Goal: Transaction & Acquisition: Book appointment/travel/reservation

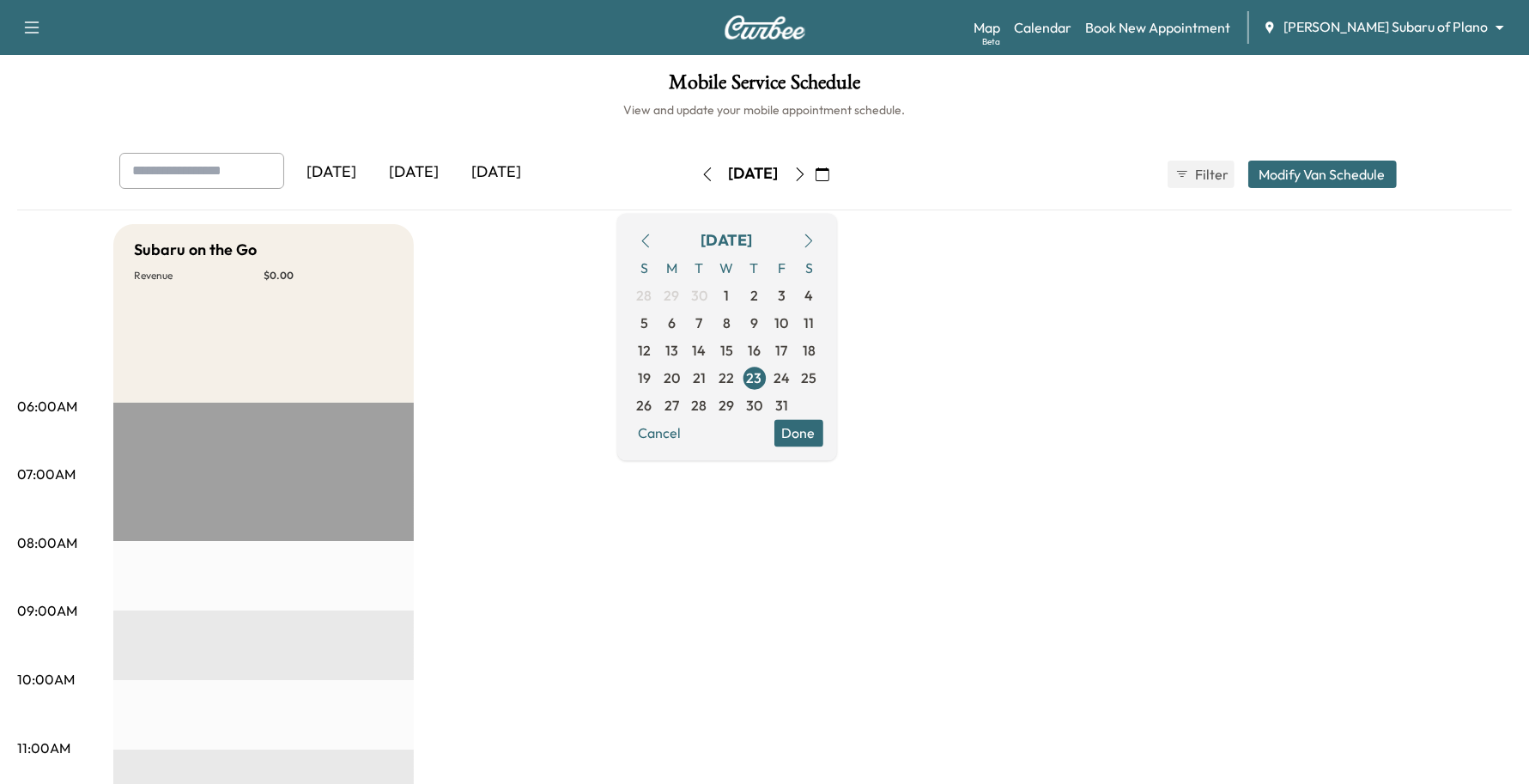
click at [1396, 17] on body "Support Log Out Map Beta Calendar Book New Appointment [PERSON_NAME] Subaru of …" at bounding box center [764, 392] width 1529 height 784
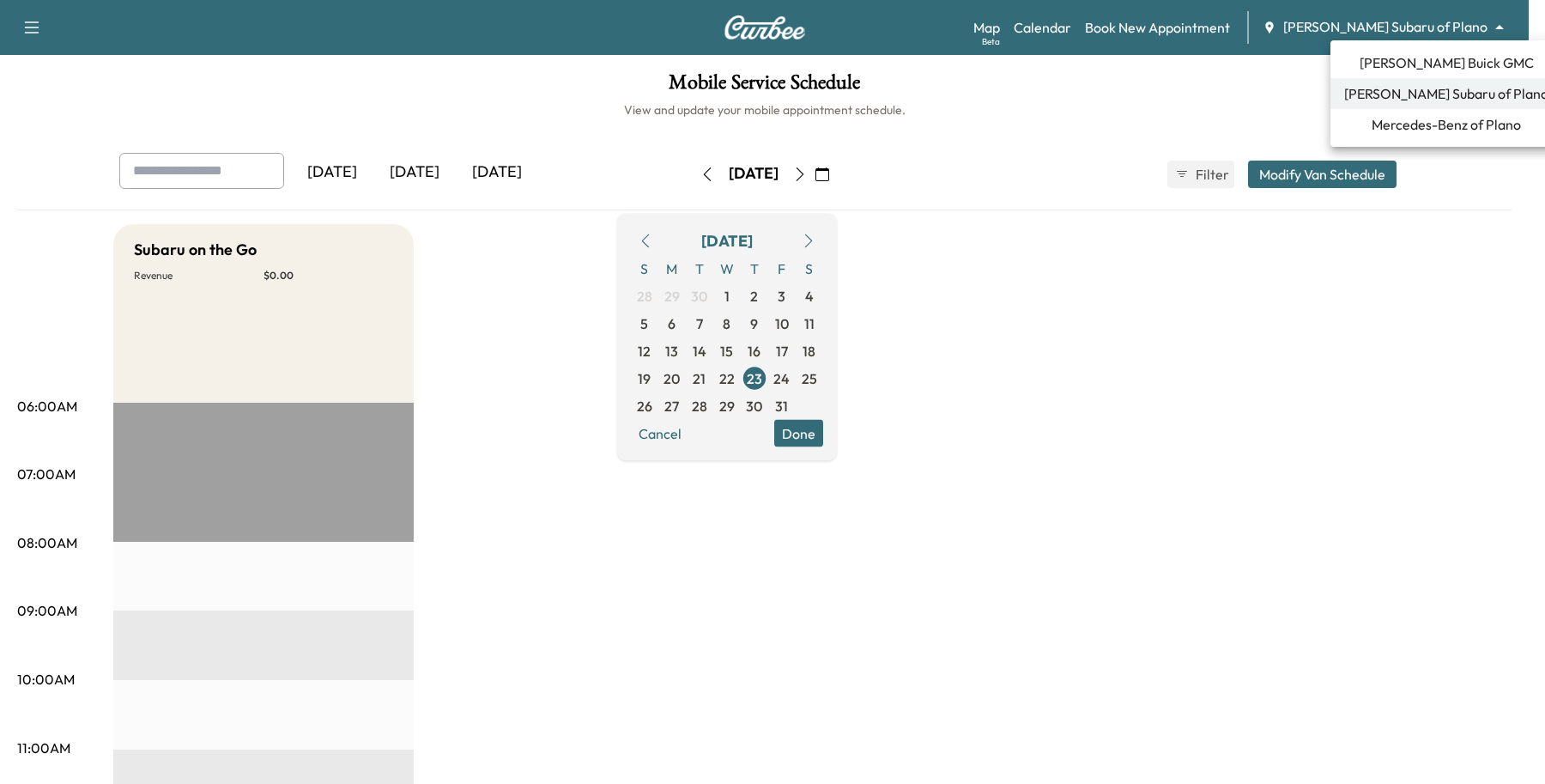
click at [1372, 130] on span "Mercedes-Benz of Plano" at bounding box center [1446, 124] width 149 height 20
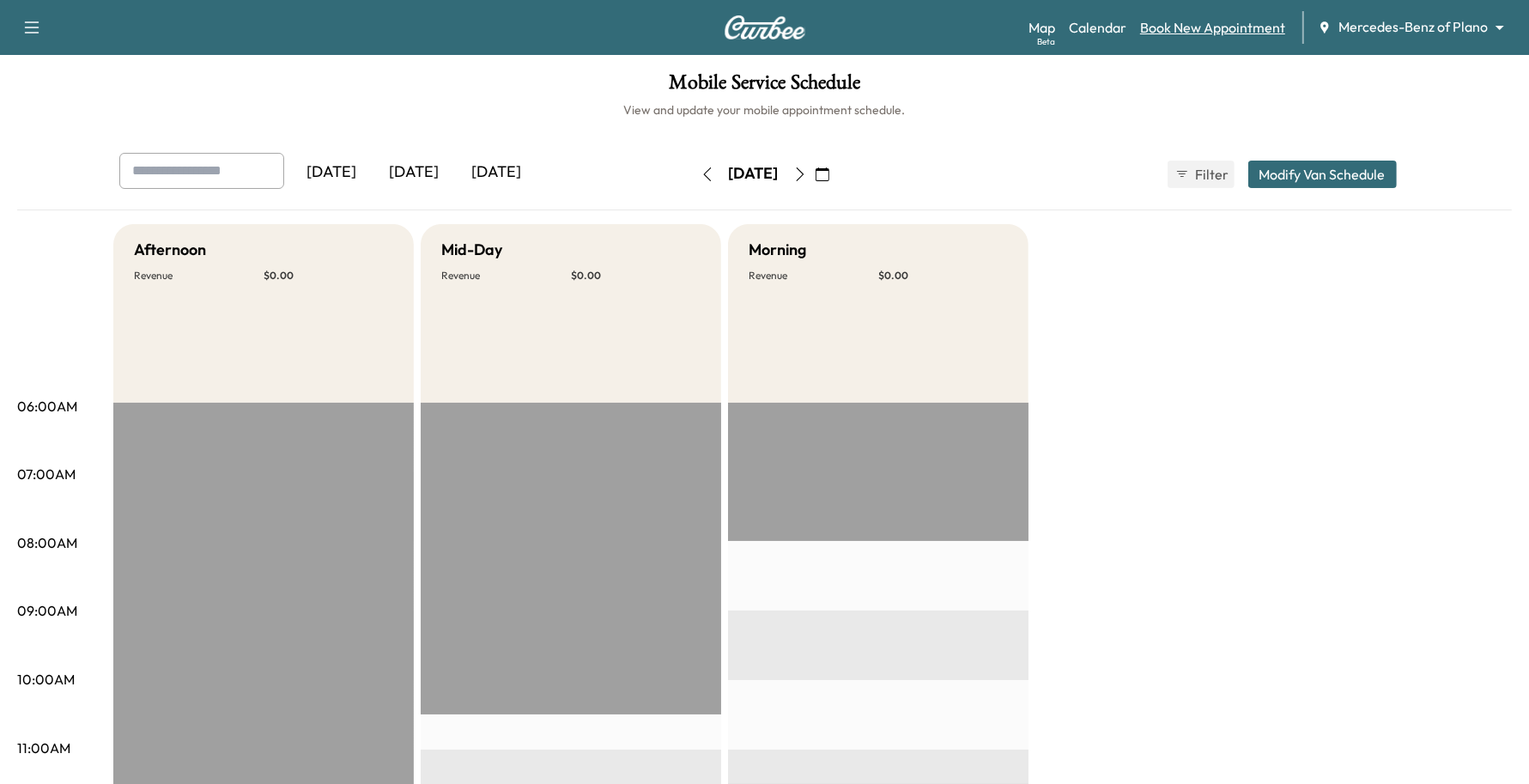
click at [1238, 32] on link "Book New Appointment" at bounding box center [1212, 27] width 145 height 20
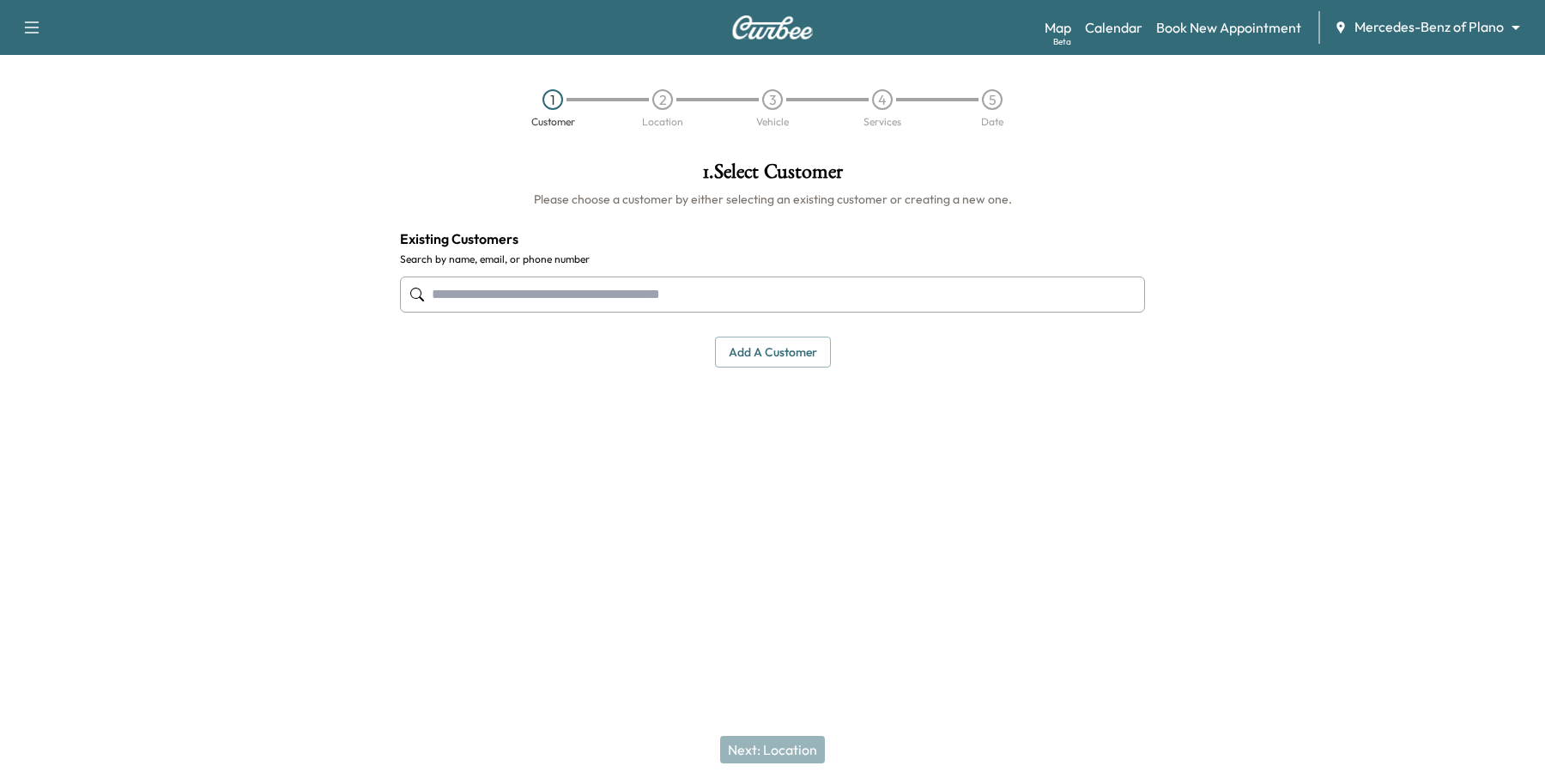
click at [628, 299] on input "text" at bounding box center [772, 294] width 745 height 36
type input "*"
paste input "**********"
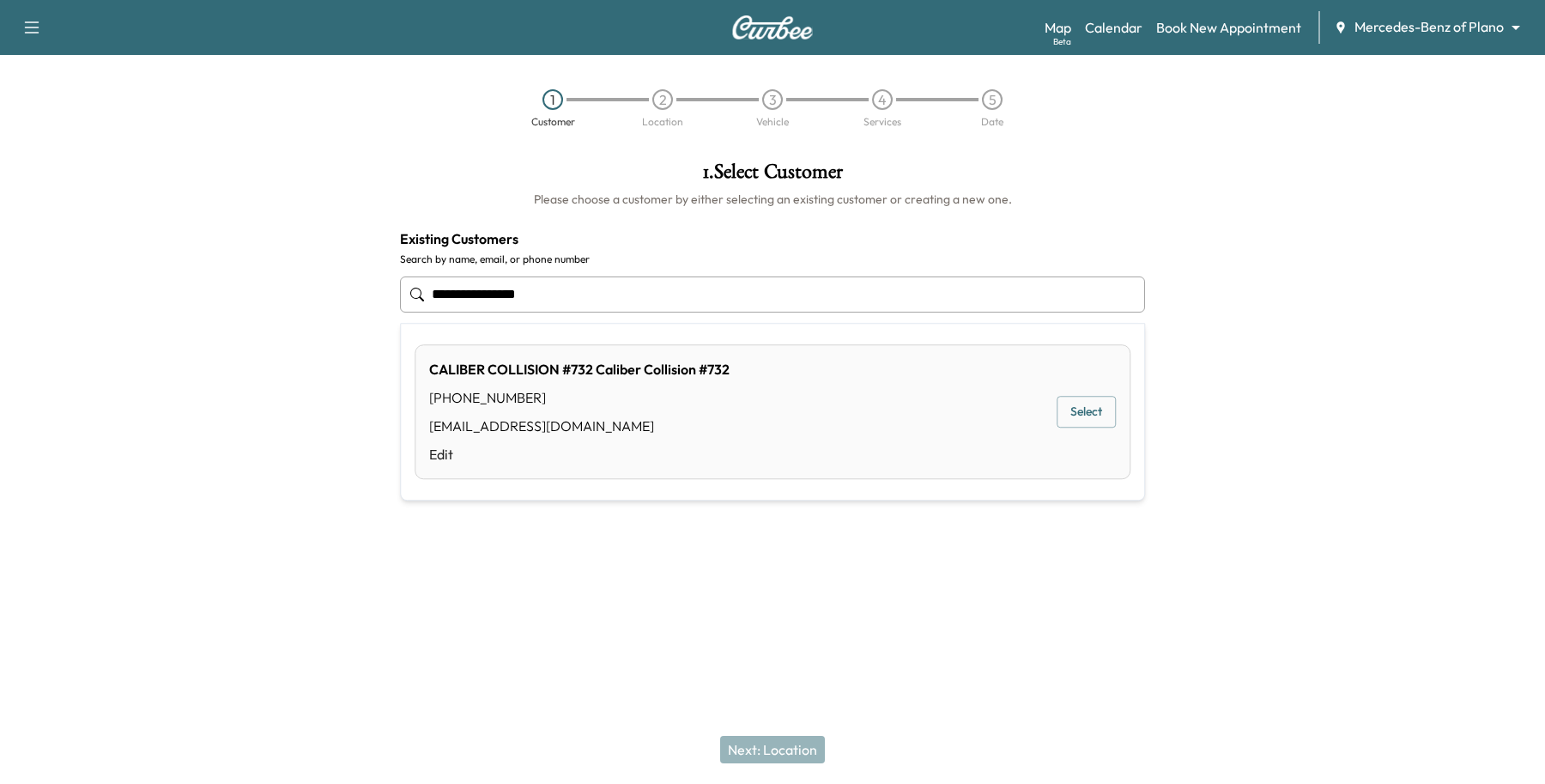
click at [572, 294] on input "**********" at bounding box center [772, 294] width 745 height 36
type input "**********"
click at [740, 235] on h4 "Existing Customers" at bounding box center [772, 238] width 745 height 20
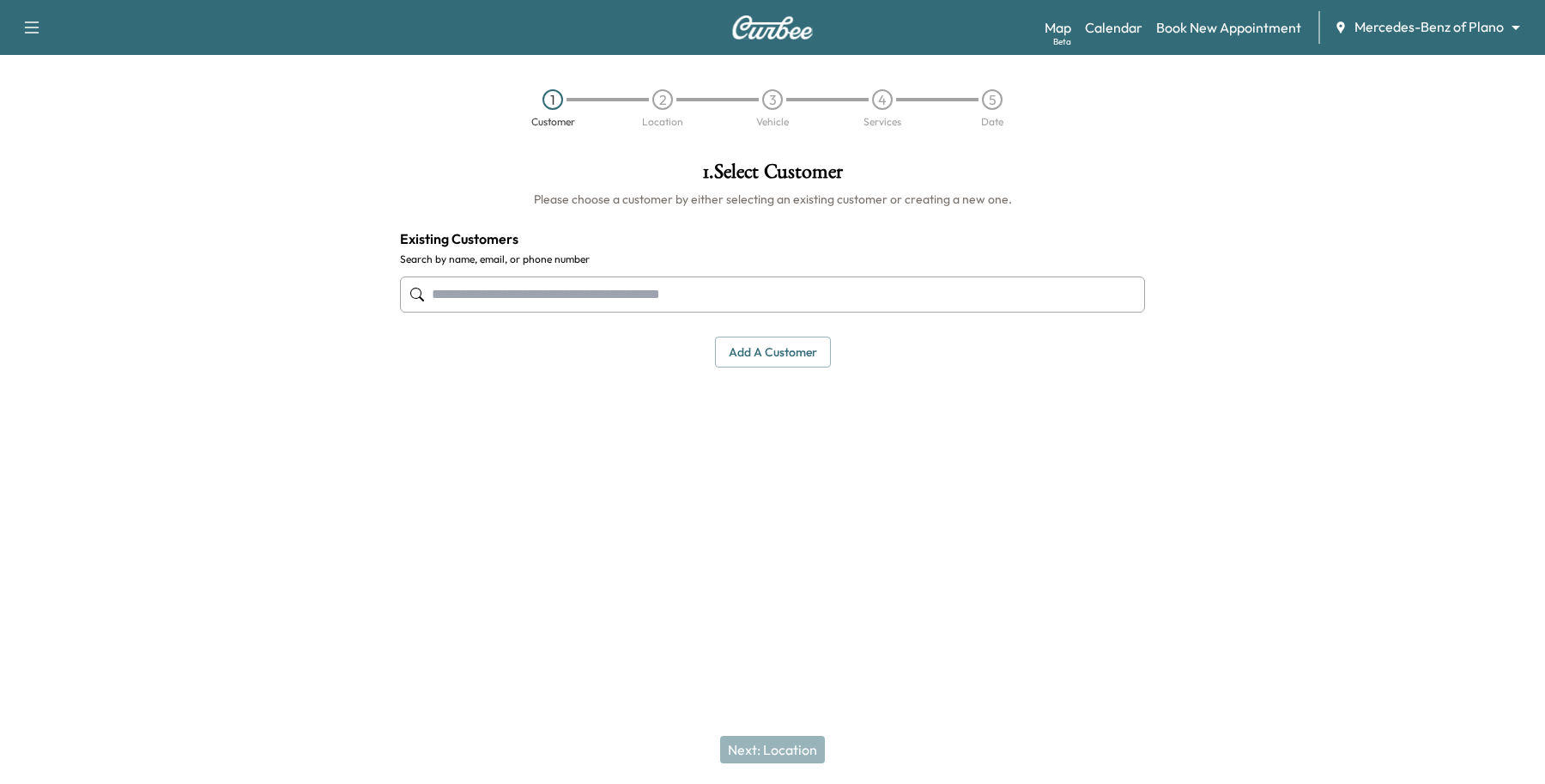
click at [616, 297] on input "text" at bounding box center [772, 294] width 745 height 36
type input "*"
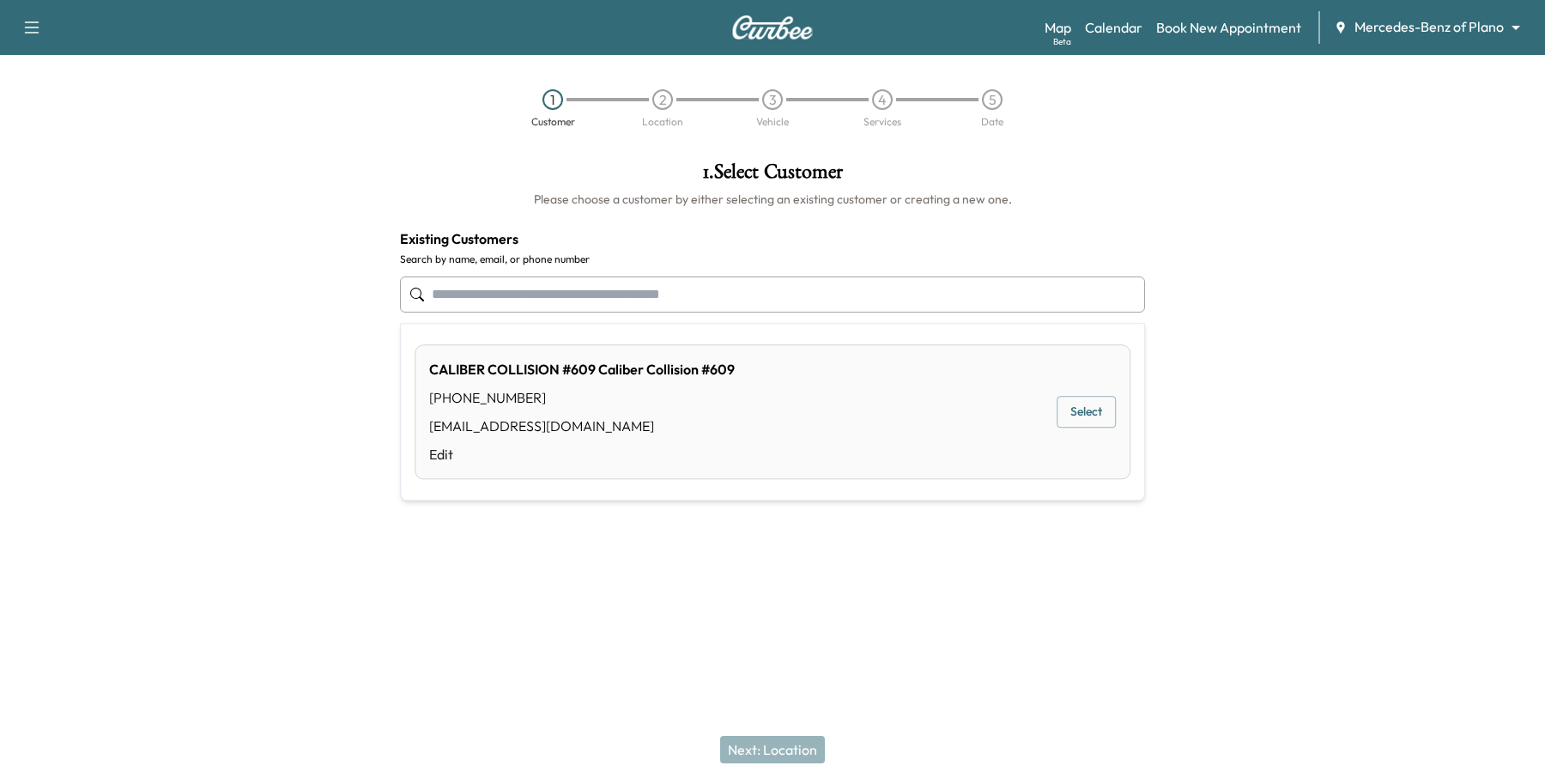
paste input "**********"
type input "**********"
click at [789, 602] on div "Support Log Out Map Beta Calendar Book New Appointment Mercedes-Benz of Plano *…" at bounding box center [772, 392] width 1545 height 784
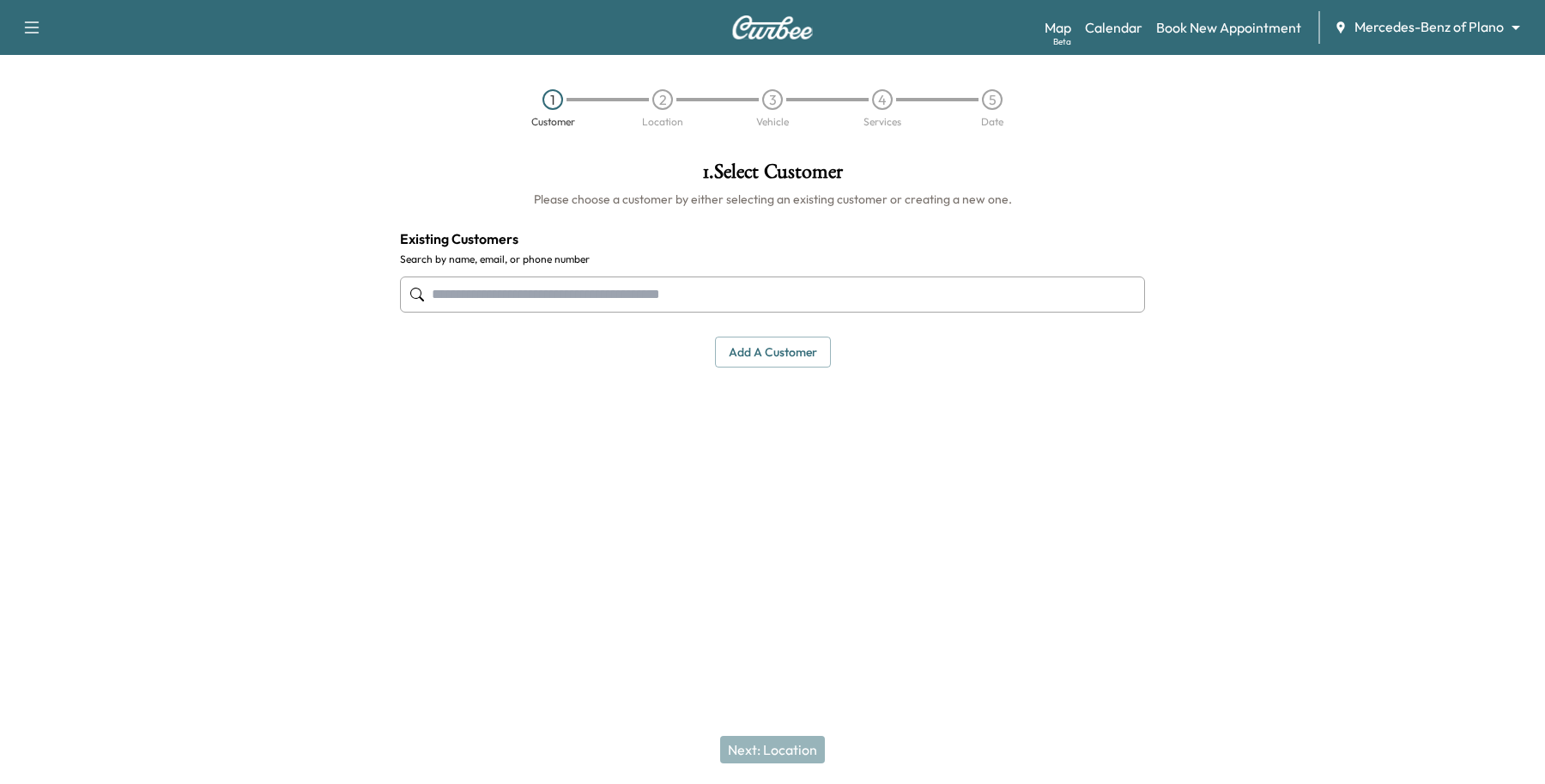
click at [708, 305] on input "text" at bounding box center [772, 294] width 745 height 36
type input "**********"
click at [659, 438] on div "1 . Select Customer Please choose a customer by either selecting an existing cu…" at bounding box center [772, 343] width 772 height 392
drag, startPoint x: 744, startPoint y: 356, endPoint x: 713, endPoint y: 350, distance: 31.6
click at [745, 356] on button "Add a customer" at bounding box center [772, 353] width 116 height 32
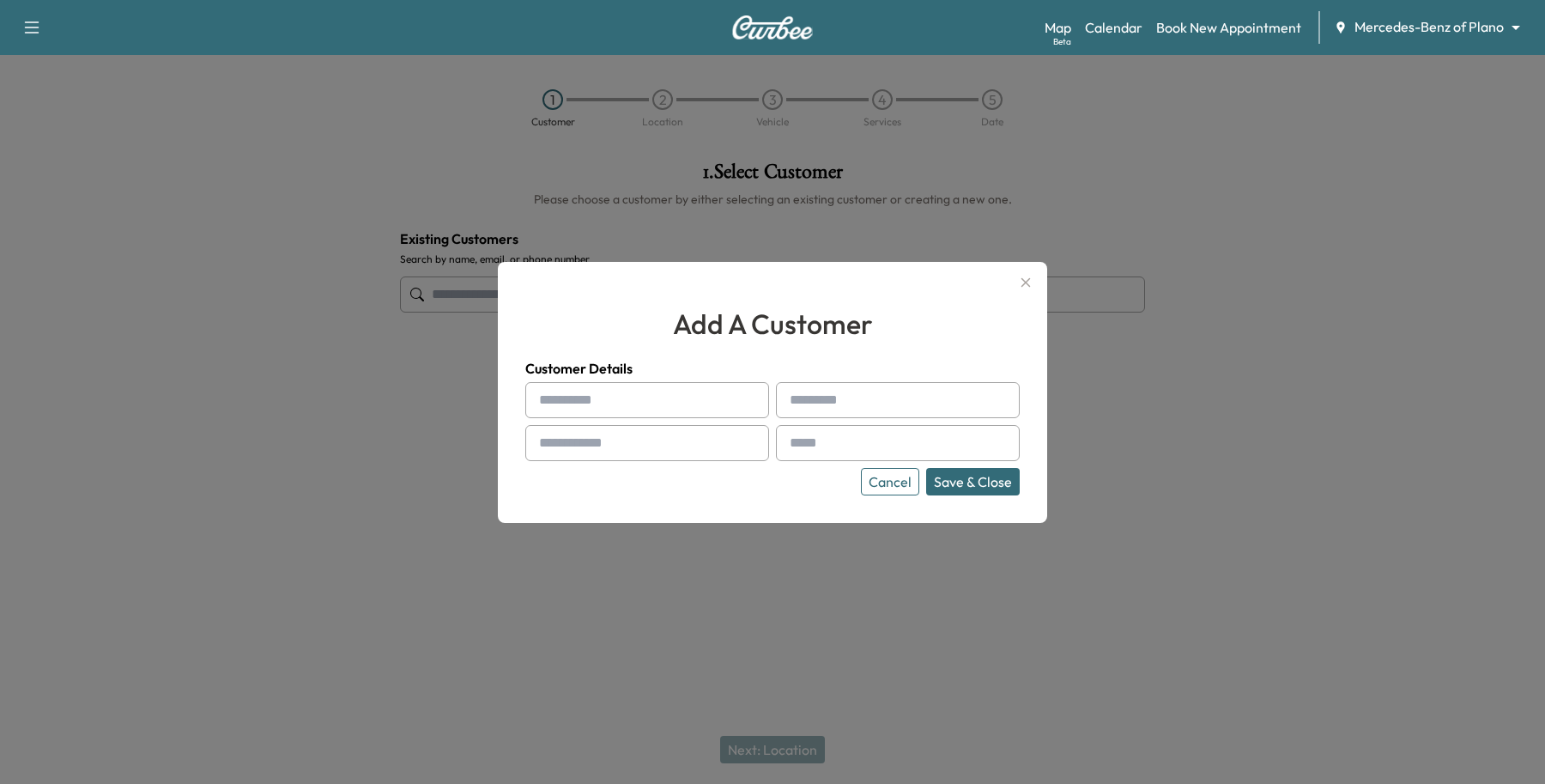
click at [566, 400] on input "text" at bounding box center [647, 400] width 244 height 36
type input "*"
type input "******"
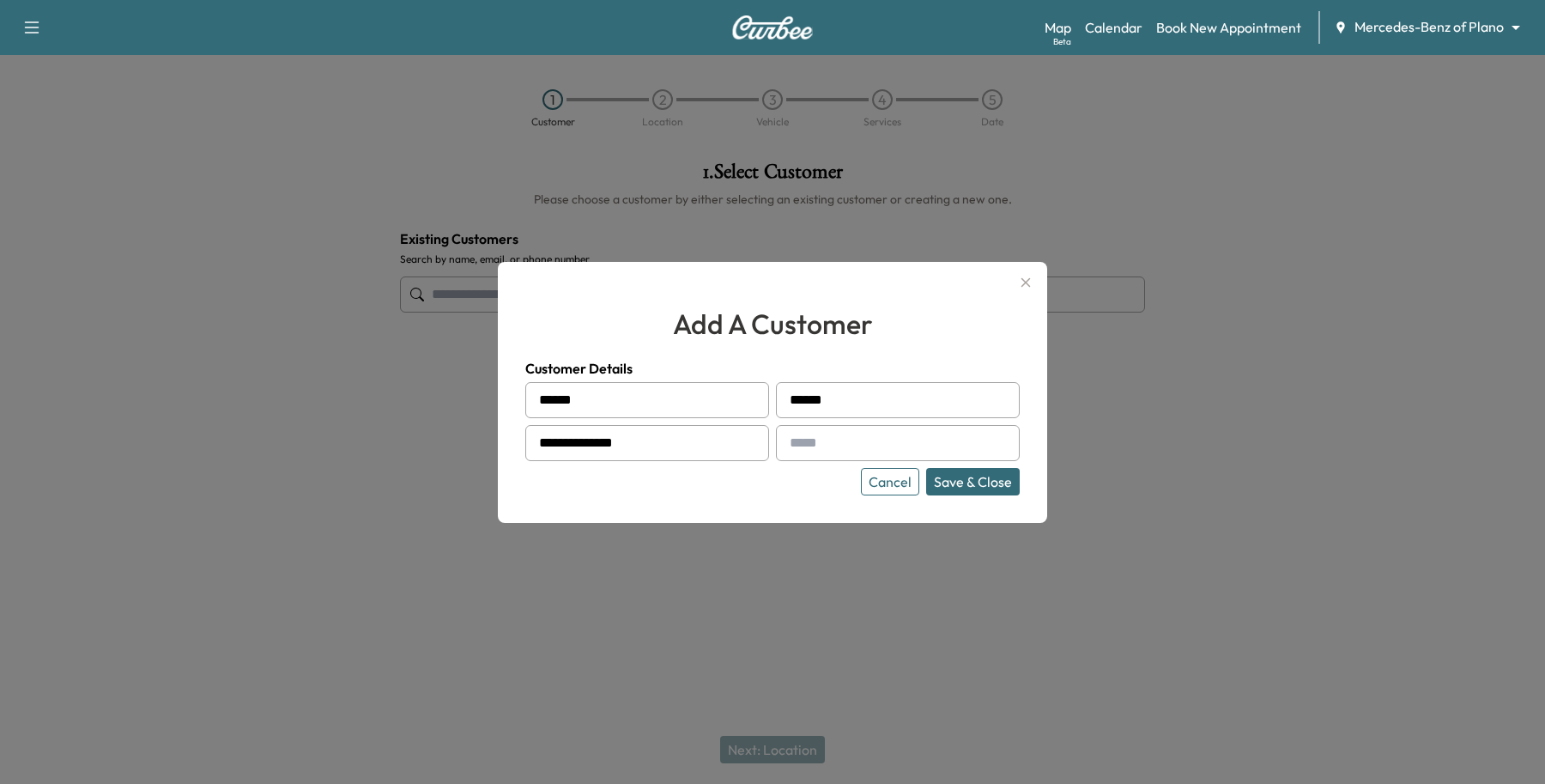
type input "**********"
click at [973, 486] on button "Save & Close" at bounding box center [973, 481] width 93 height 28
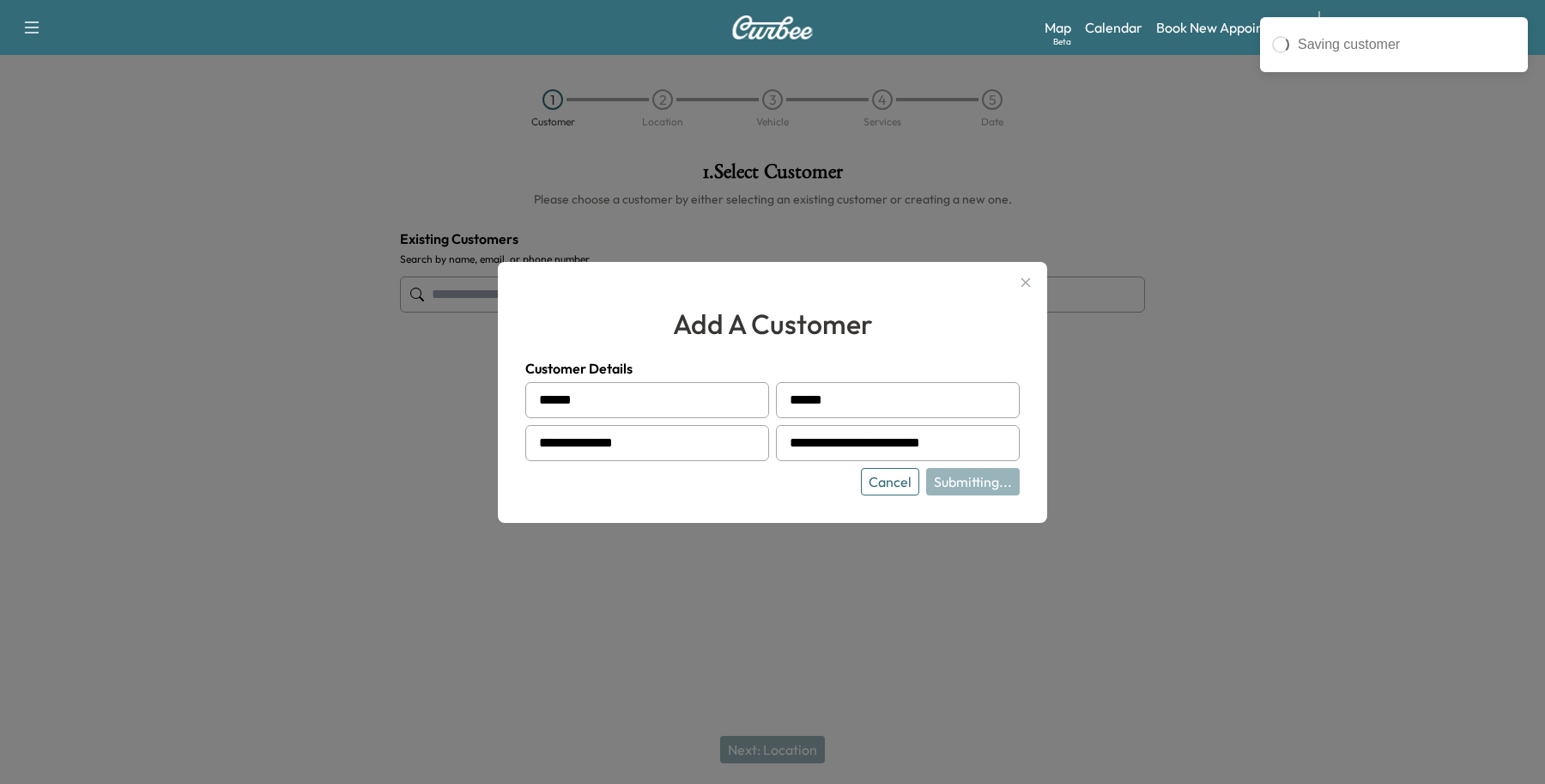
type input "**********"
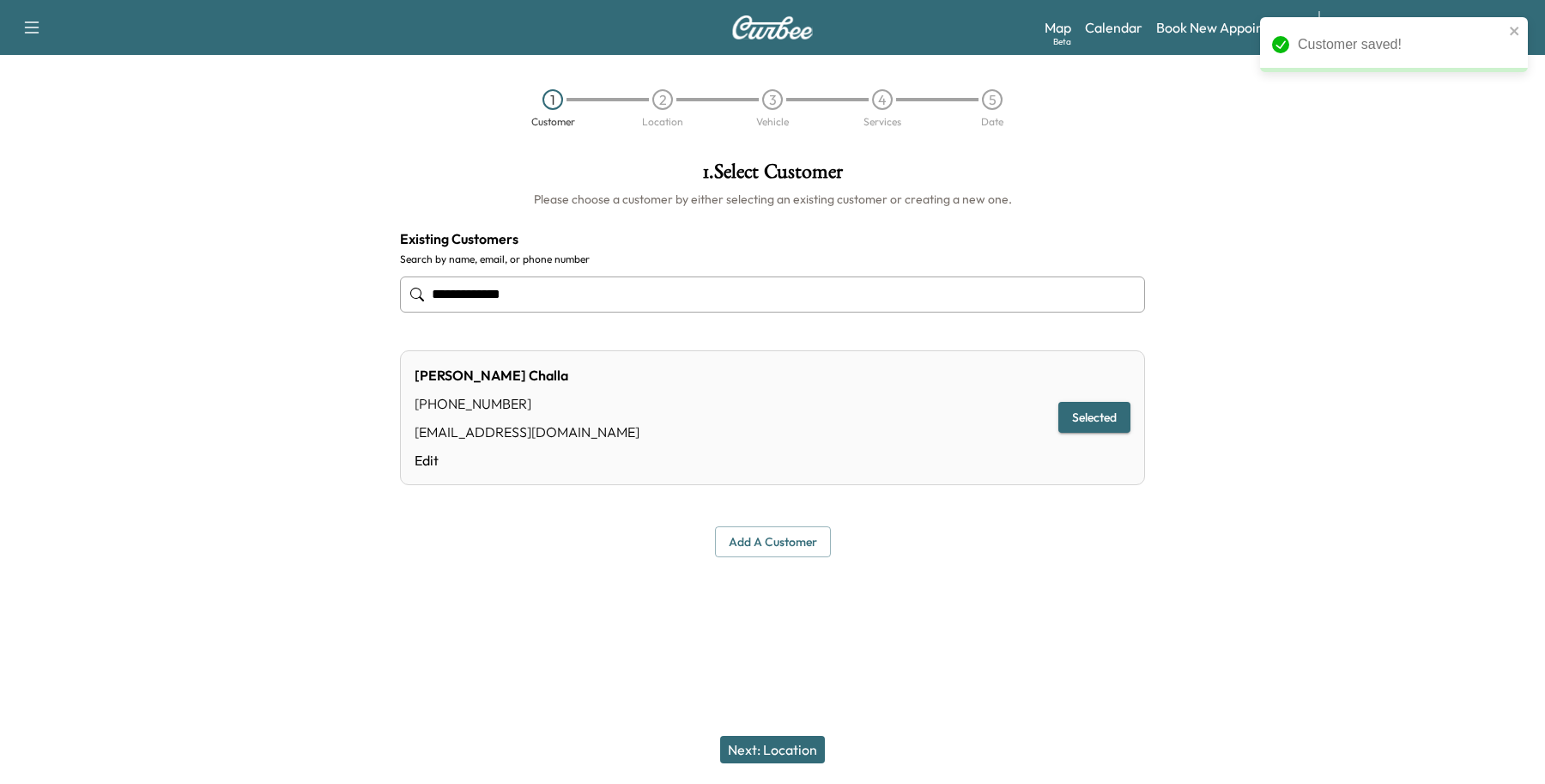
click at [774, 758] on button "Next: Location" at bounding box center [772, 749] width 105 height 28
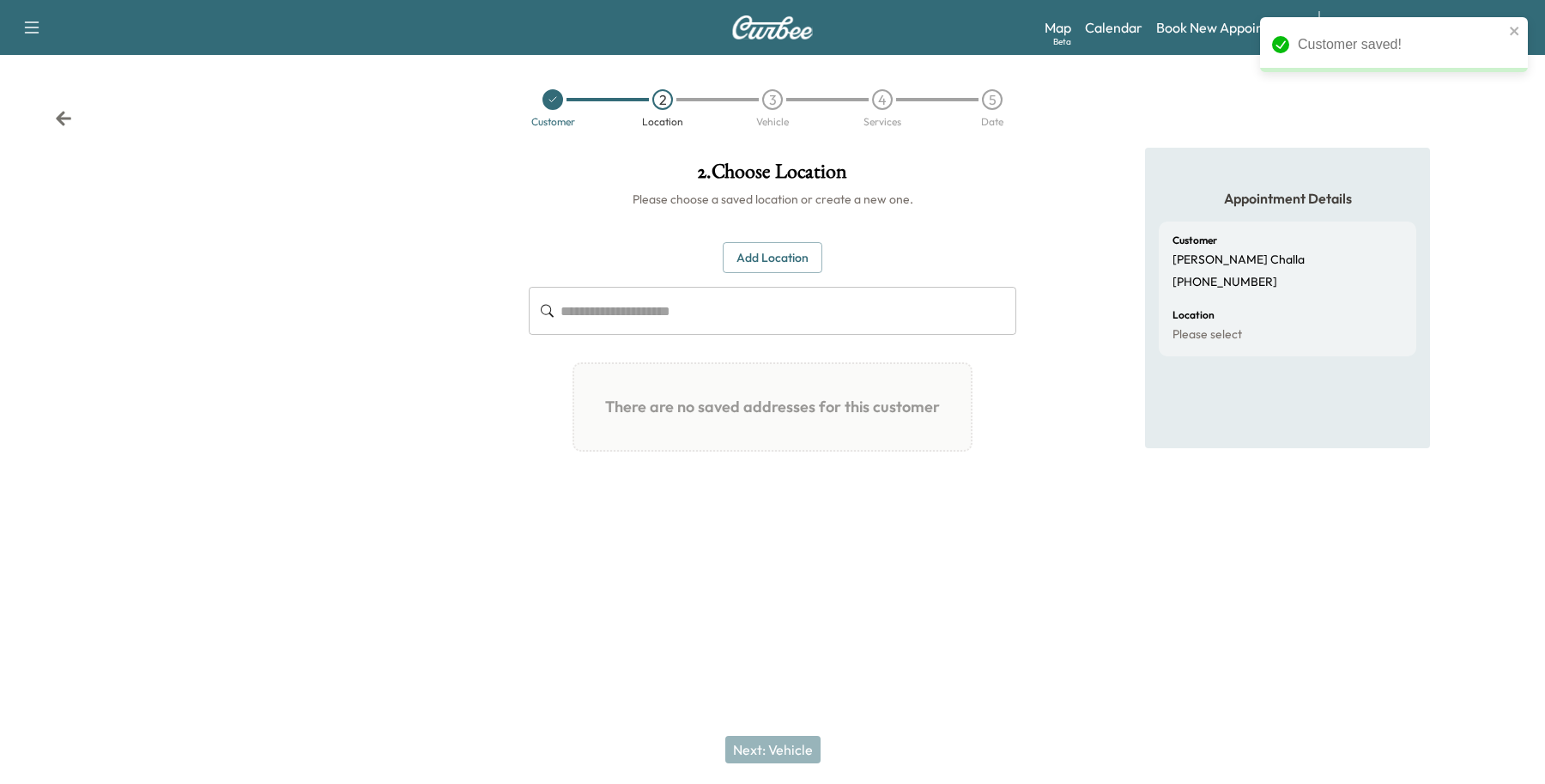
click at [790, 280] on div "Add Location ​ There are no saved addresses for this customer Add a Location Ad…" at bounding box center [772, 354] width 488 height 224
click at [813, 263] on button "Add Location" at bounding box center [772, 258] width 100 height 32
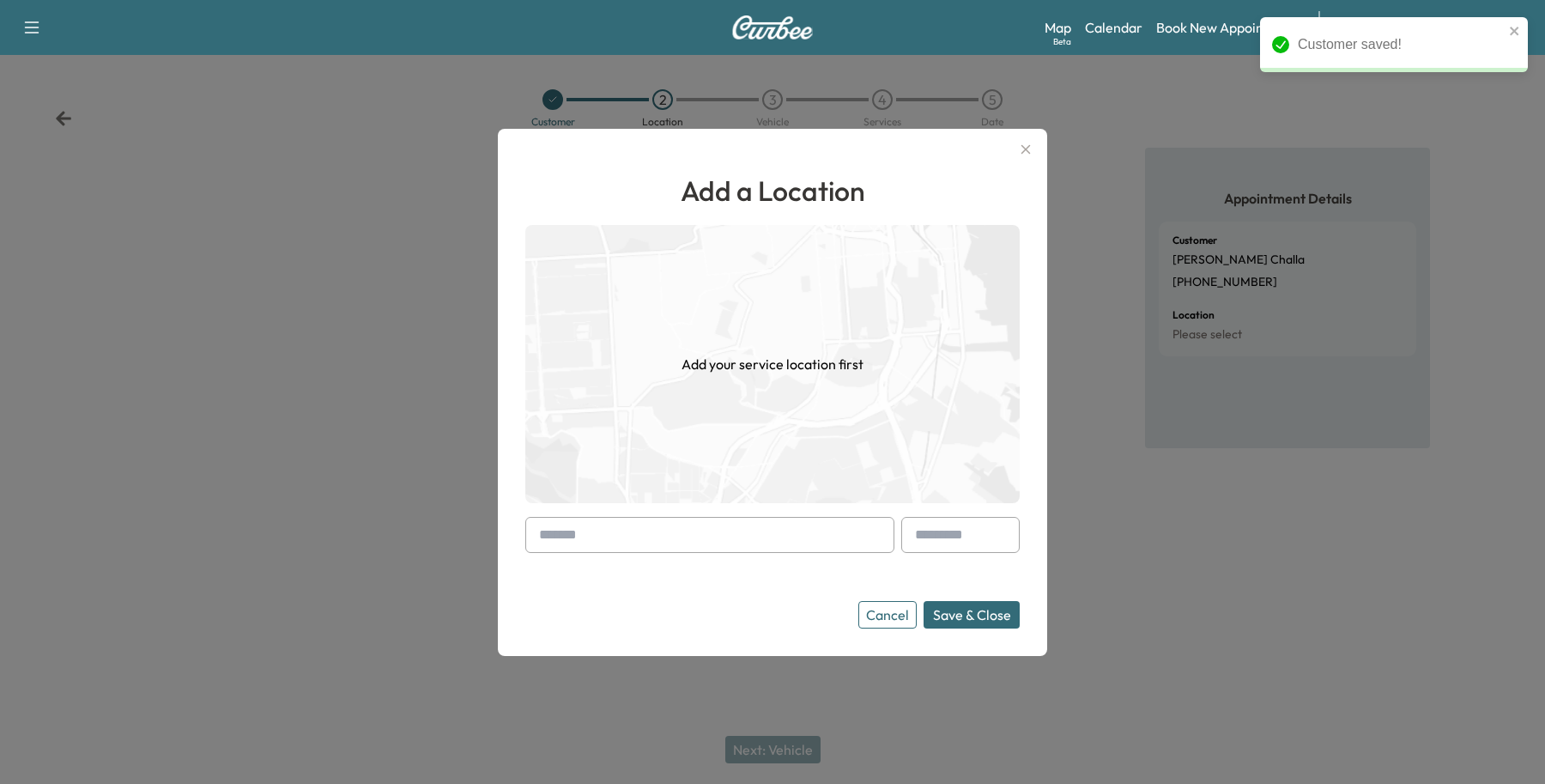
click at [619, 545] on input "text" at bounding box center [709, 534] width 369 height 36
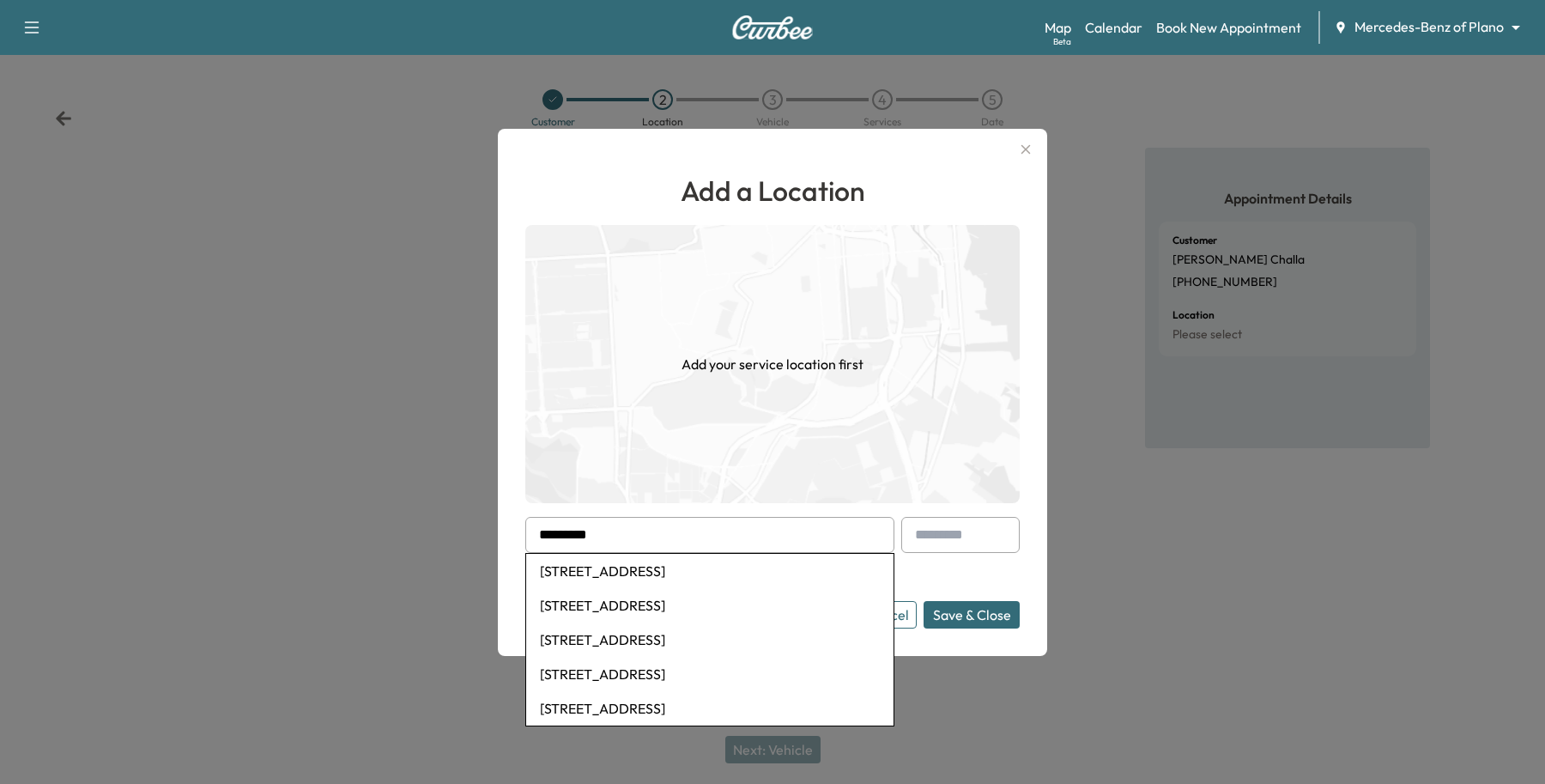
click at [620, 564] on li "[STREET_ADDRESS]" at bounding box center [709, 571] width 367 height 35
type input "**********"
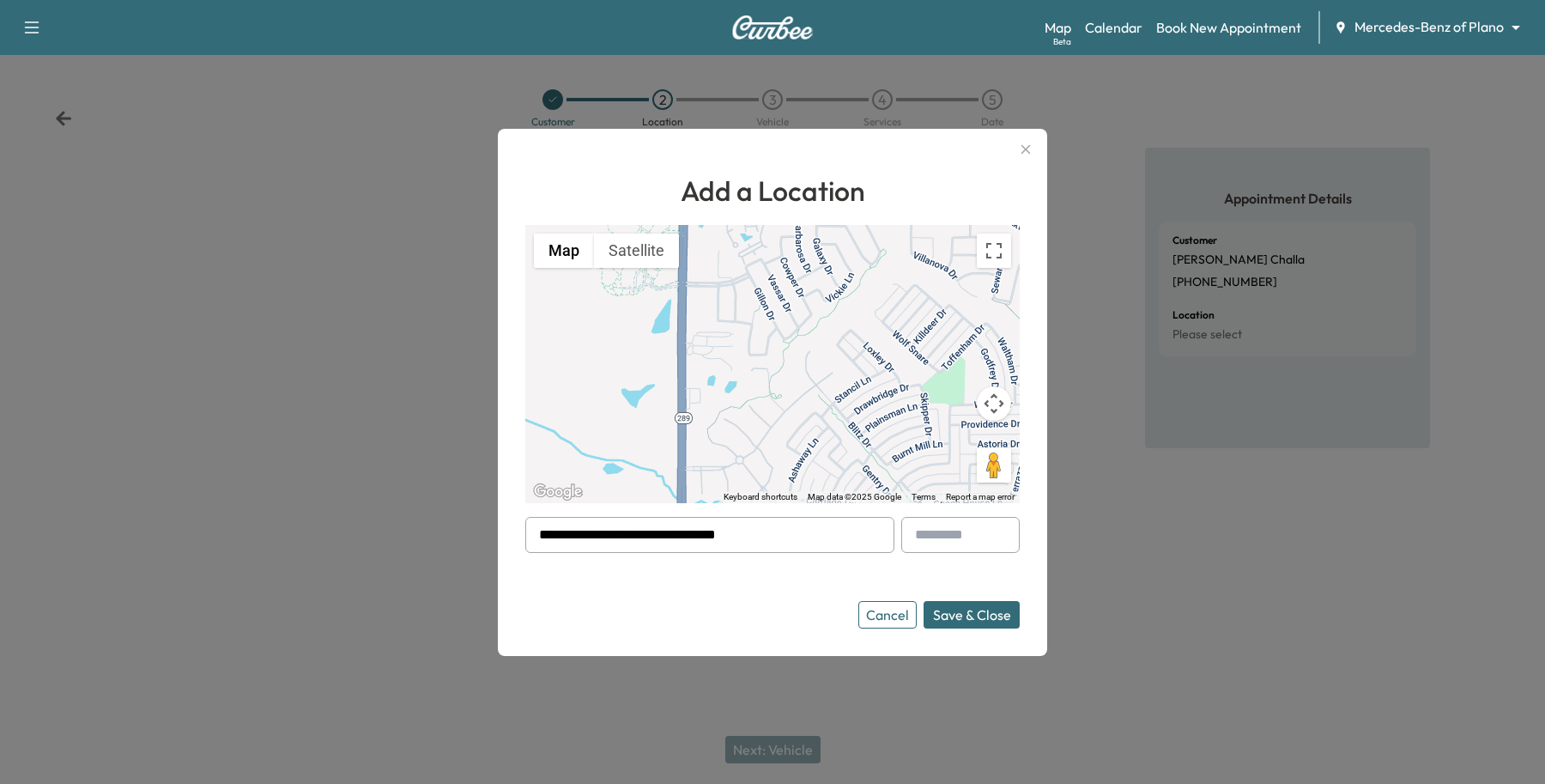
click at [980, 615] on button "Save & Close" at bounding box center [972, 614] width 96 height 28
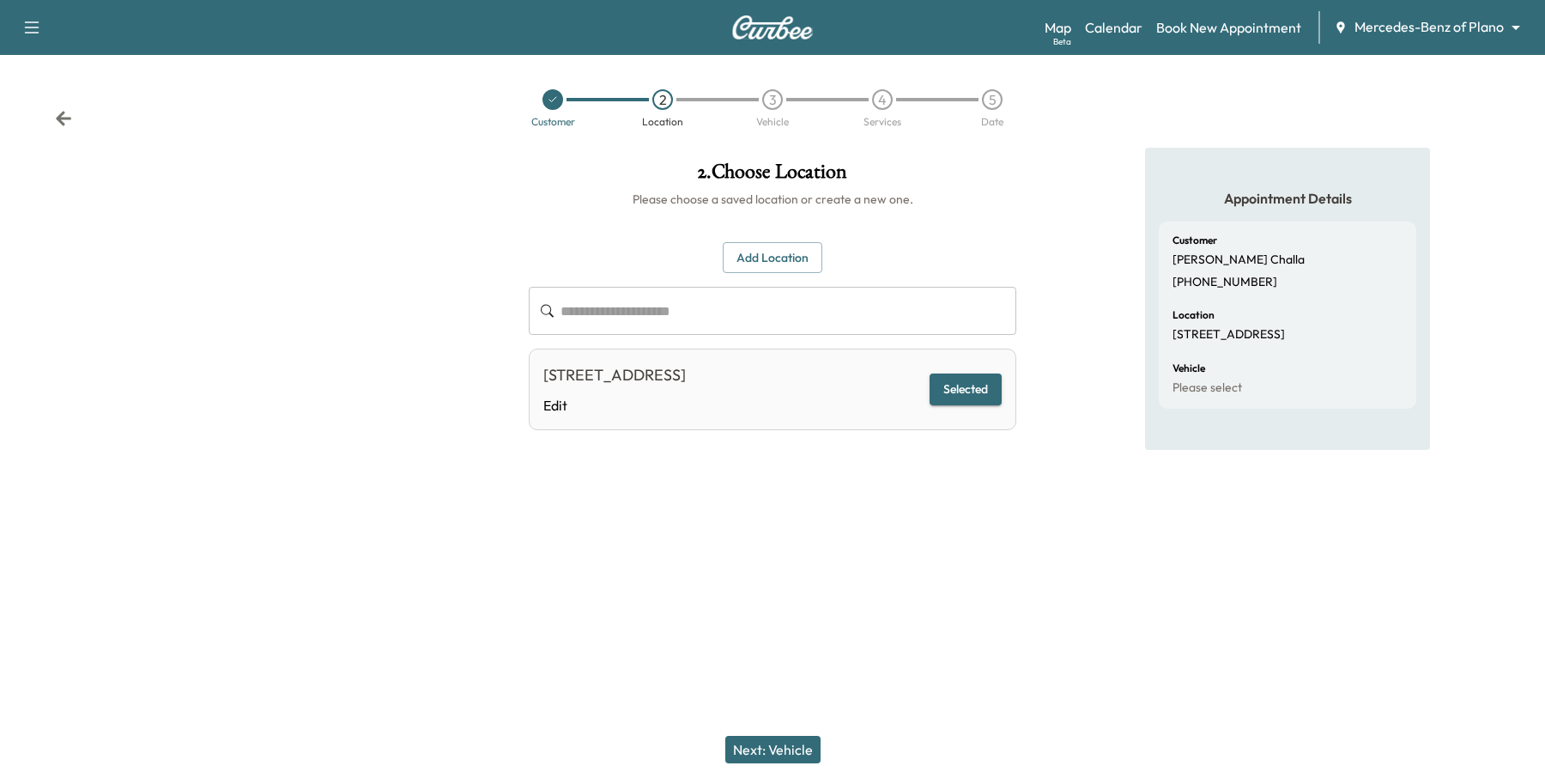
click at [787, 740] on button "Next: Vehicle" at bounding box center [772, 749] width 95 height 28
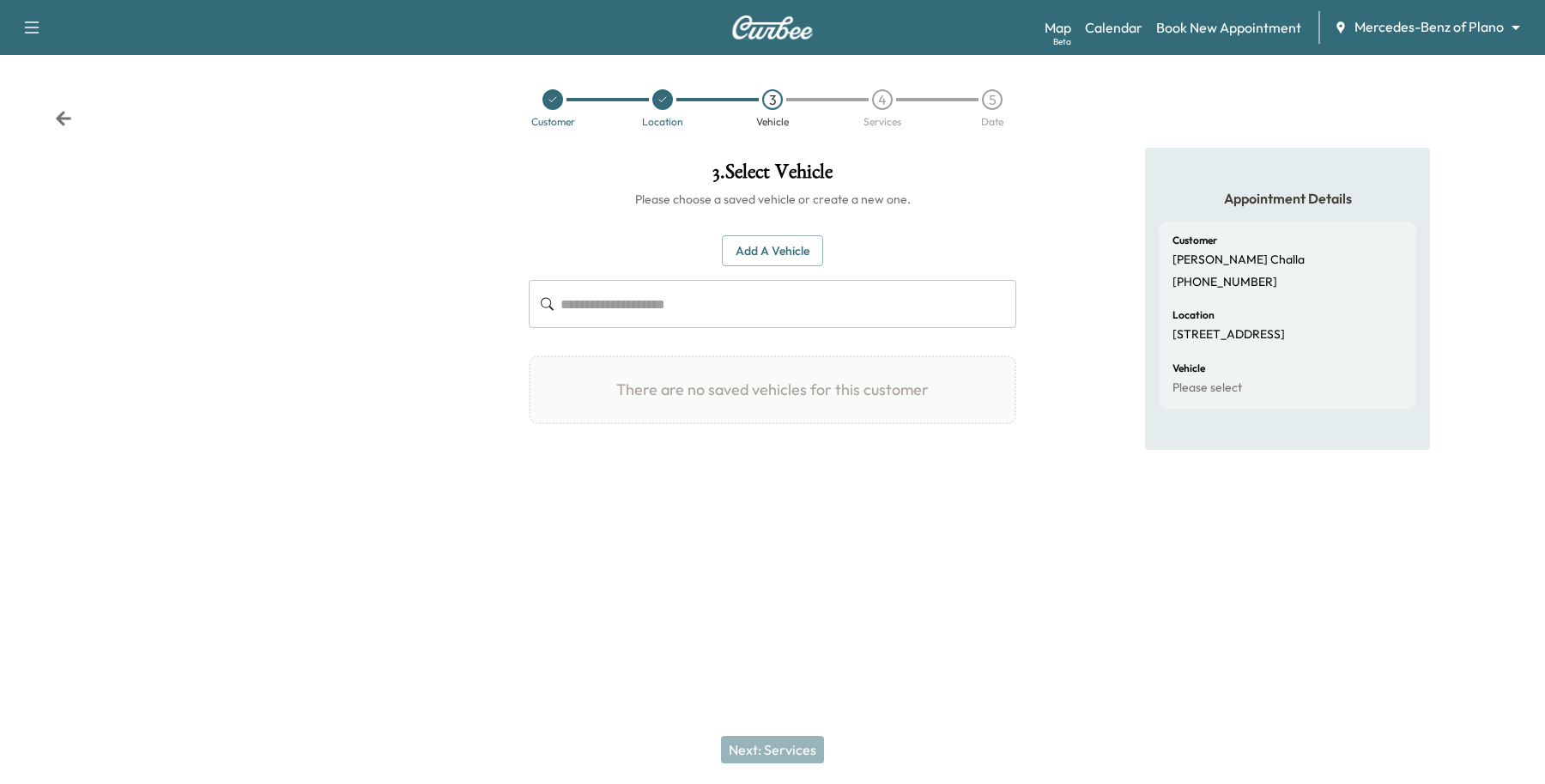
drag, startPoint x: 782, startPoint y: 226, endPoint x: 757, endPoint y: 238, distance: 27.7
click at [783, 220] on div "Add a Vehicle ​ There are no saved vehicles for this customer Add a Vehicle Veh…" at bounding box center [772, 330] width 488 height 244
click at [735, 259] on button "Add a Vehicle" at bounding box center [772, 252] width 101 height 32
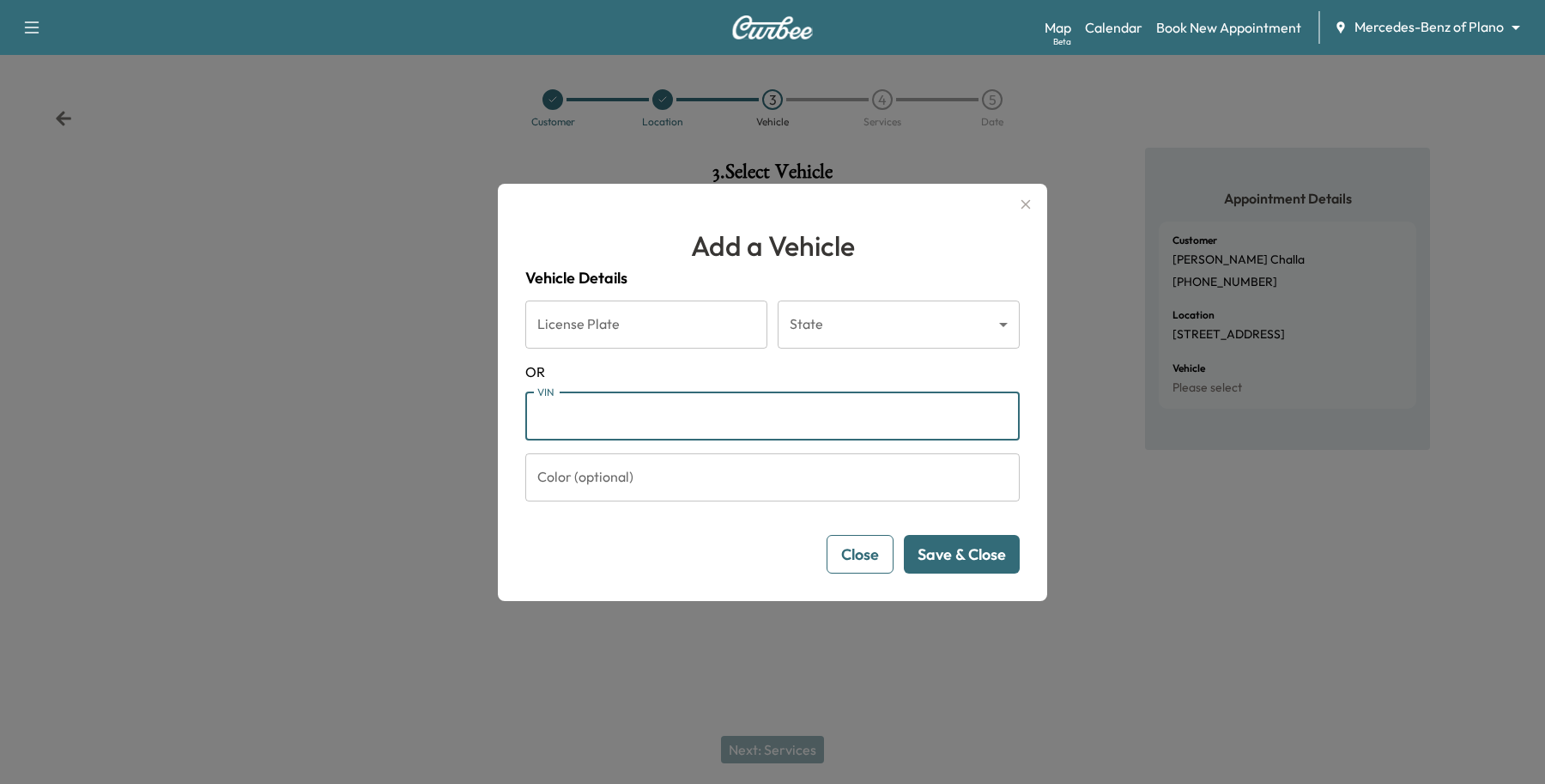
drag, startPoint x: 556, startPoint y: 436, endPoint x: 577, endPoint y: 409, distance: 34.2
click at [556, 436] on input "VIN" at bounding box center [772, 416] width 494 height 48
paste input "**********"
type input "**********"
click at [975, 551] on button "Save & Close" at bounding box center [962, 554] width 116 height 38
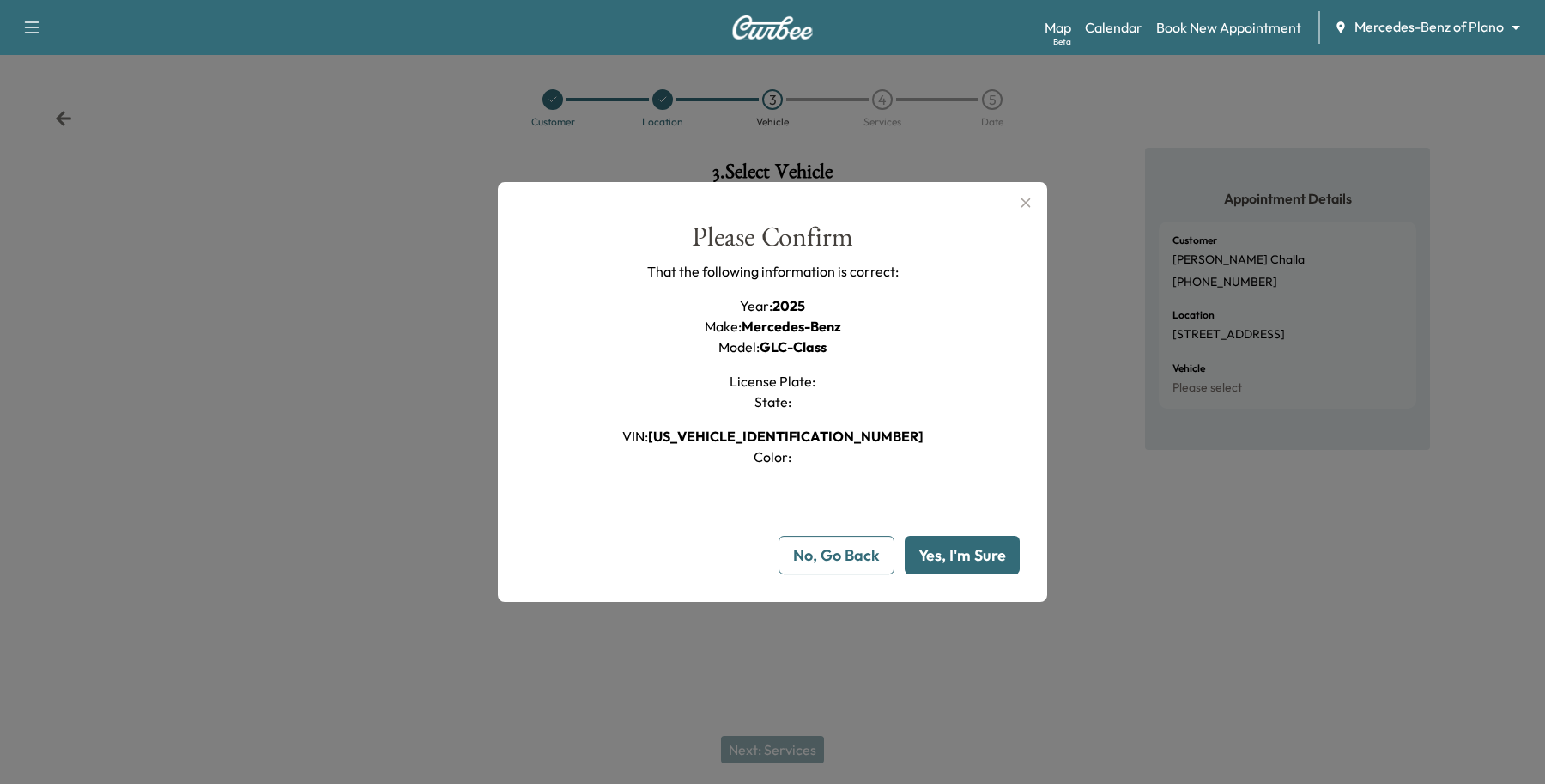
click at [975, 551] on button "Yes, I'm Sure" at bounding box center [962, 555] width 115 height 38
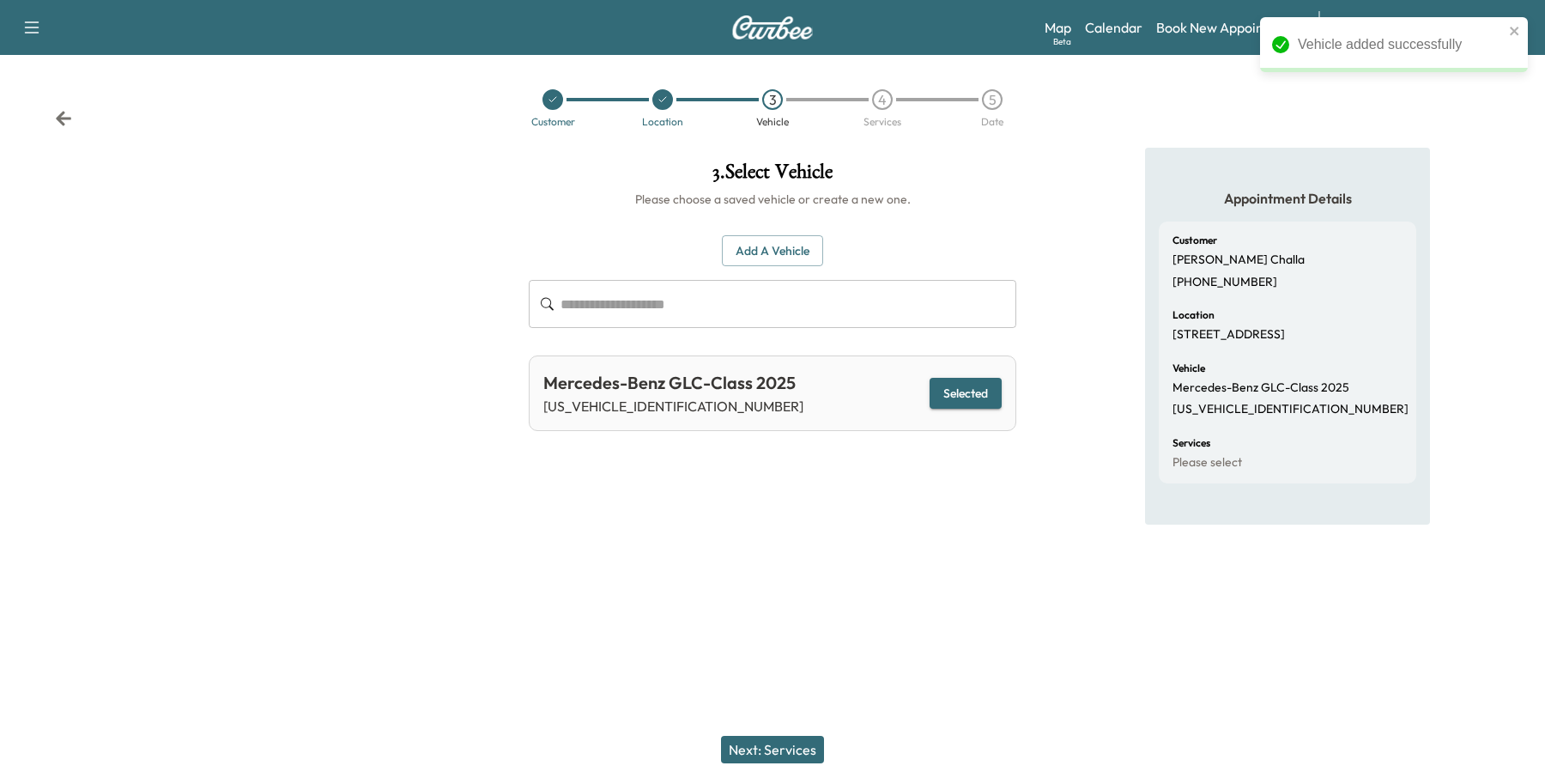
click at [790, 735] on div "Next: Services" at bounding box center [772, 748] width 1545 height 68
click at [791, 742] on button "Next: Services" at bounding box center [772, 749] width 103 height 28
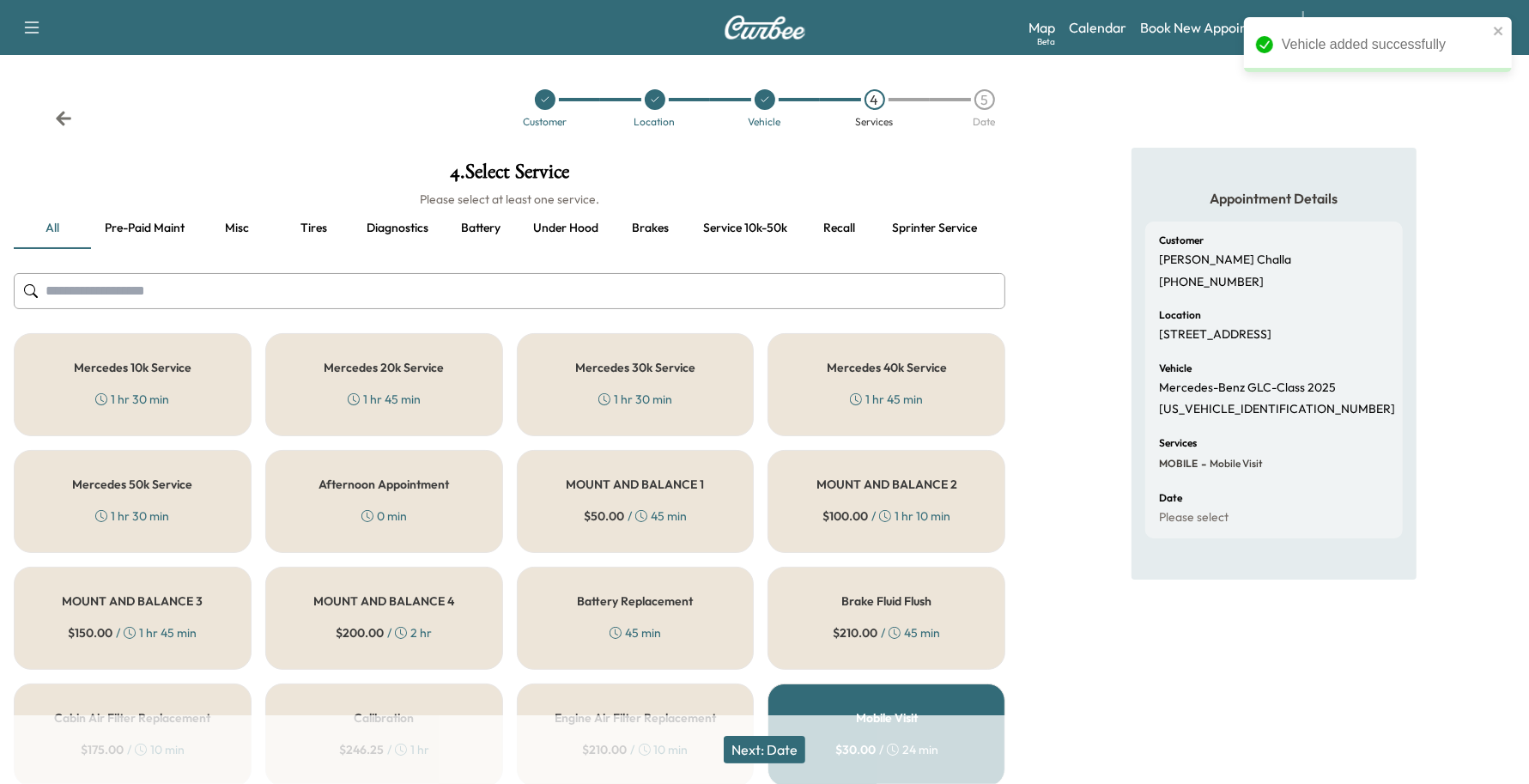
click at [157, 356] on div "Mercedes 10k Service 1 hr 30 min" at bounding box center [132, 385] width 238 height 103
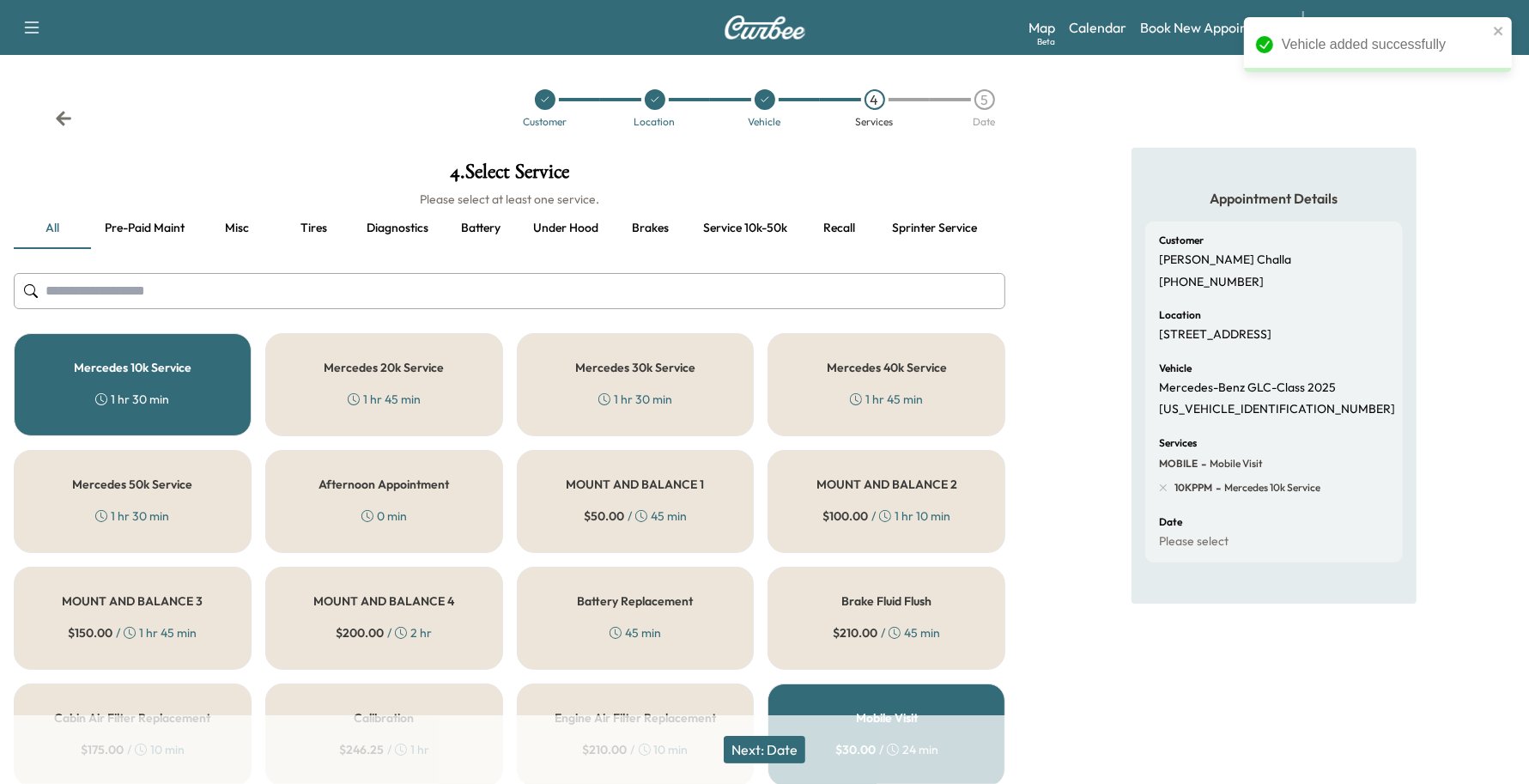
click at [798, 756] on button "Next: Date" at bounding box center [764, 749] width 82 height 28
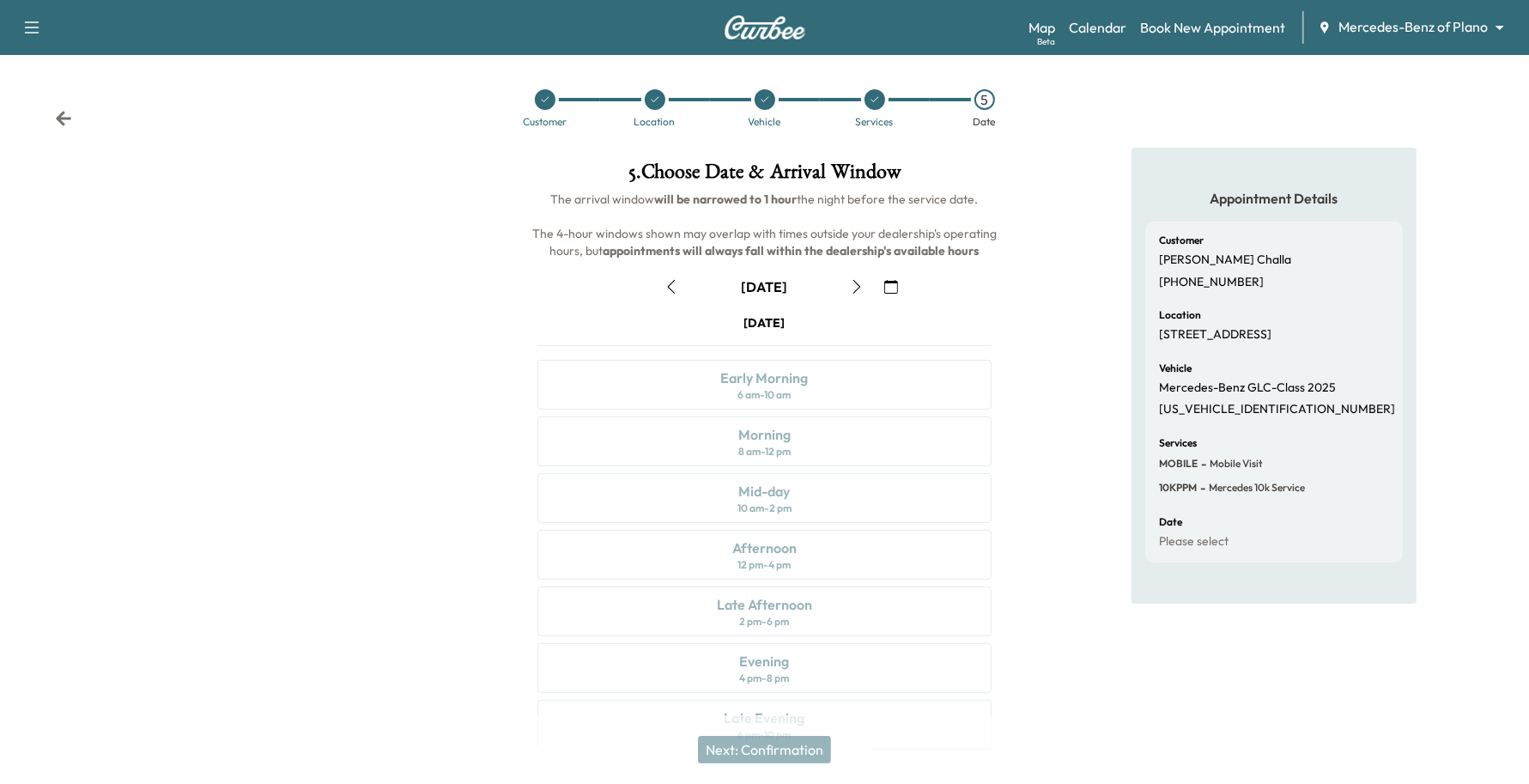
click at [898, 284] on icon "button" at bounding box center [891, 286] width 13 height 13
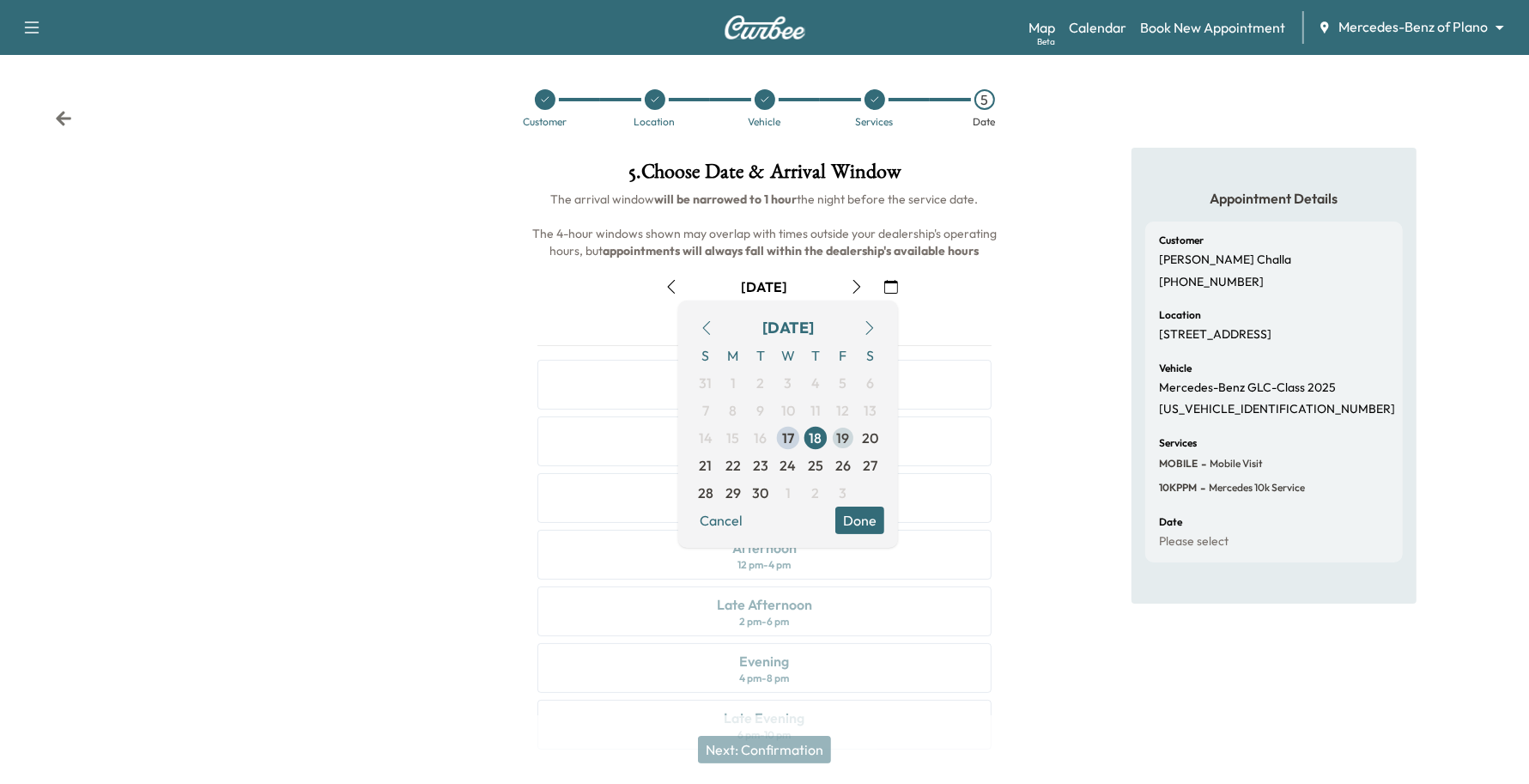
click at [844, 439] on span "19" at bounding box center [844, 437] width 12 height 20
click at [873, 522] on button "Done" at bounding box center [860, 520] width 49 height 28
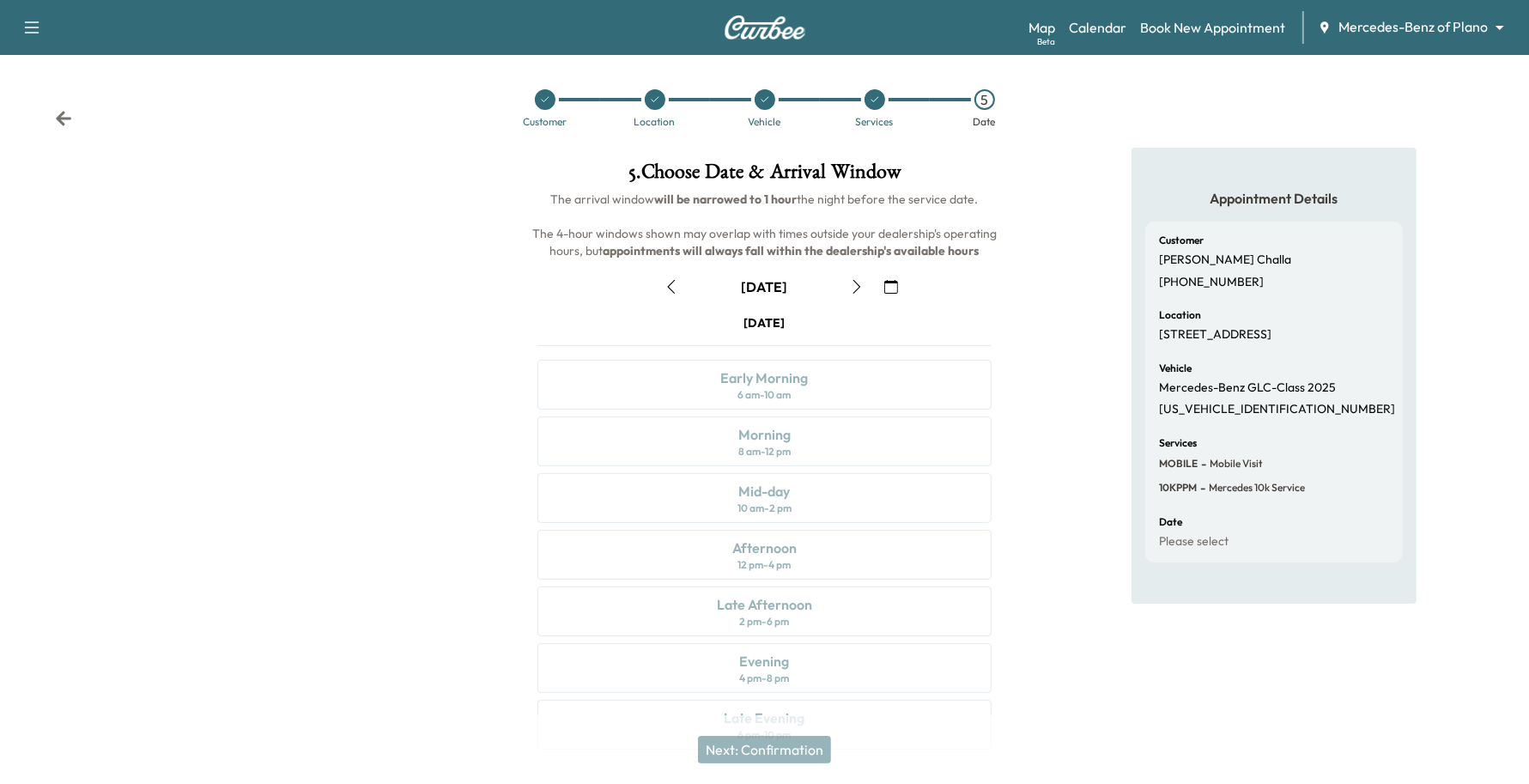
click at [886, 285] on icon "button" at bounding box center [891, 286] width 13 height 13
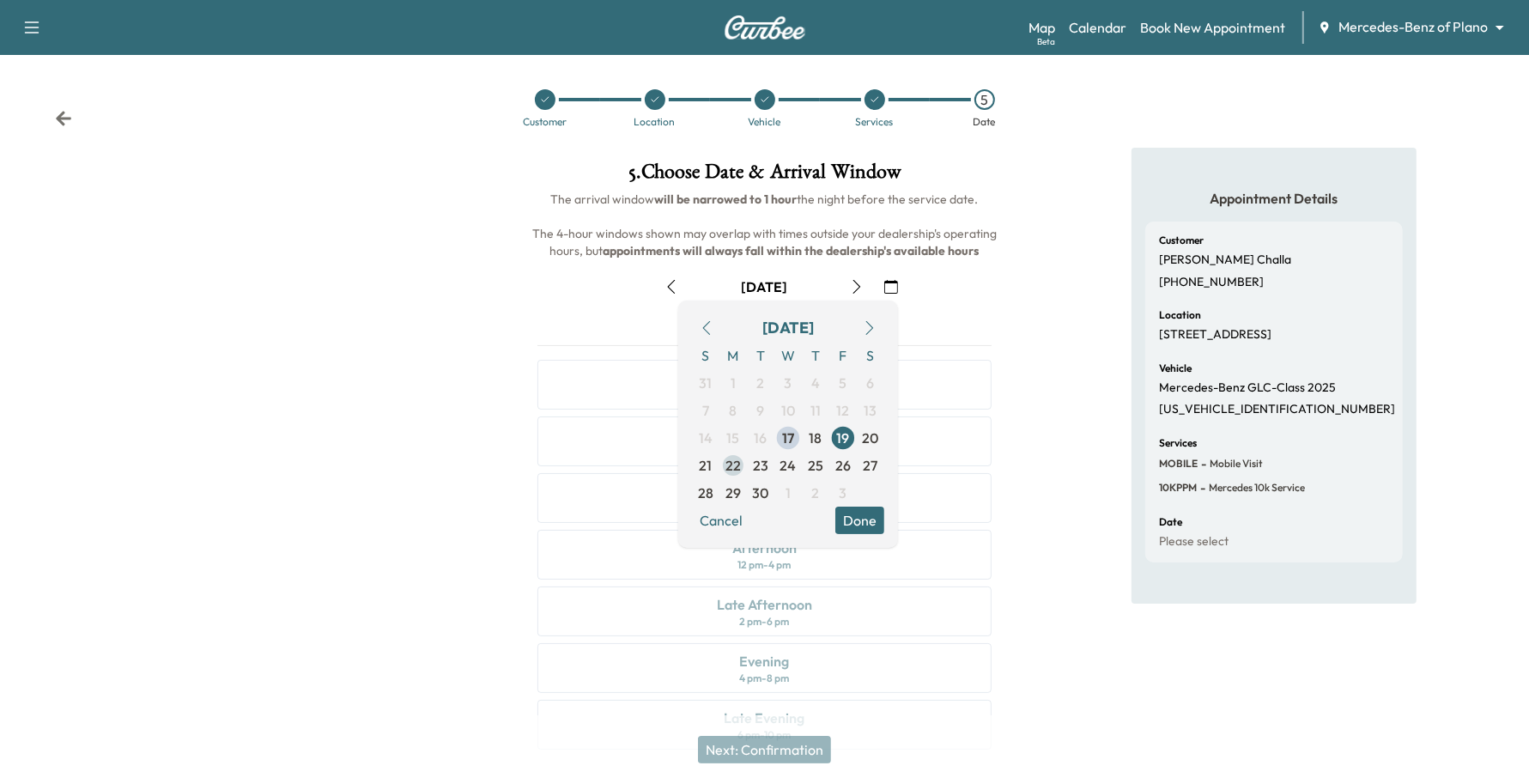
click at [730, 470] on span "22" at bounding box center [732, 465] width 15 height 20
click at [874, 516] on button "Done" at bounding box center [860, 520] width 49 height 28
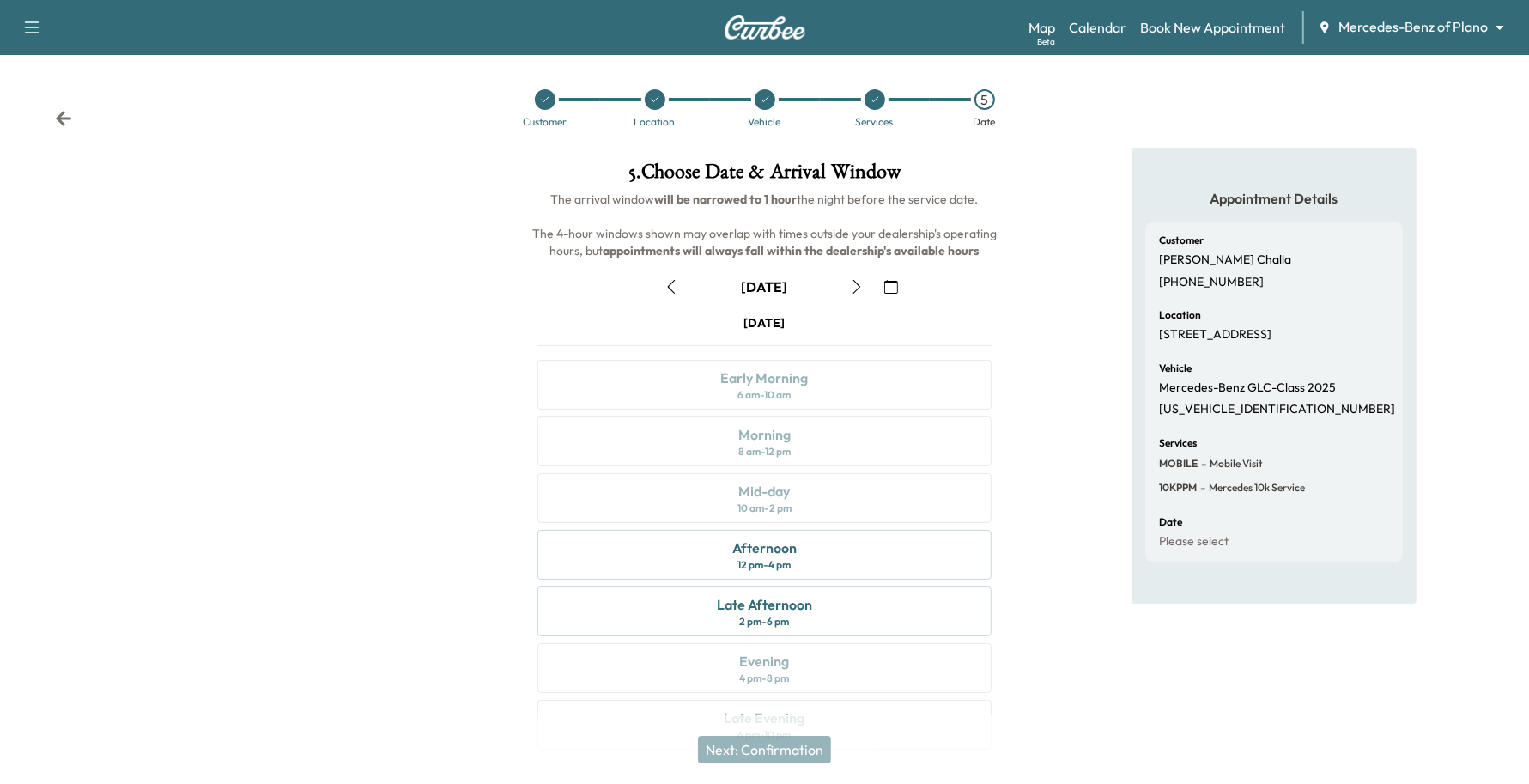
click at [863, 284] on icon "button" at bounding box center [856, 286] width 13 height 13
click at [672, 286] on icon "button" at bounding box center [670, 286] width 13 height 13
click at [706, 612] on div "Late Afternoon 2 pm - 6 pm" at bounding box center [765, 612] width 455 height 50
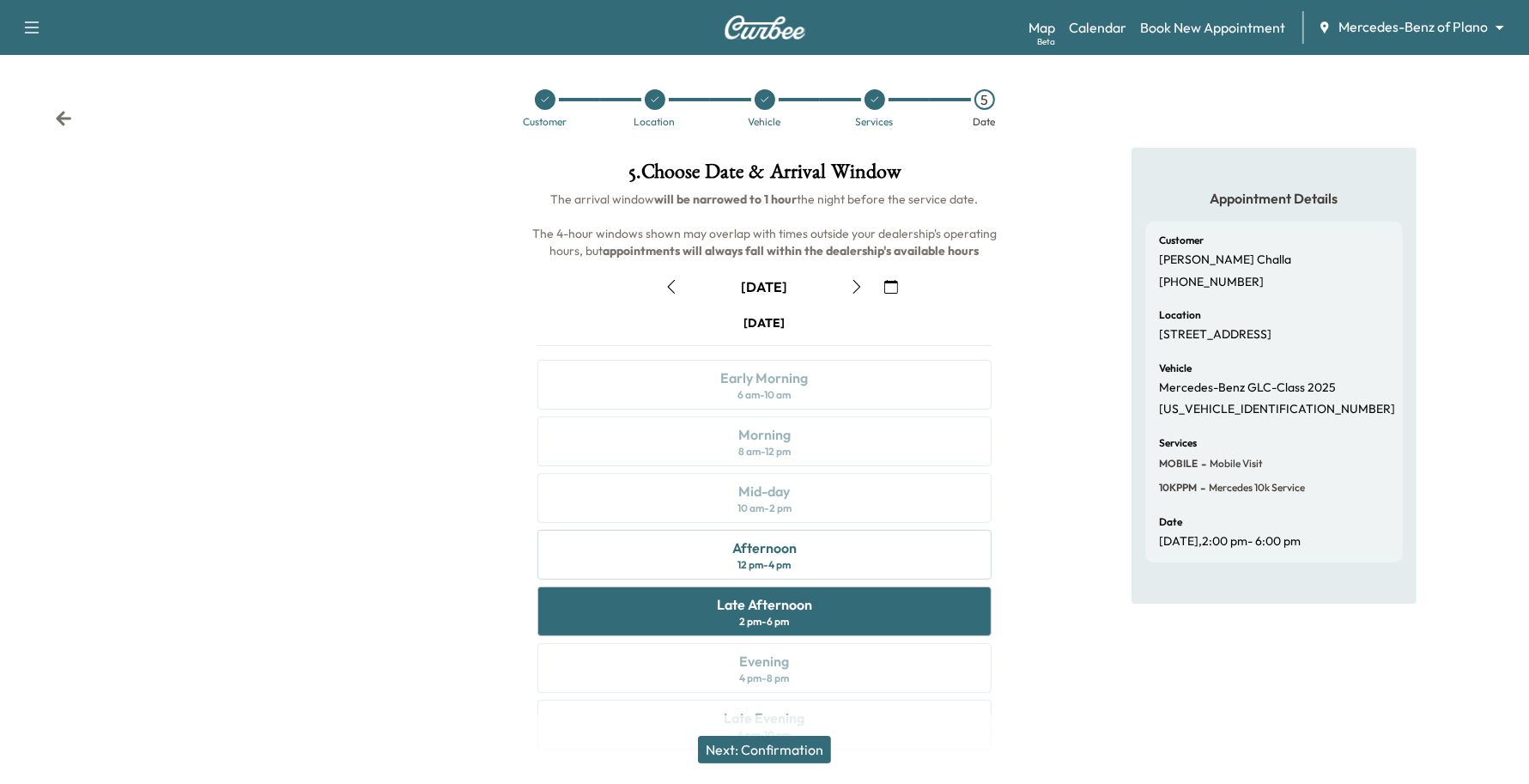
click at [735, 731] on div "Next: Confirmation" at bounding box center [764, 748] width 1529 height 68
click at [737, 740] on button "Next: Confirmation" at bounding box center [764, 749] width 133 height 28
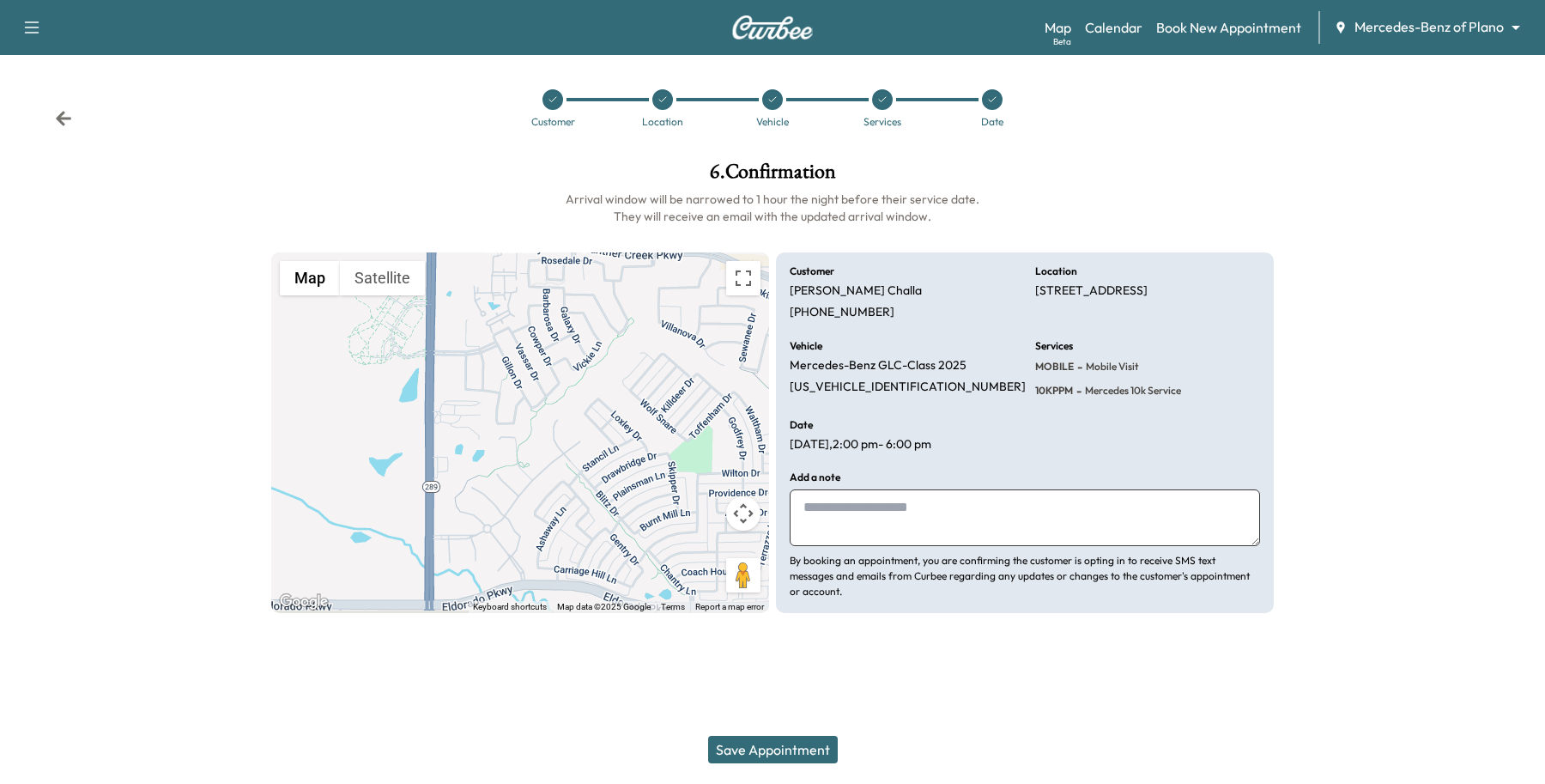
click at [852, 516] on textarea at bounding box center [1024, 517] width 470 height 57
type textarea "*"
type textarea "**********"
click at [790, 764] on div "Save Appointment" at bounding box center [772, 748] width 1545 height 68
click at [798, 749] on button "Save Appointment" at bounding box center [773, 749] width 130 height 28
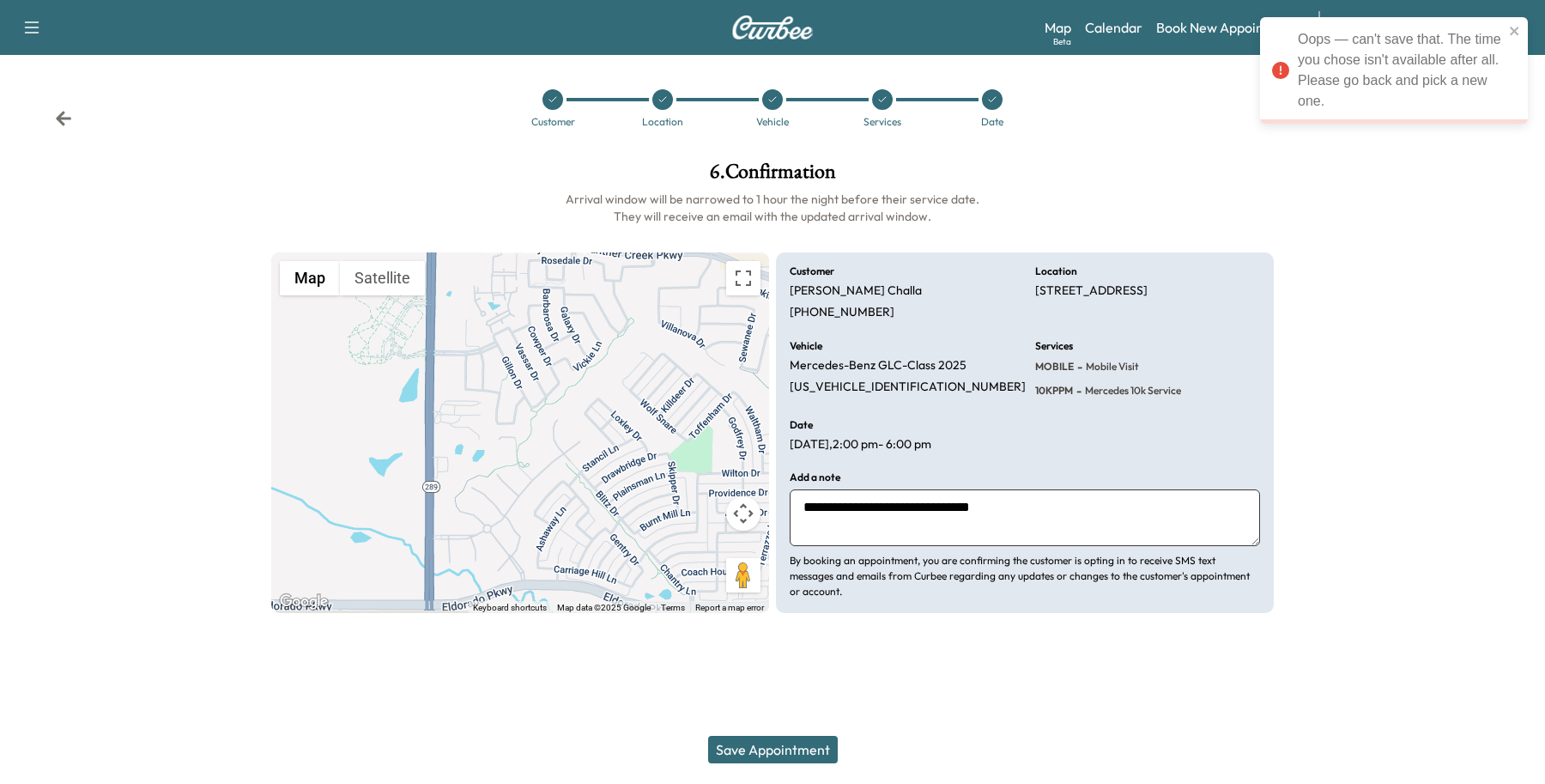
click at [877, 94] on icon at bounding box center [883, 100] width 11 height 11
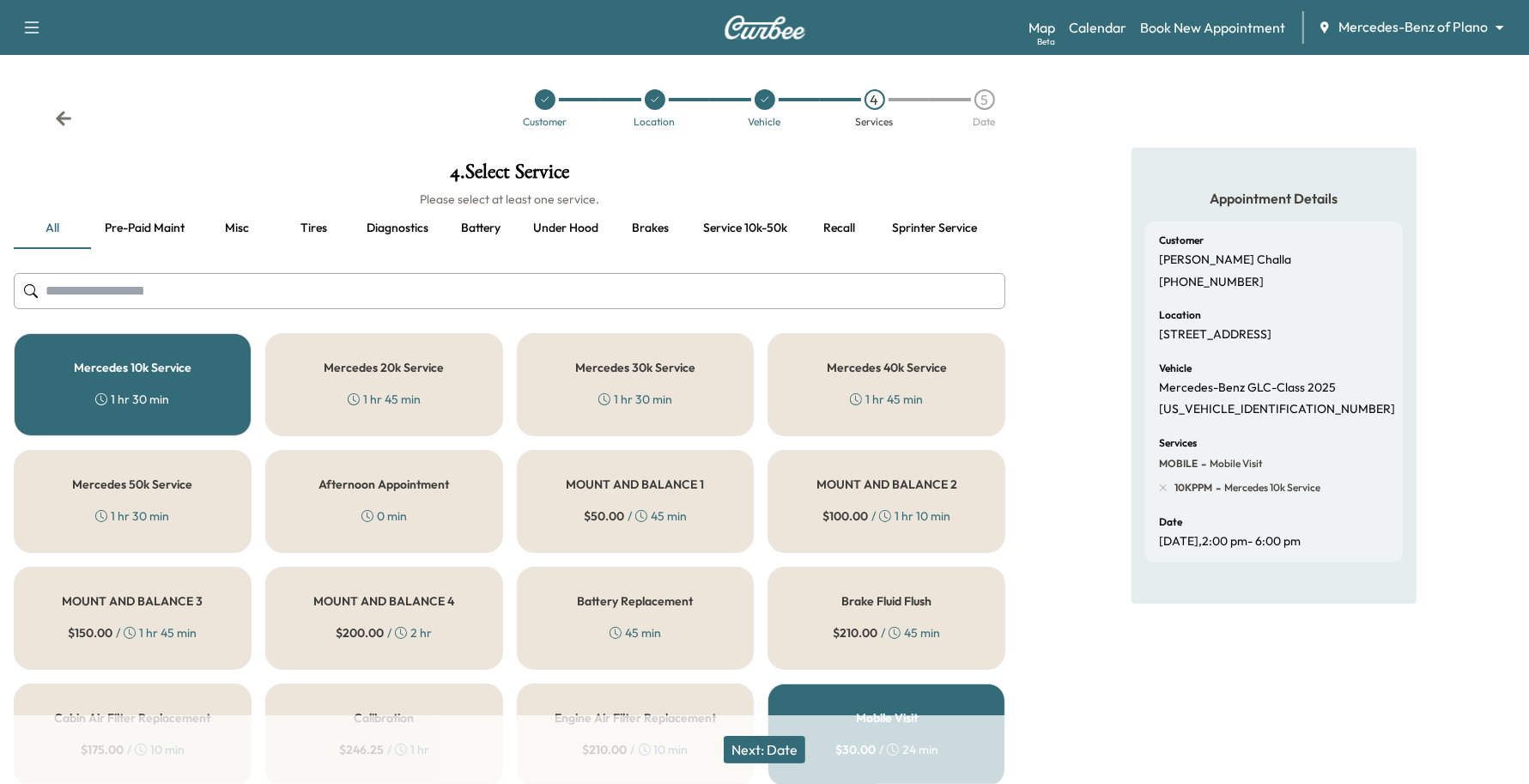
click at [787, 747] on button "Next: Date" at bounding box center [764, 749] width 82 height 28
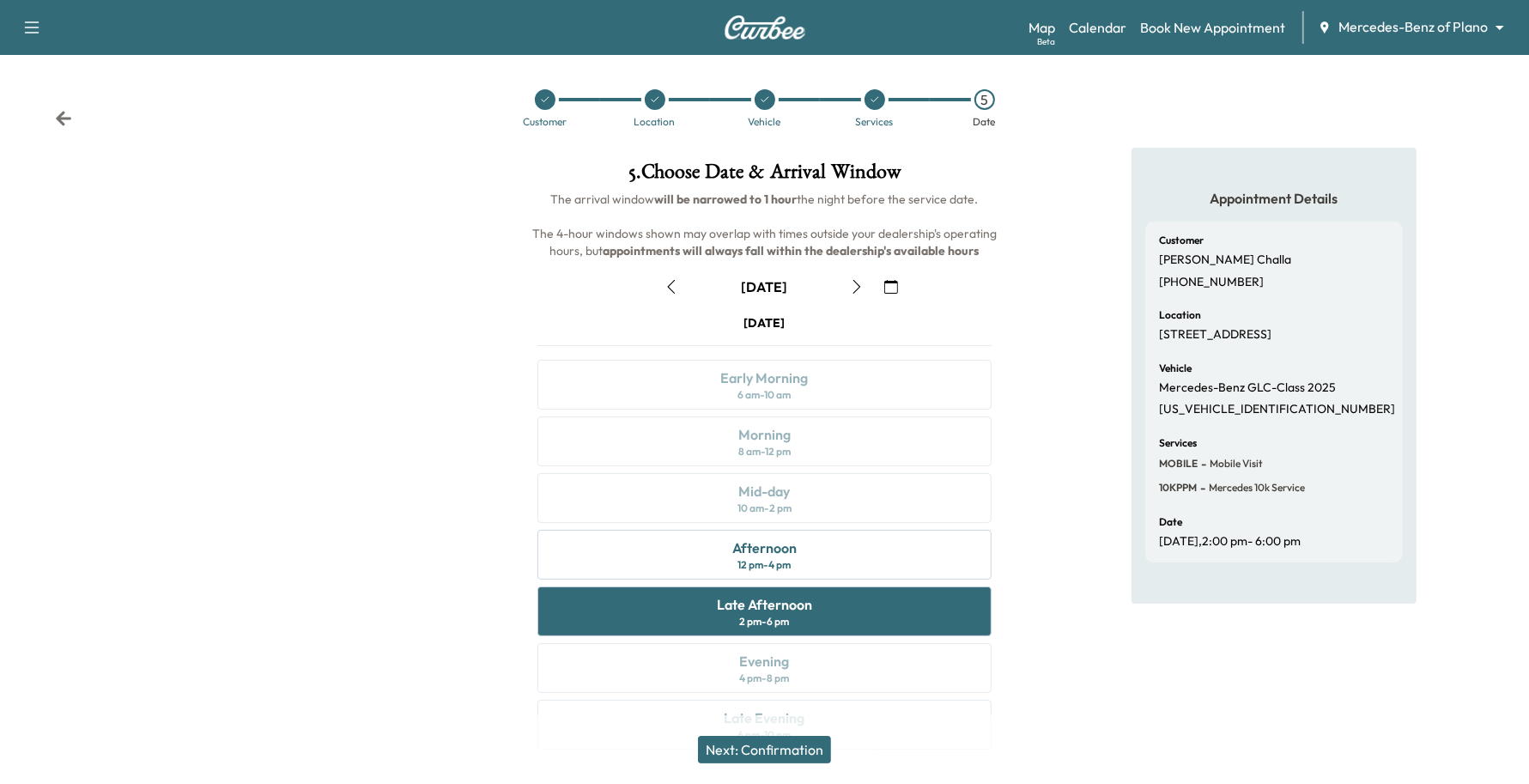
click at [857, 280] on icon "button" at bounding box center [856, 286] width 13 height 13
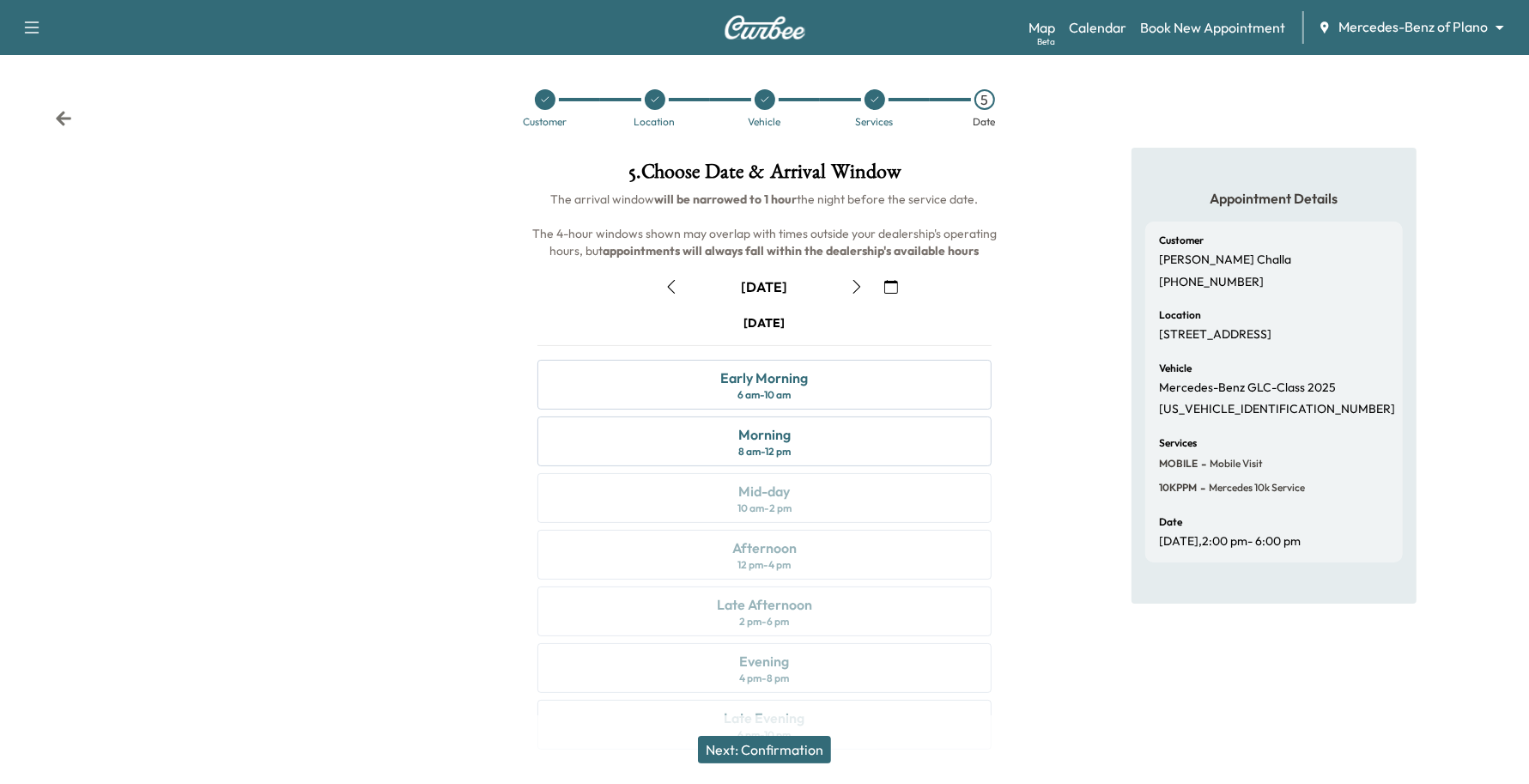
click at [859, 284] on icon "button" at bounding box center [856, 286] width 13 height 13
click at [666, 292] on icon "button" at bounding box center [670, 286] width 13 height 13
click at [857, 282] on icon "button" at bounding box center [856, 286] width 13 height 13
click at [681, 284] on button "button" at bounding box center [671, 286] width 29 height 28
click at [851, 275] on button "button" at bounding box center [856, 286] width 29 height 28
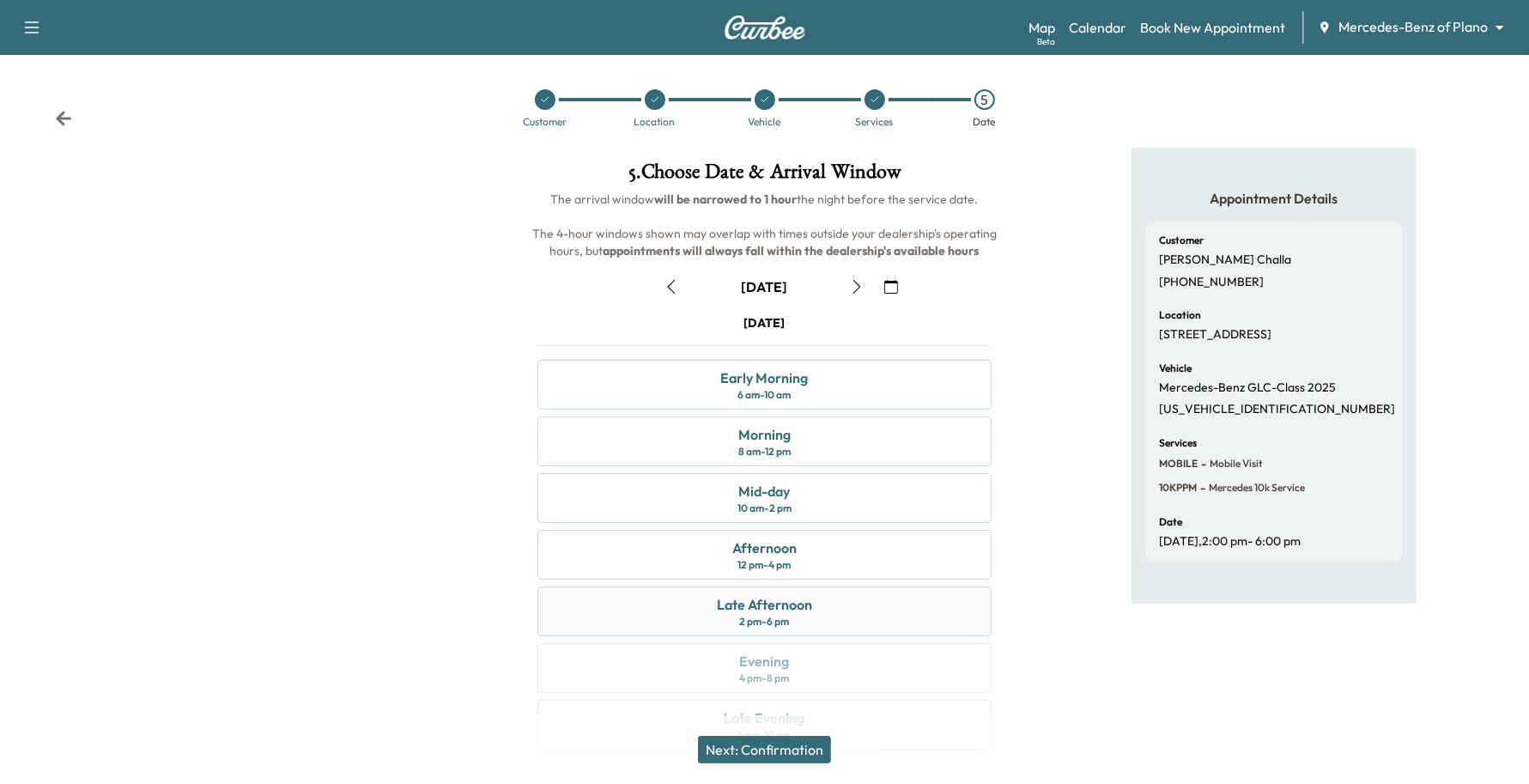
click at [834, 610] on div "Late Afternoon 2 pm - 6 pm" at bounding box center [765, 612] width 455 height 50
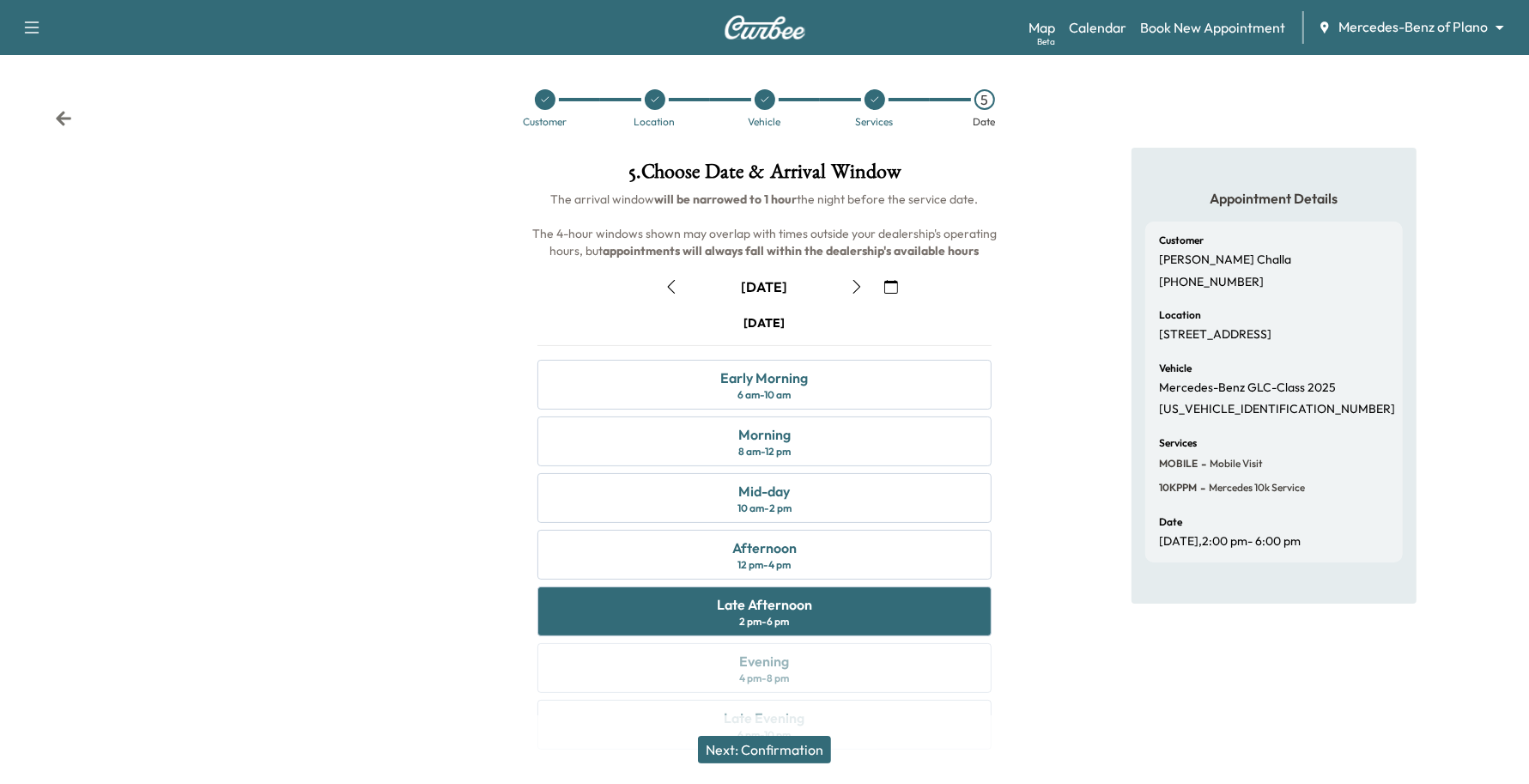
click at [678, 299] on button "button" at bounding box center [671, 286] width 29 height 28
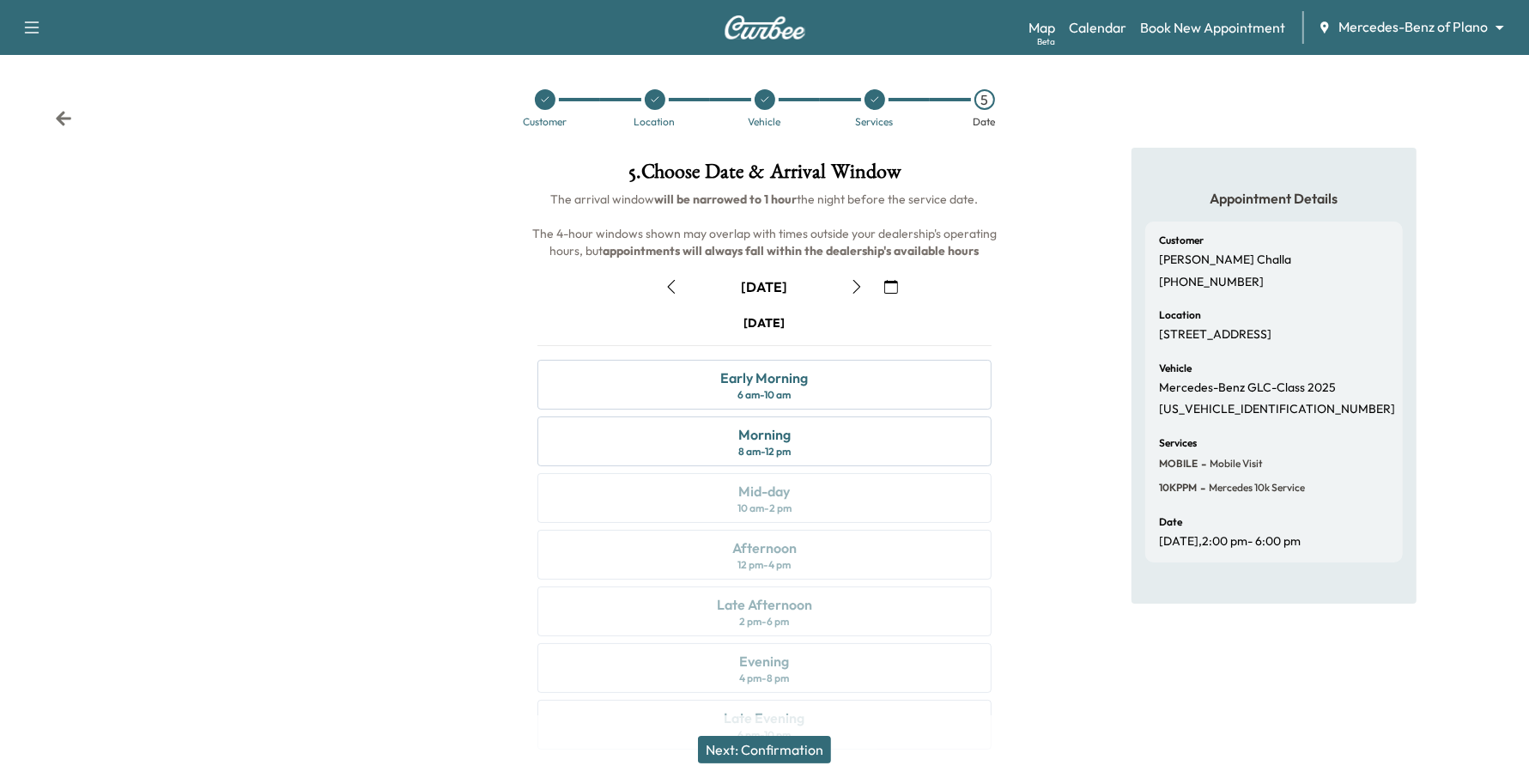
click at [678, 299] on button "button" at bounding box center [671, 286] width 29 height 28
click at [860, 616] on div "Late Afternoon 2 pm - 6 pm" at bounding box center [765, 612] width 455 height 50
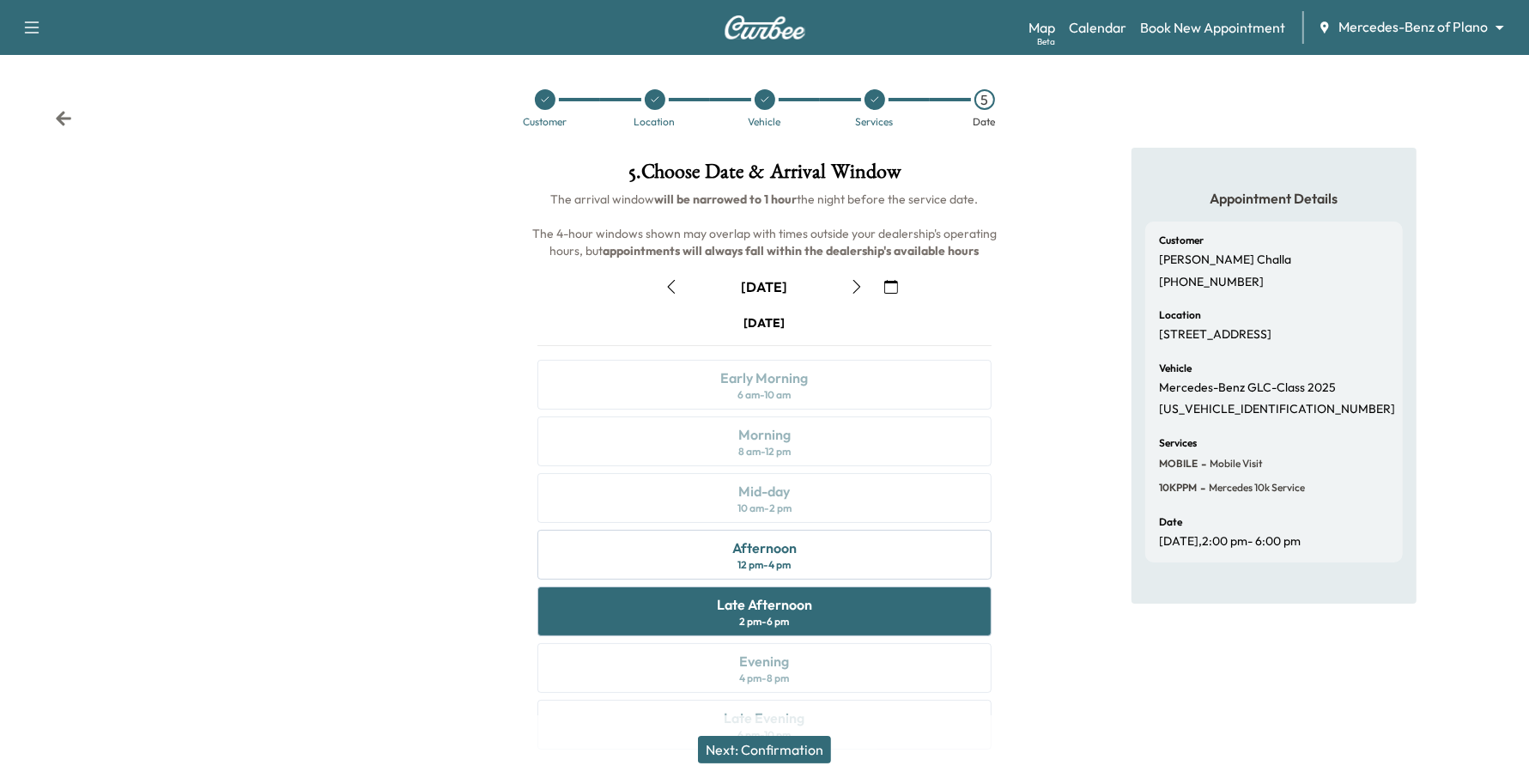
drag, startPoint x: 805, startPoint y: 745, endPoint x: 739, endPoint y: 739, distance: 66.3
click at [739, 739] on button "Next: Confirmation" at bounding box center [764, 749] width 133 height 28
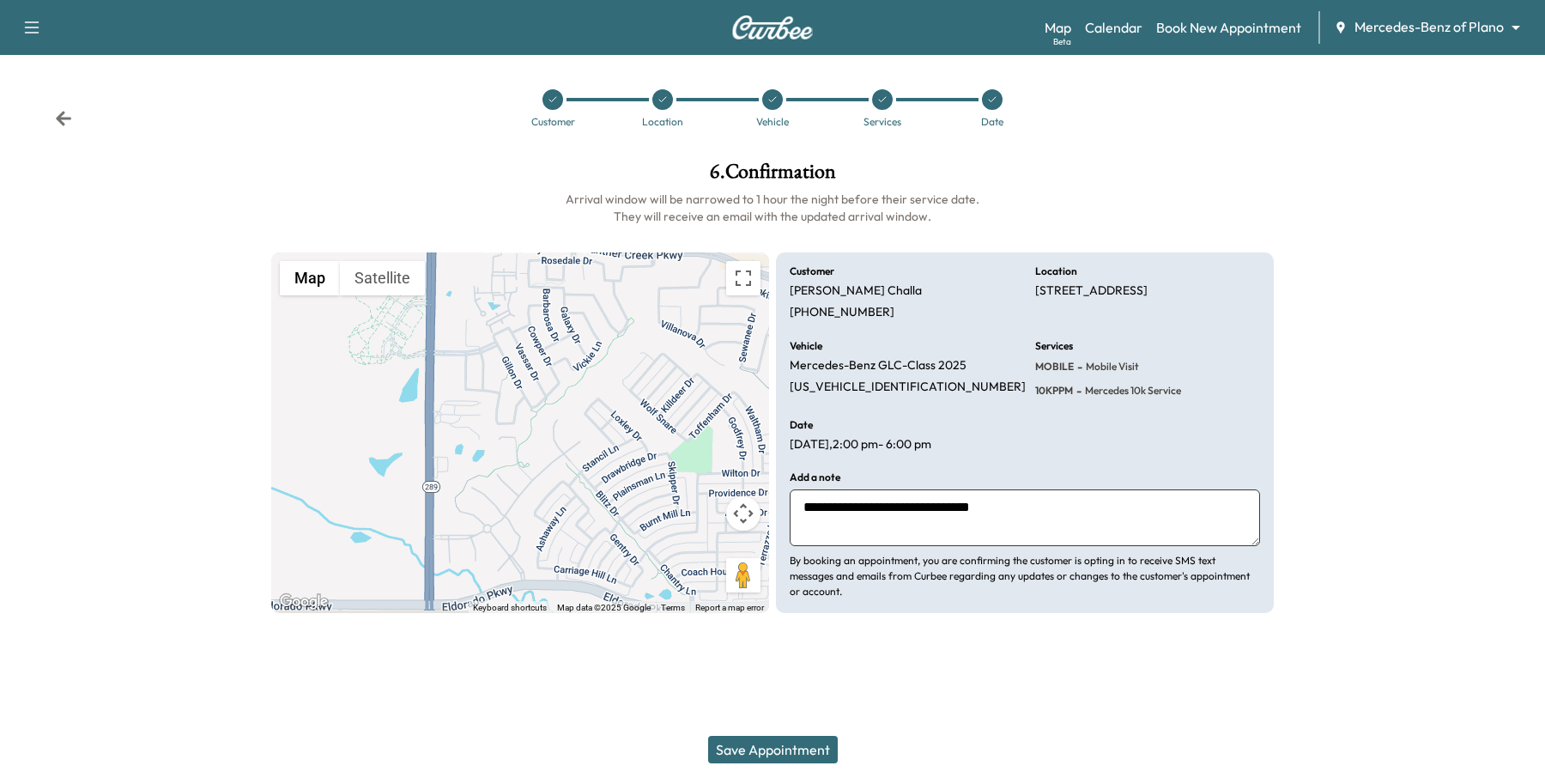
click at [737, 739] on button "Save Appointment" at bounding box center [773, 749] width 130 height 28
click at [890, 100] on div at bounding box center [882, 99] width 20 height 20
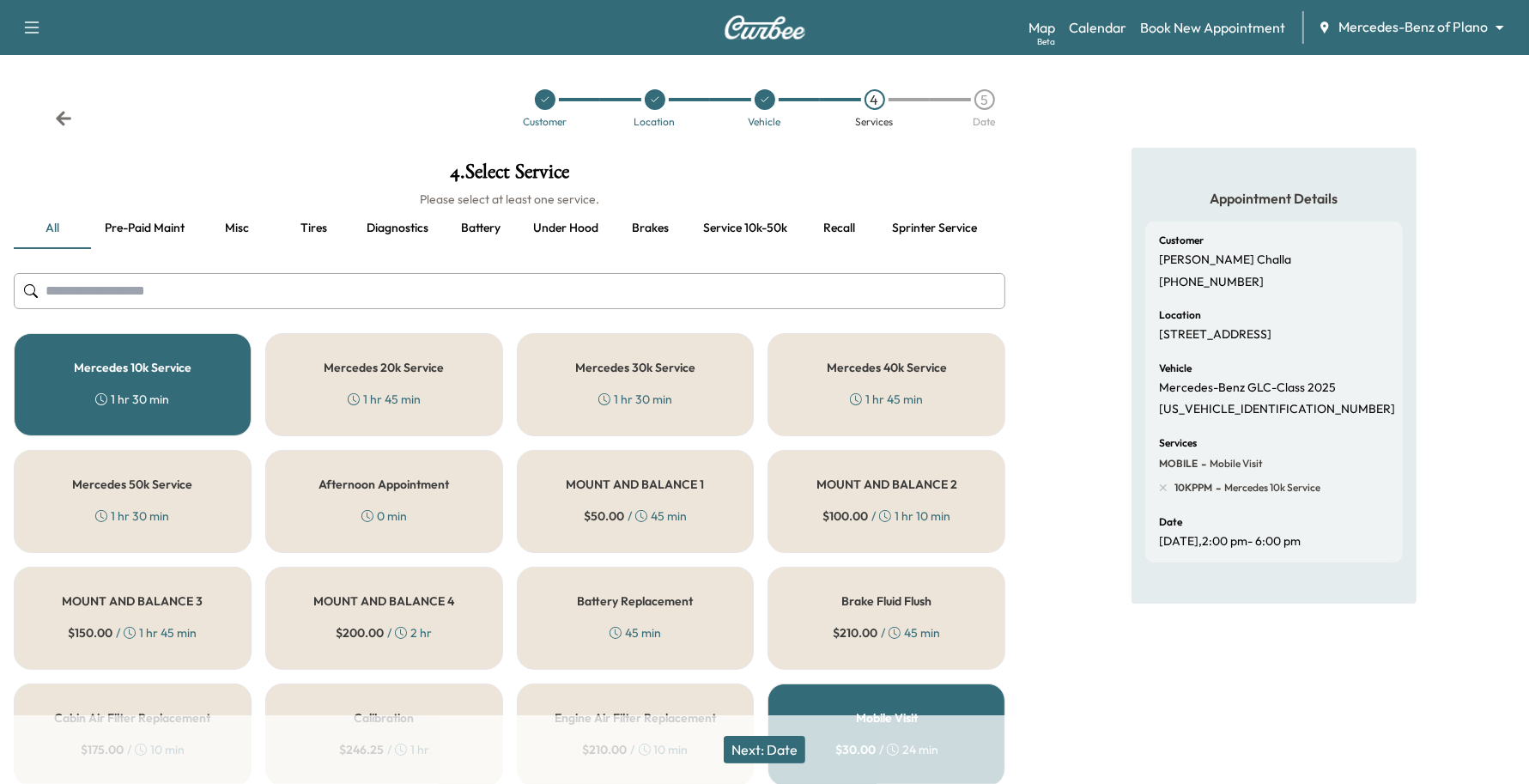
click at [981, 105] on div "5" at bounding box center [984, 99] width 20 height 20
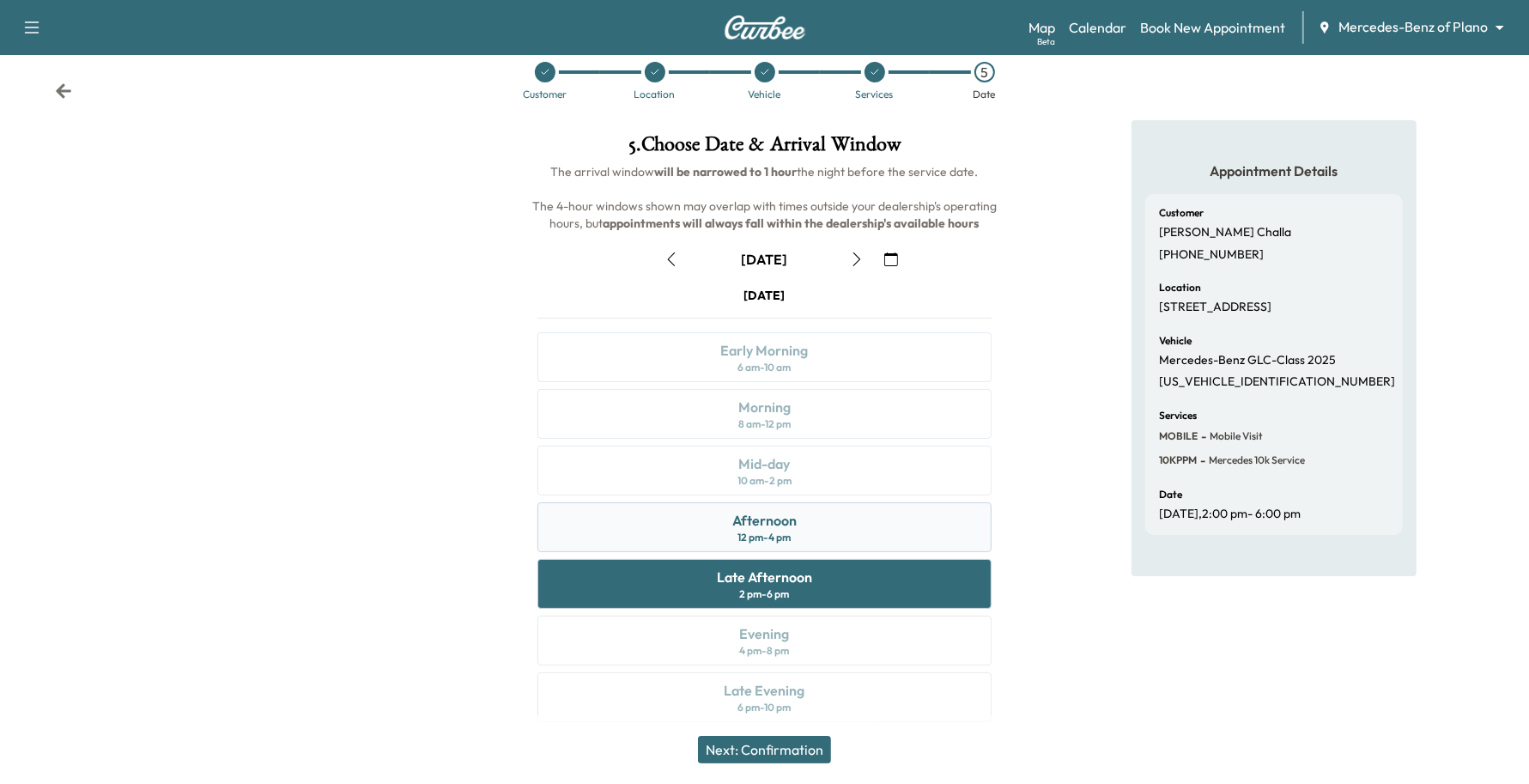
scroll to position [43, 0]
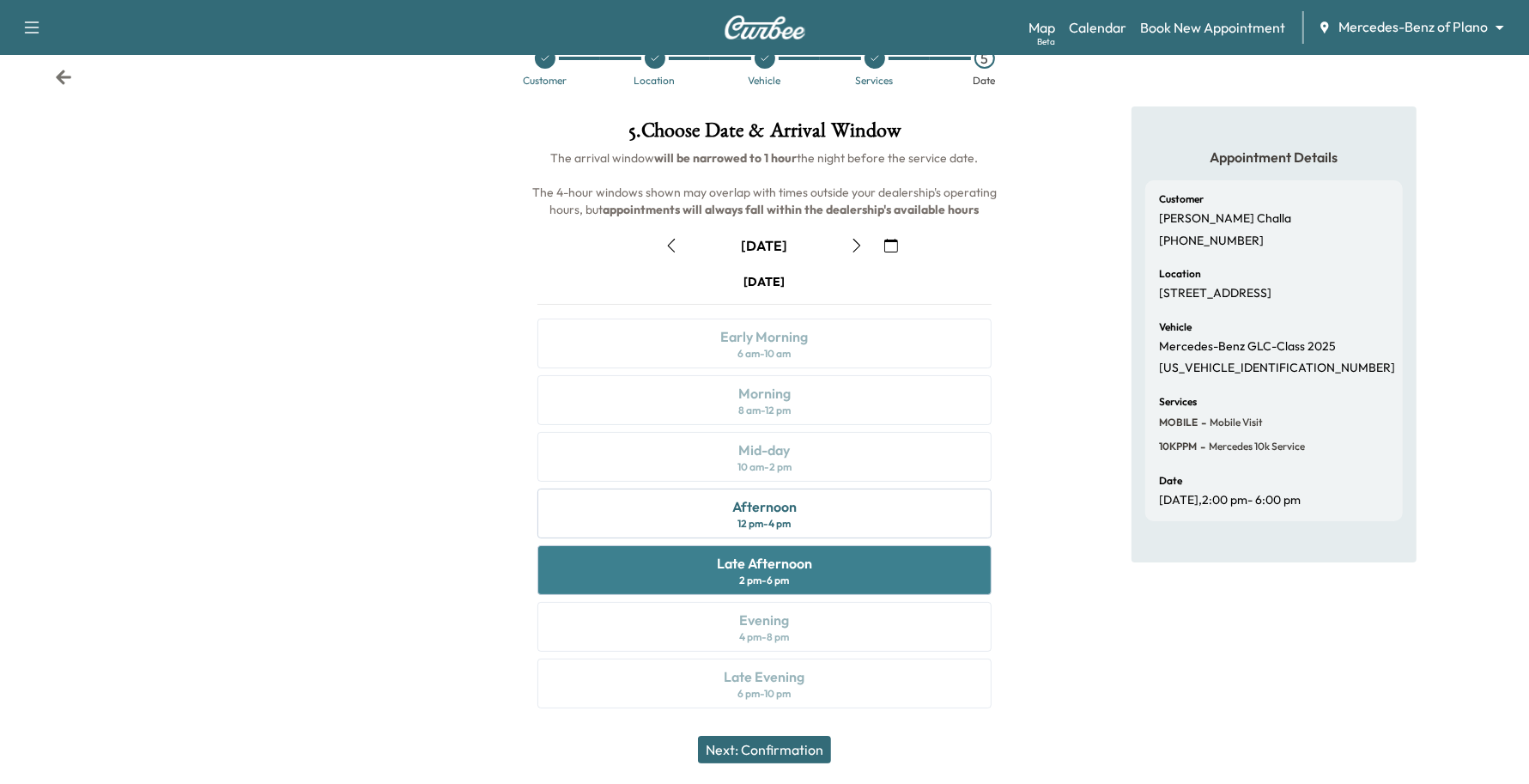
drag, startPoint x: 757, startPoint y: 748, endPoint x: 740, endPoint y: 564, distance: 184.8
click at [742, 572] on div "5 . Choose Date & Arrival Window The arrival window will be narrowed to 1 hour …" at bounding box center [765, 418] width 510 height 622
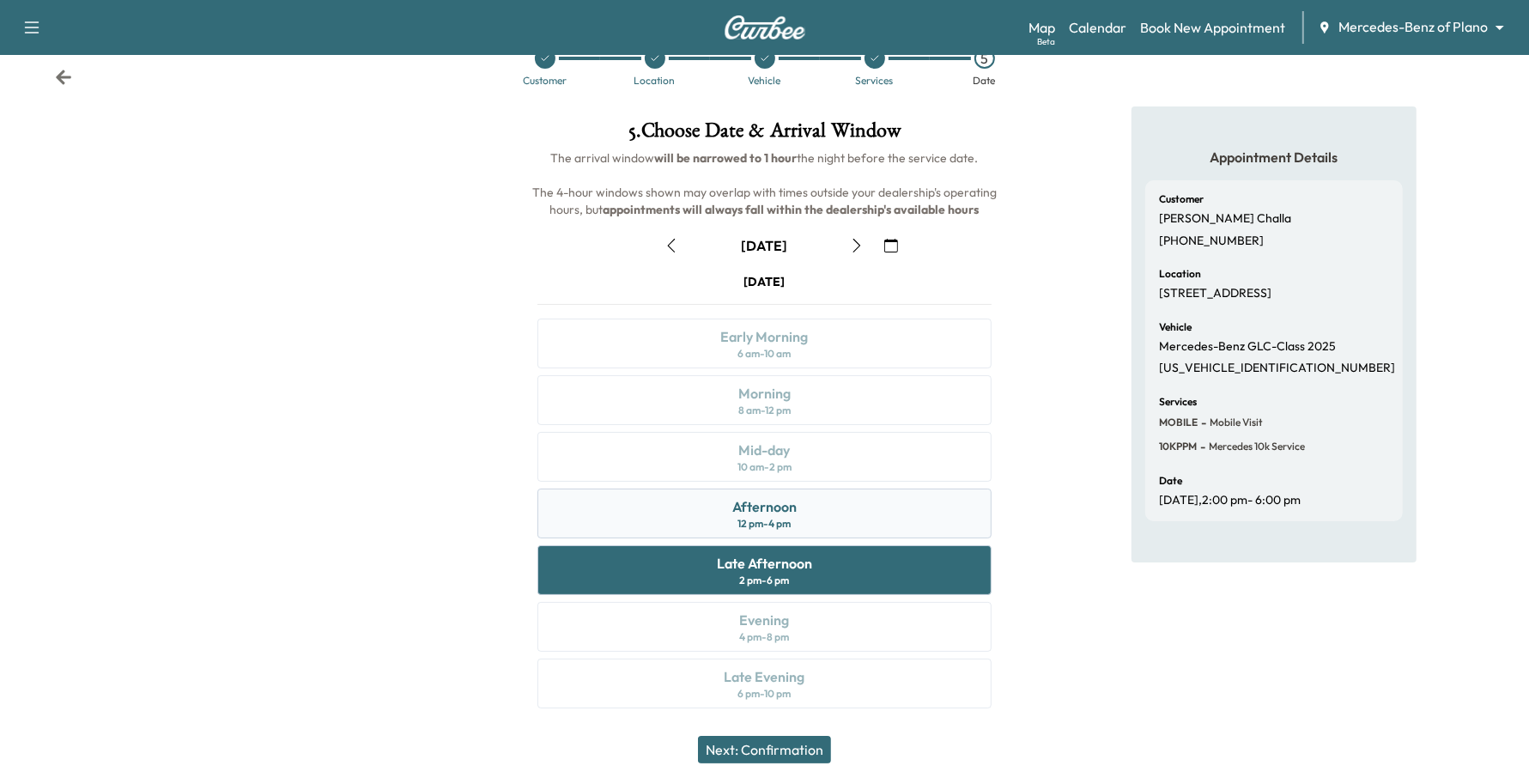
click at [751, 524] on div "12 pm - 4 pm" at bounding box center [764, 523] width 53 height 13
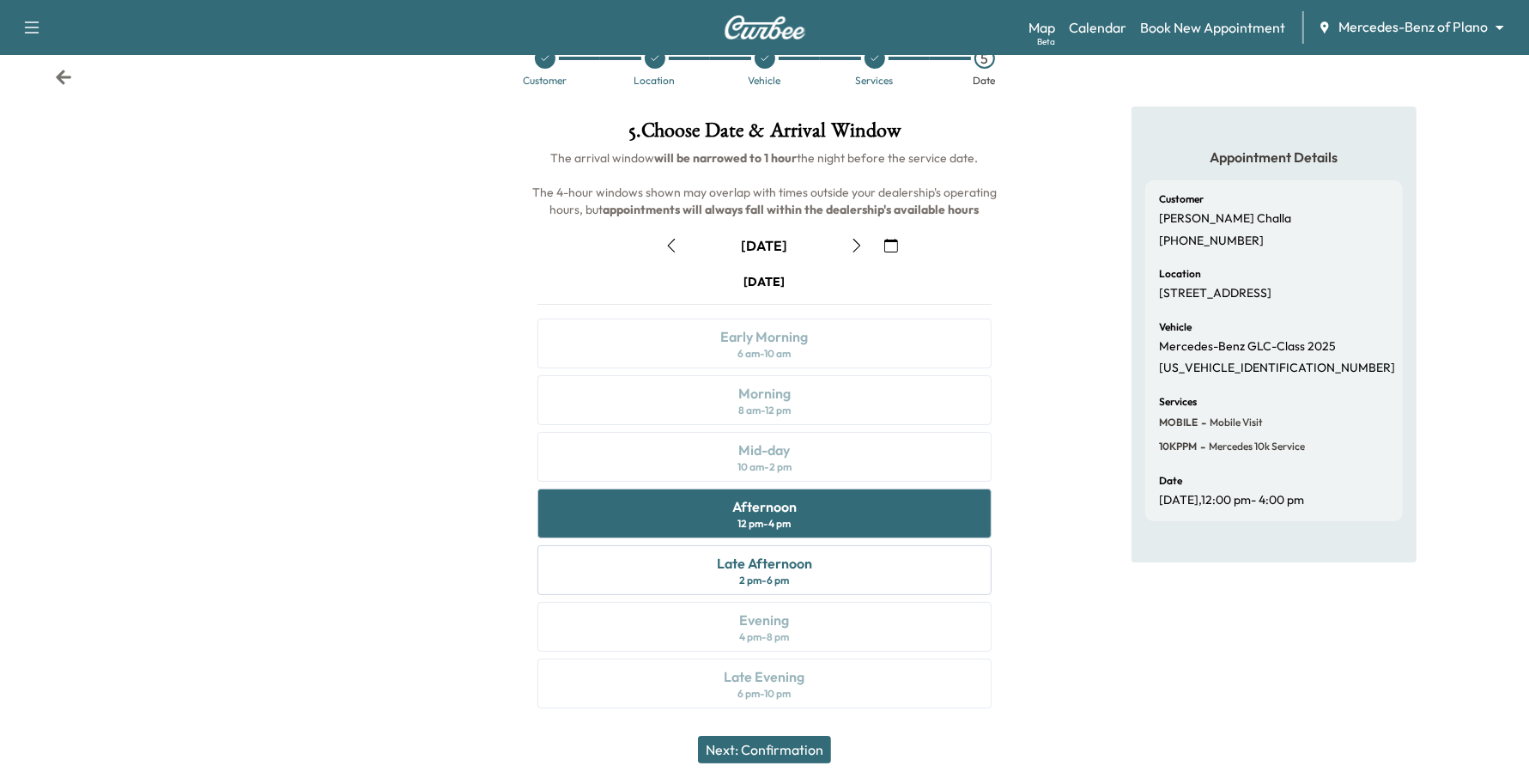
drag, startPoint x: 756, startPoint y: 753, endPoint x: 1155, endPoint y: 719, distance: 400.4
click at [1155, 719] on div "Next: Confirmation" at bounding box center [764, 748] width 1529 height 68
click at [899, 563] on div "Late Afternoon 2 pm - 6 pm" at bounding box center [765, 570] width 455 height 50
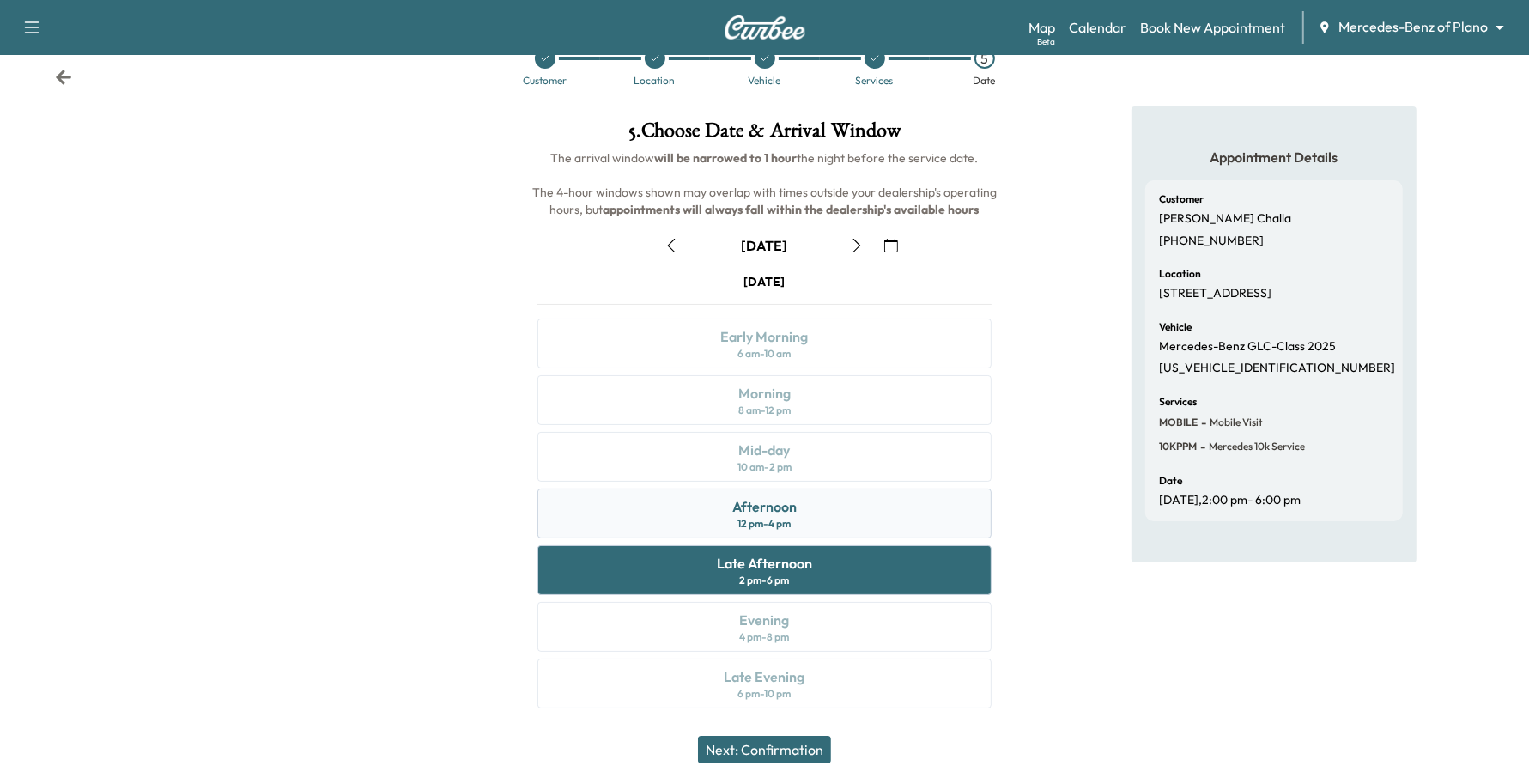
click at [927, 494] on div "Afternoon 12 pm - 4 pm" at bounding box center [765, 513] width 455 height 50
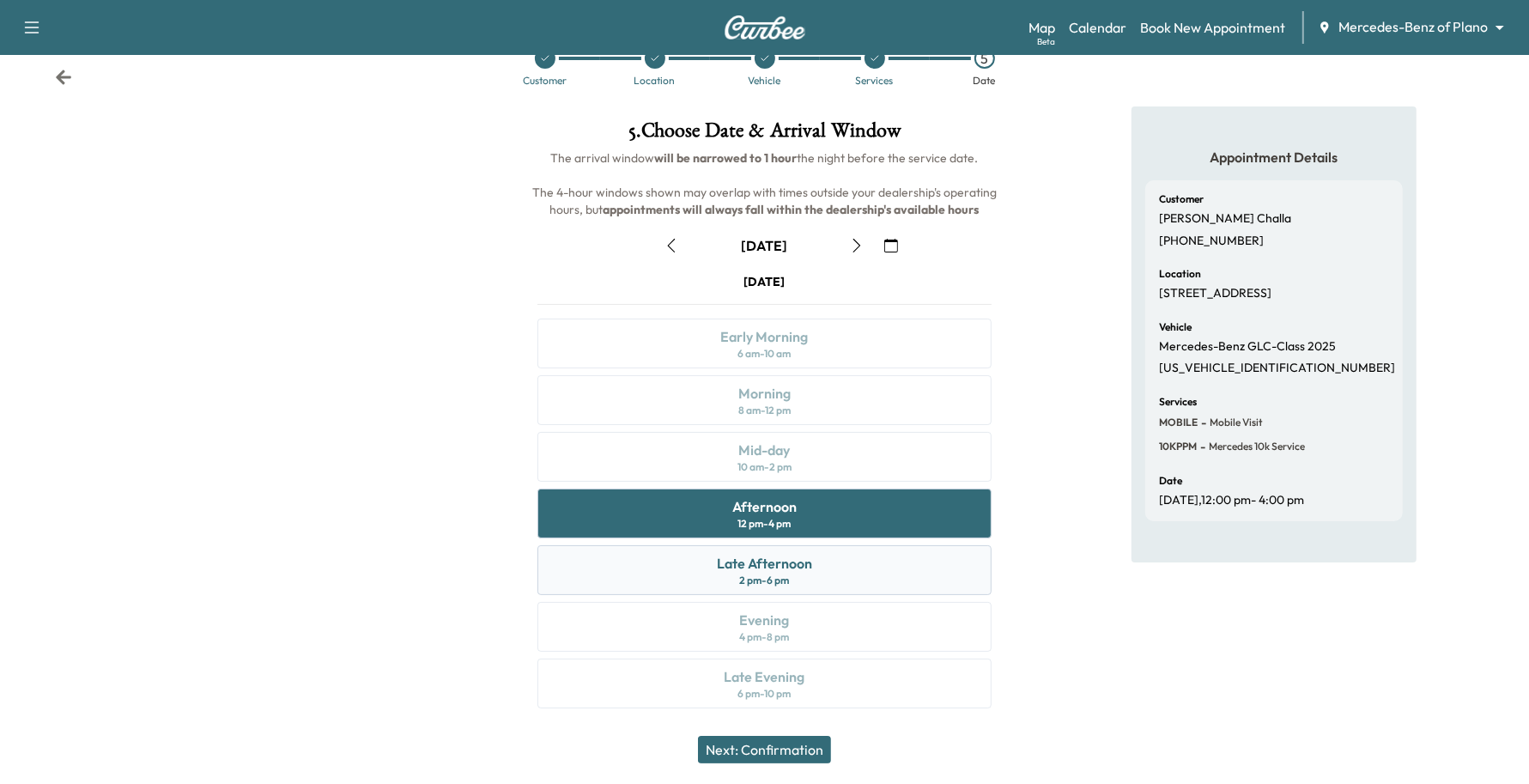
click at [893, 569] on div "Late Afternoon 2 pm - 6 pm" at bounding box center [765, 570] width 455 height 50
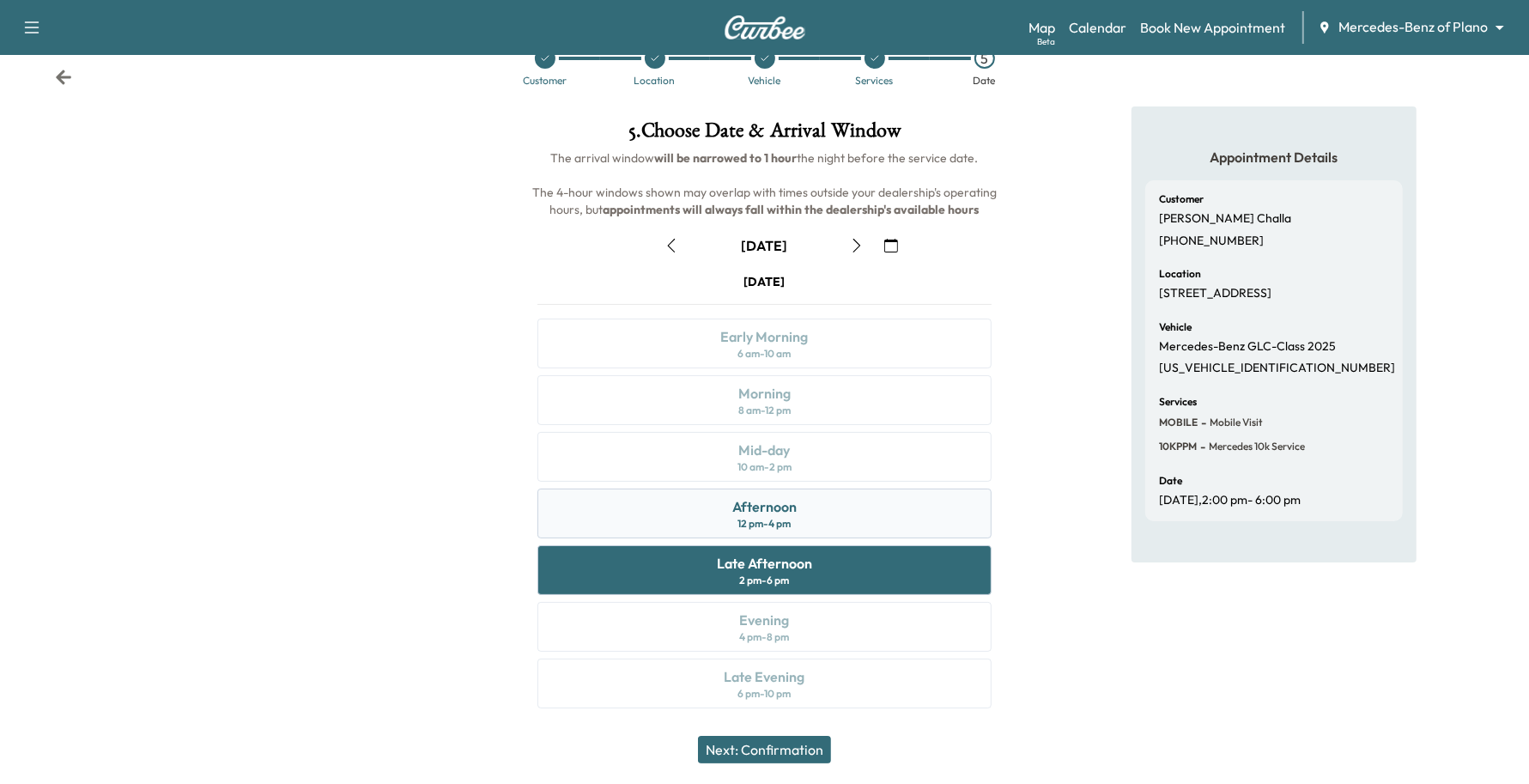
click at [923, 522] on div "Afternoon 12 pm - 4 pm" at bounding box center [765, 513] width 455 height 50
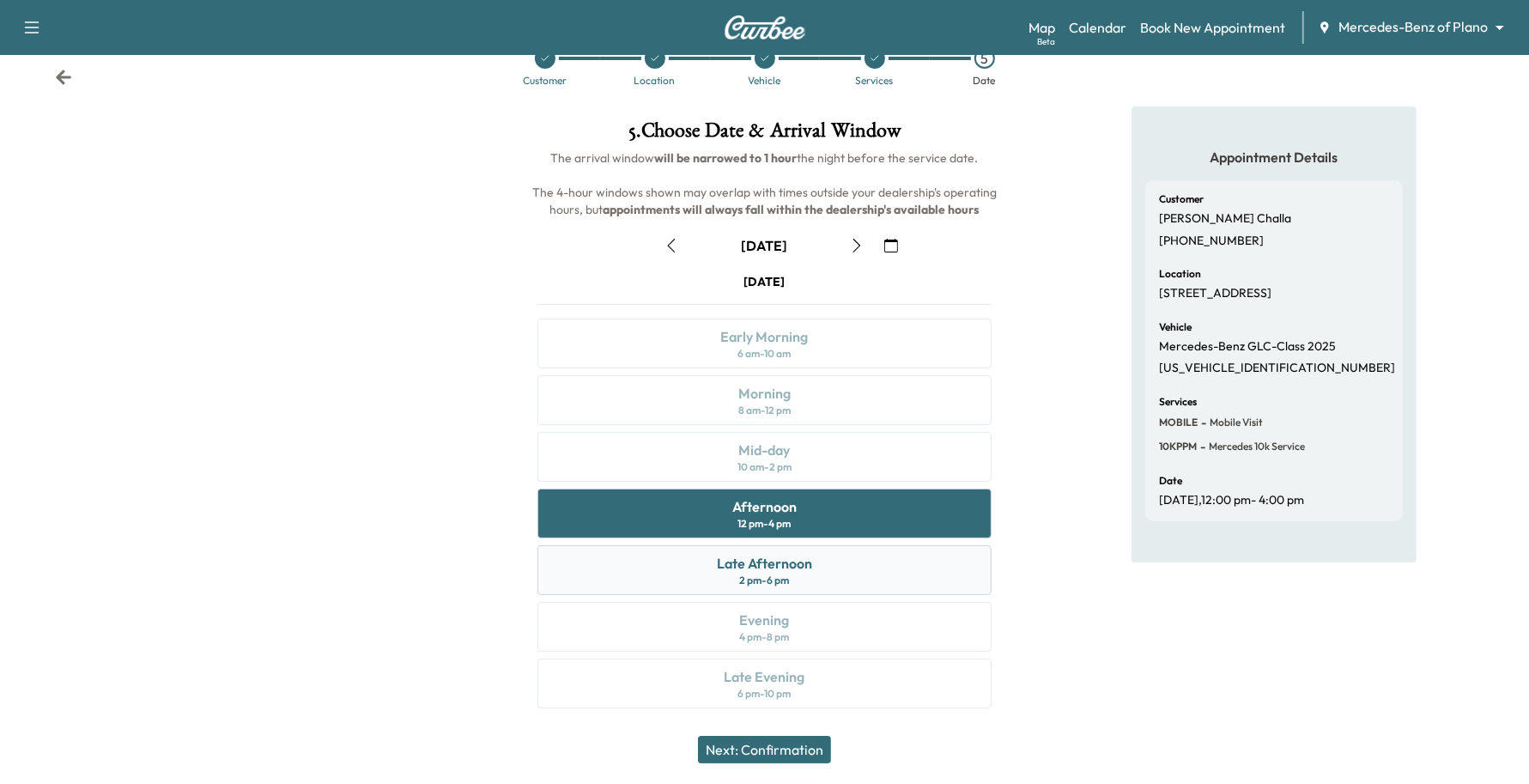
click at [885, 572] on div "Late Afternoon 2 pm - 6 pm" at bounding box center [765, 570] width 455 height 50
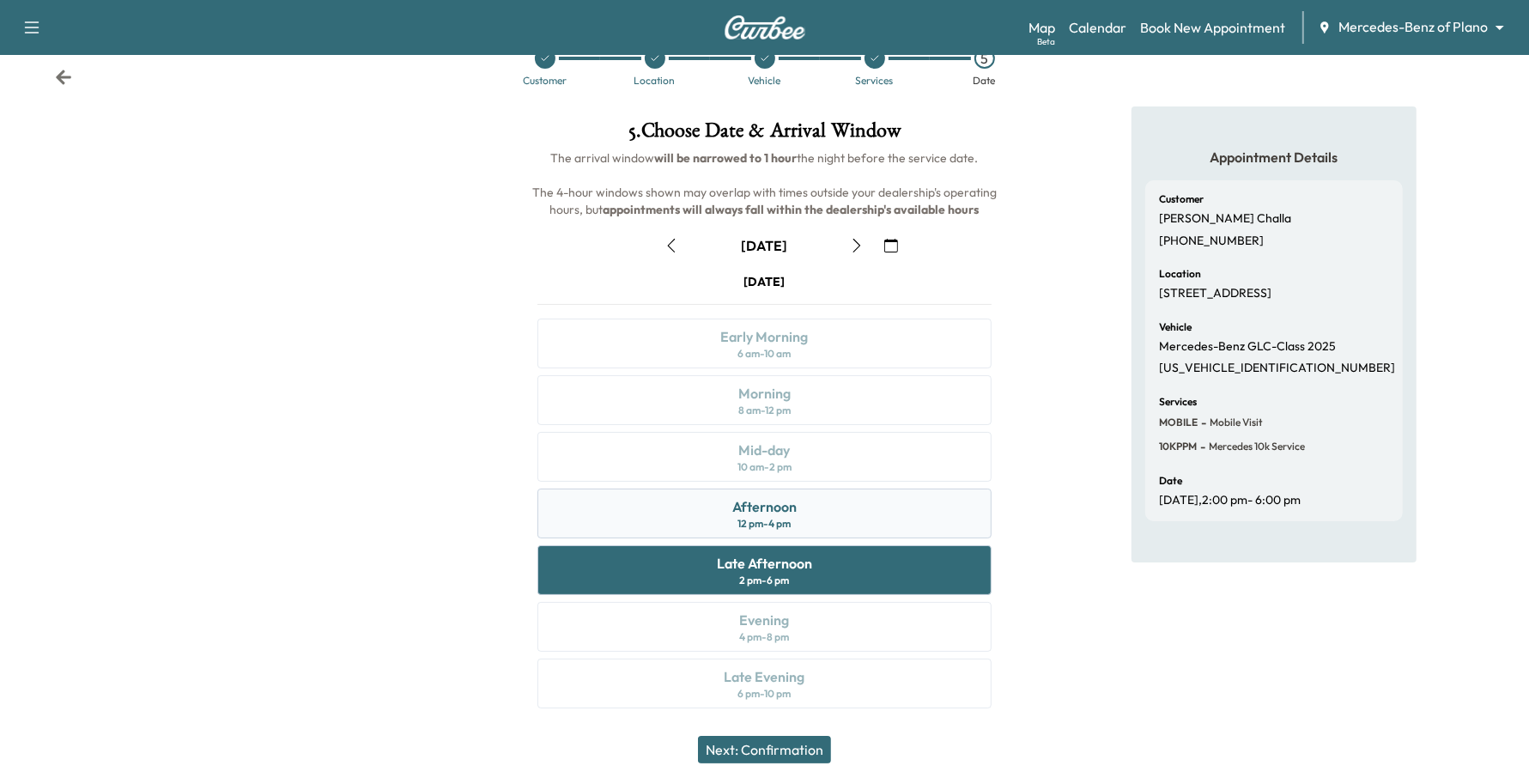
click at [901, 525] on div "Afternoon 12 pm - 4 pm" at bounding box center [765, 513] width 455 height 50
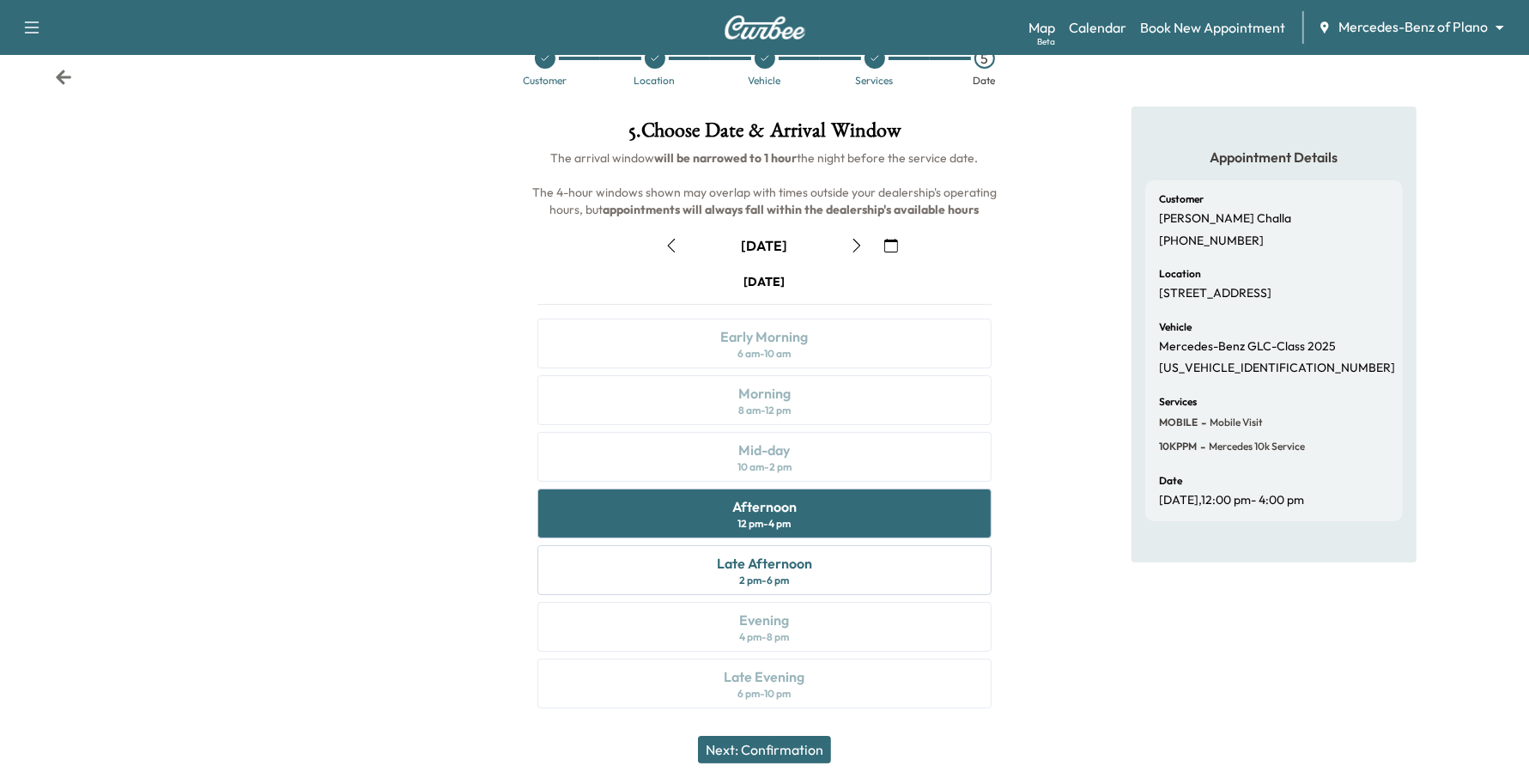
click at [886, 238] on icon "button" at bounding box center [891, 244] width 13 height 13
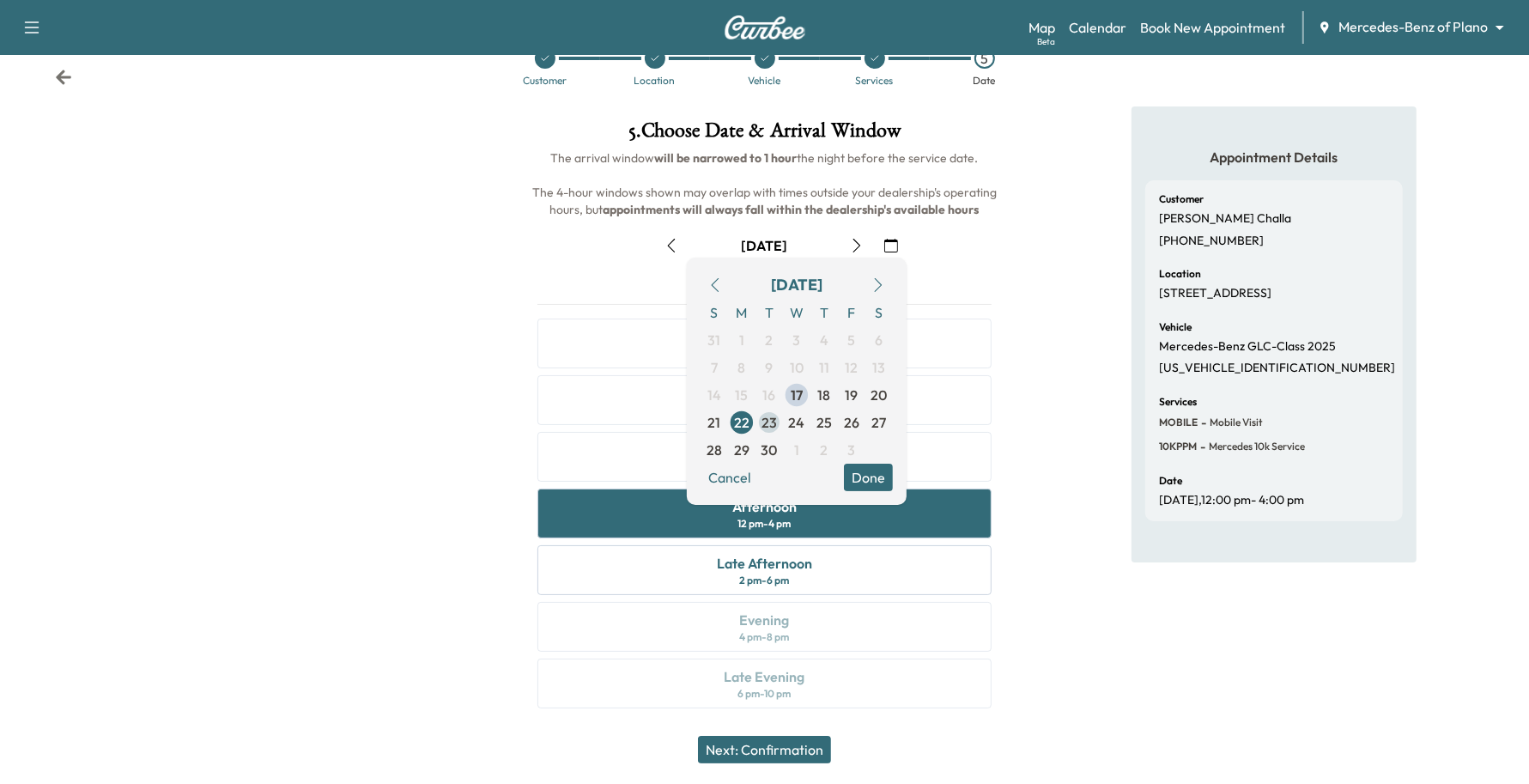
click at [775, 421] on span "23" at bounding box center [769, 422] width 15 height 20
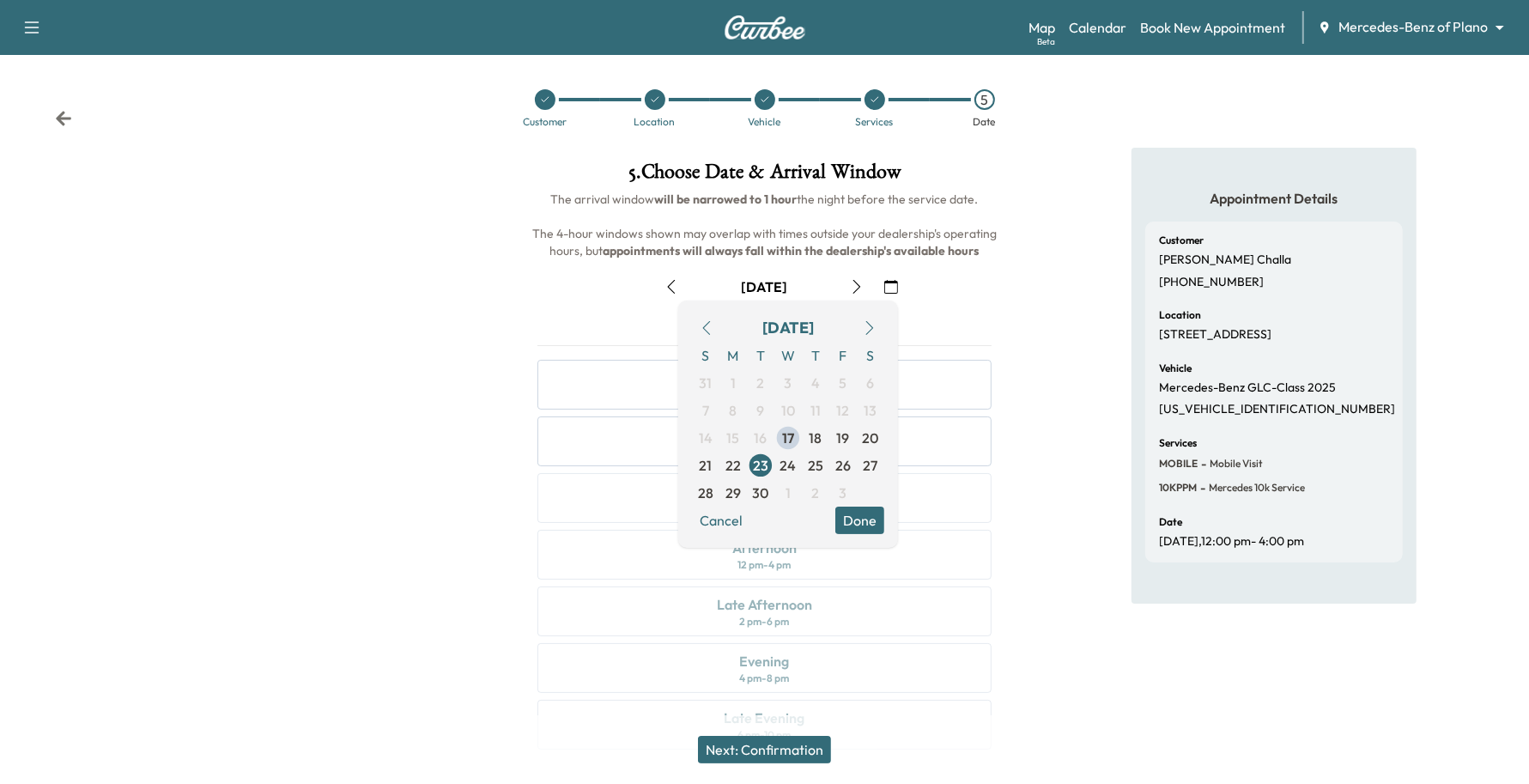
click at [859, 517] on button "Done" at bounding box center [860, 520] width 49 height 28
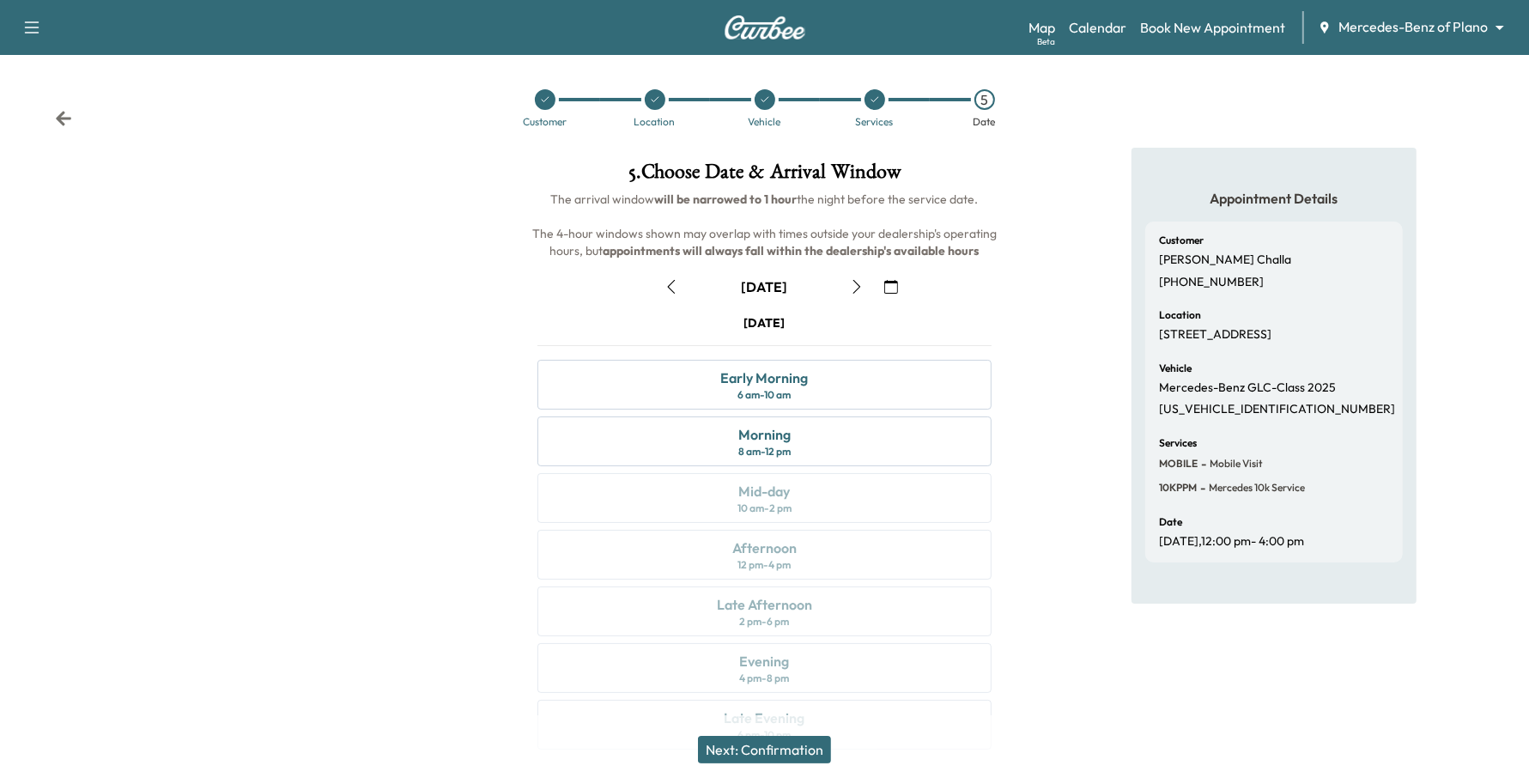
click at [665, 275] on button "button" at bounding box center [671, 286] width 29 height 28
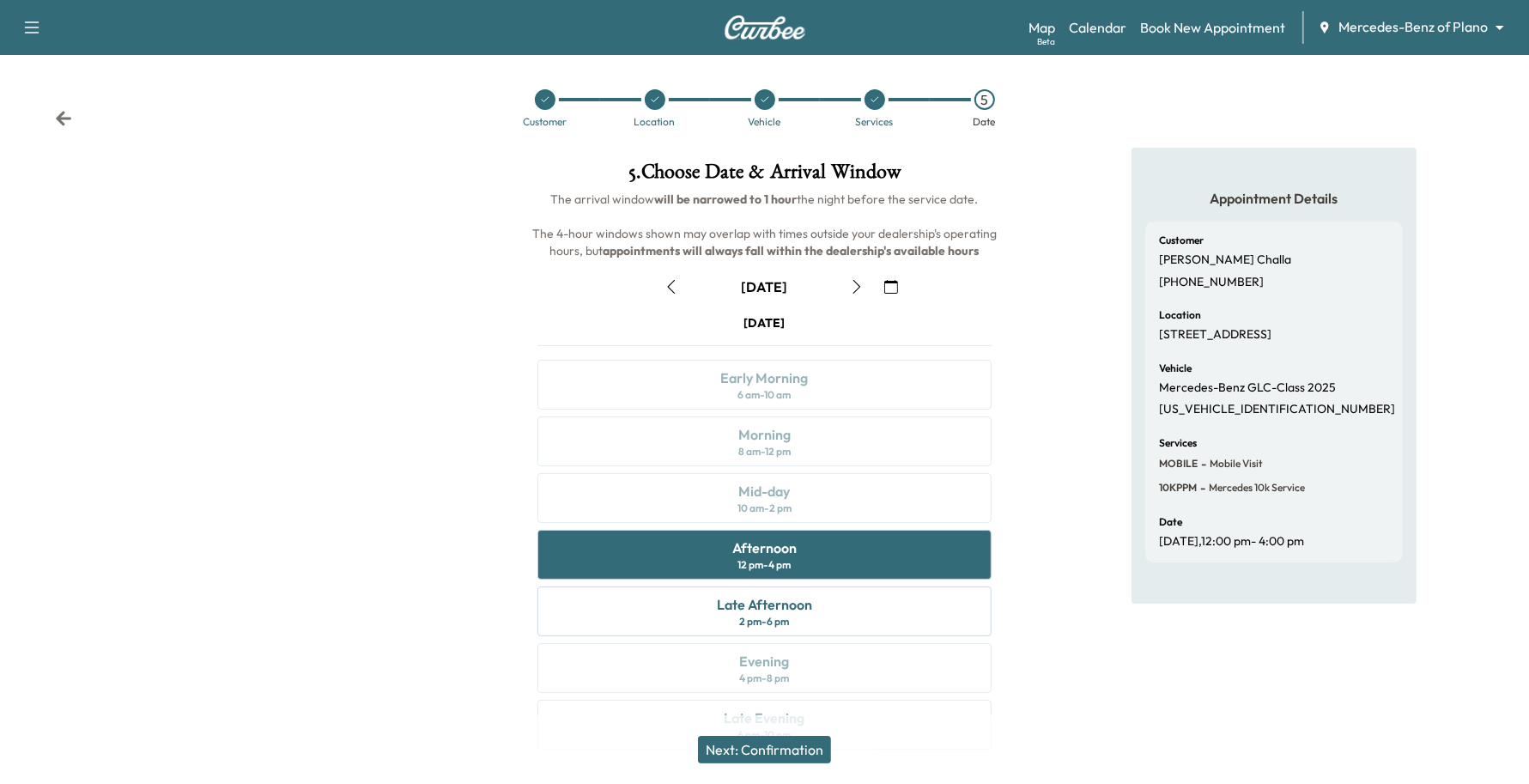
click at [859, 288] on icon "button" at bounding box center [857, 286] width 8 height 13
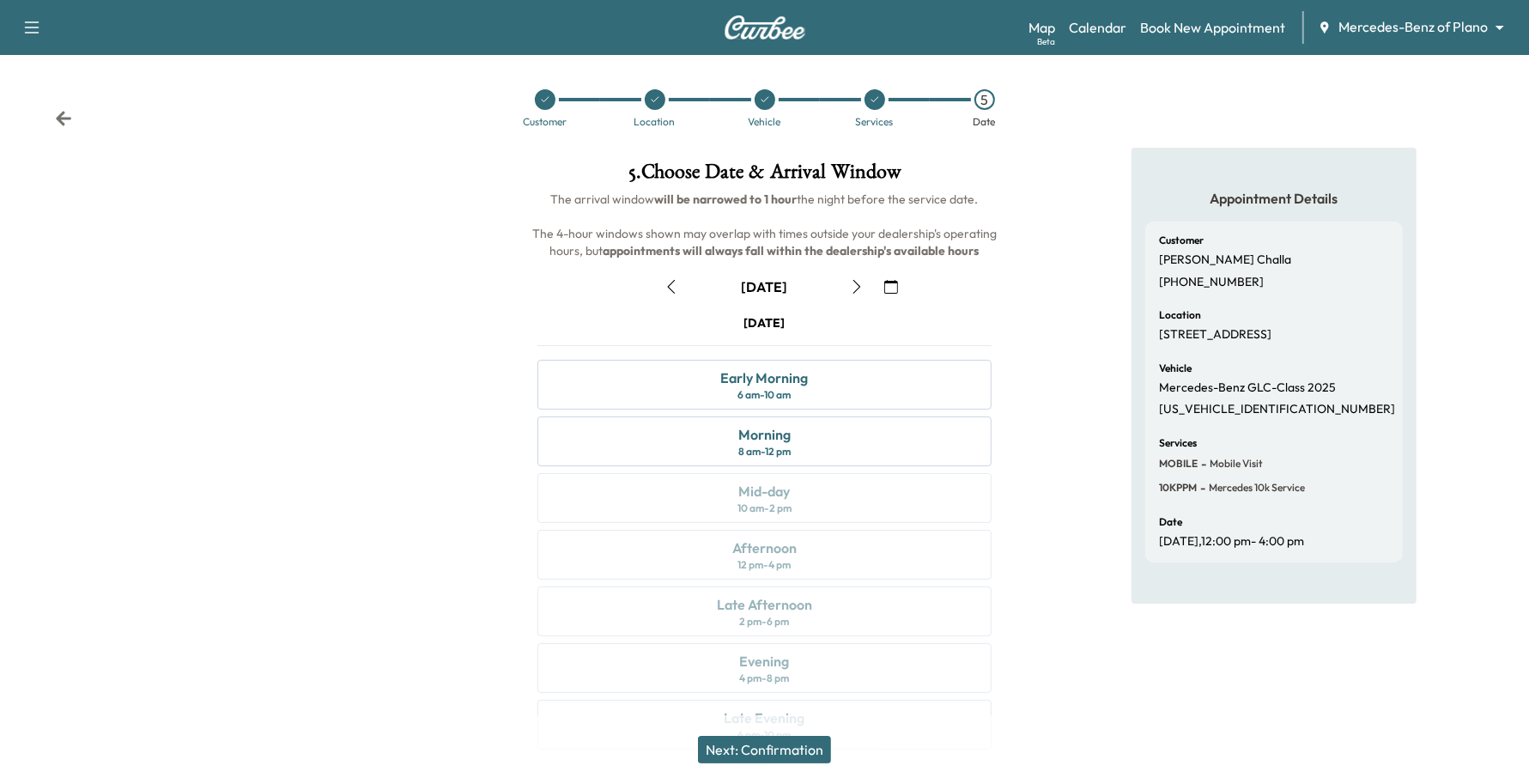
click at [859, 288] on icon "button" at bounding box center [857, 286] width 8 height 13
click at [854, 298] on button "button" at bounding box center [856, 286] width 29 height 28
drag, startPoint x: 886, startPoint y: 280, endPoint x: 863, endPoint y: 327, distance: 52.3
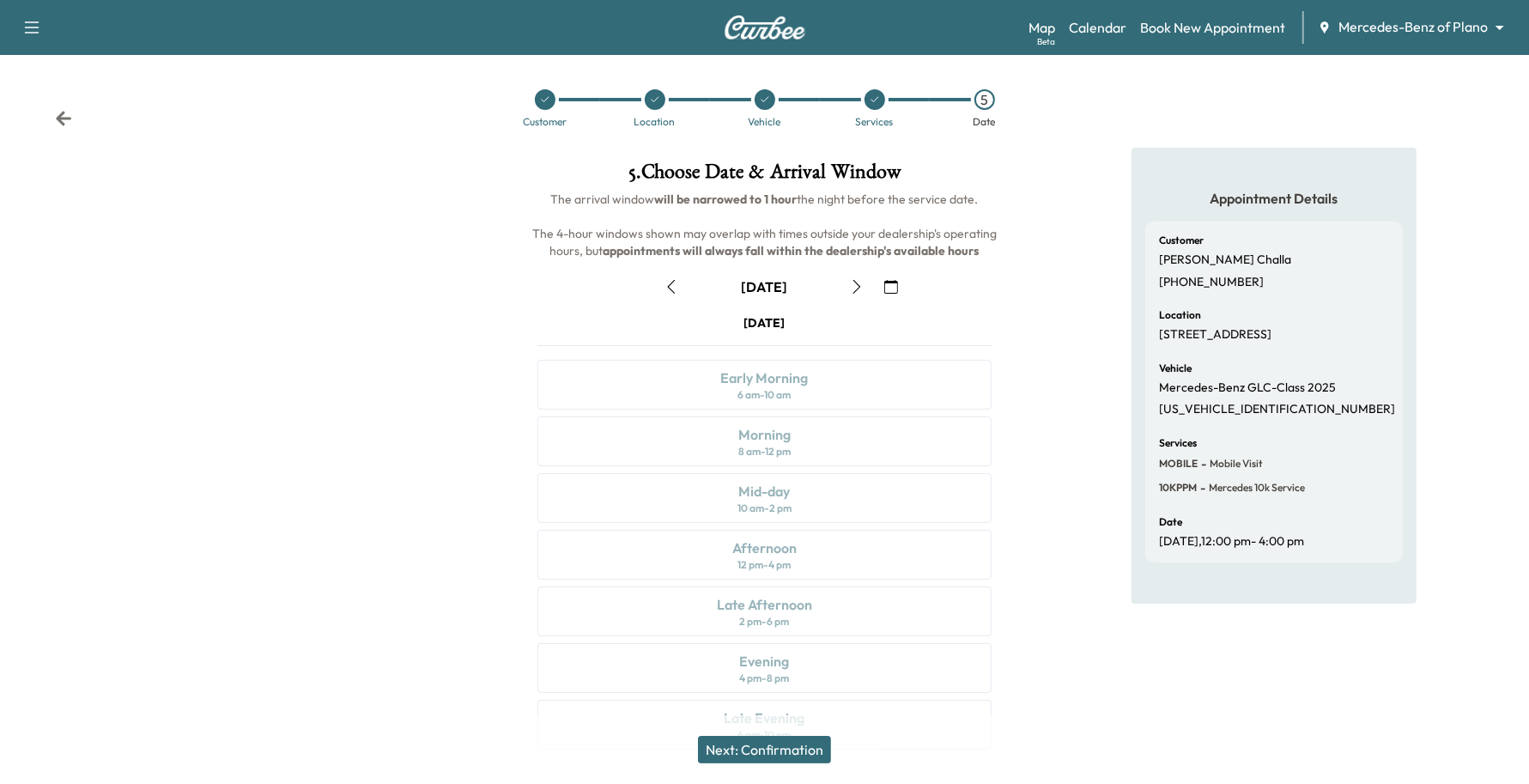
click at [886, 284] on icon "button" at bounding box center [891, 286] width 13 height 13
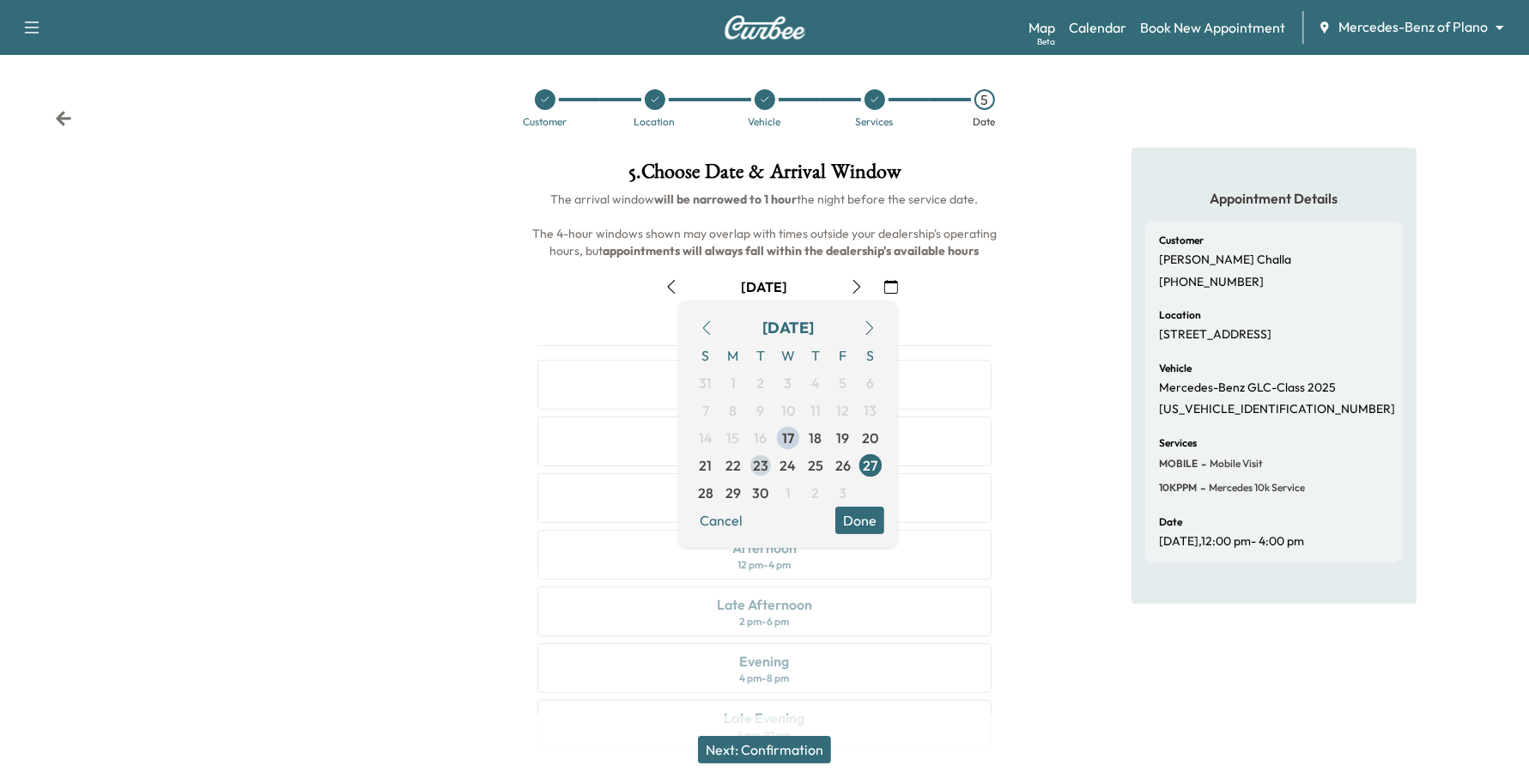
click at [751, 464] on span "23" at bounding box center [760, 465] width 28 height 28
click at [846, 513] on button "Done" at bounding box center [860, 520] width 49 height 28
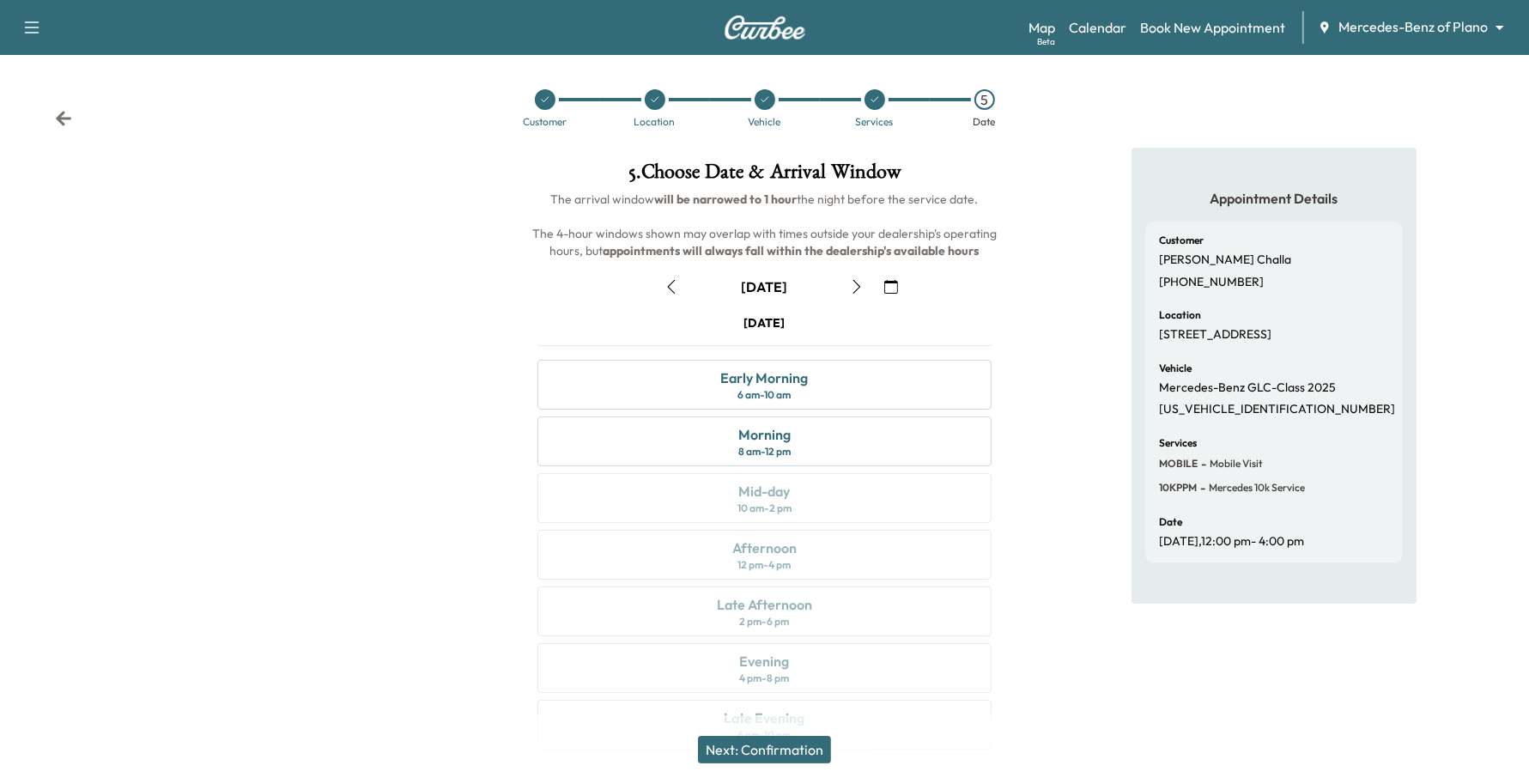
click at [852, 288] on icon "button" at bounding box center [856, 286] width 13 height 13
click at [731, 539] on div "Afternoon 12 pm - 4 pm" at bounding box center [765, 555] width 455 height 50
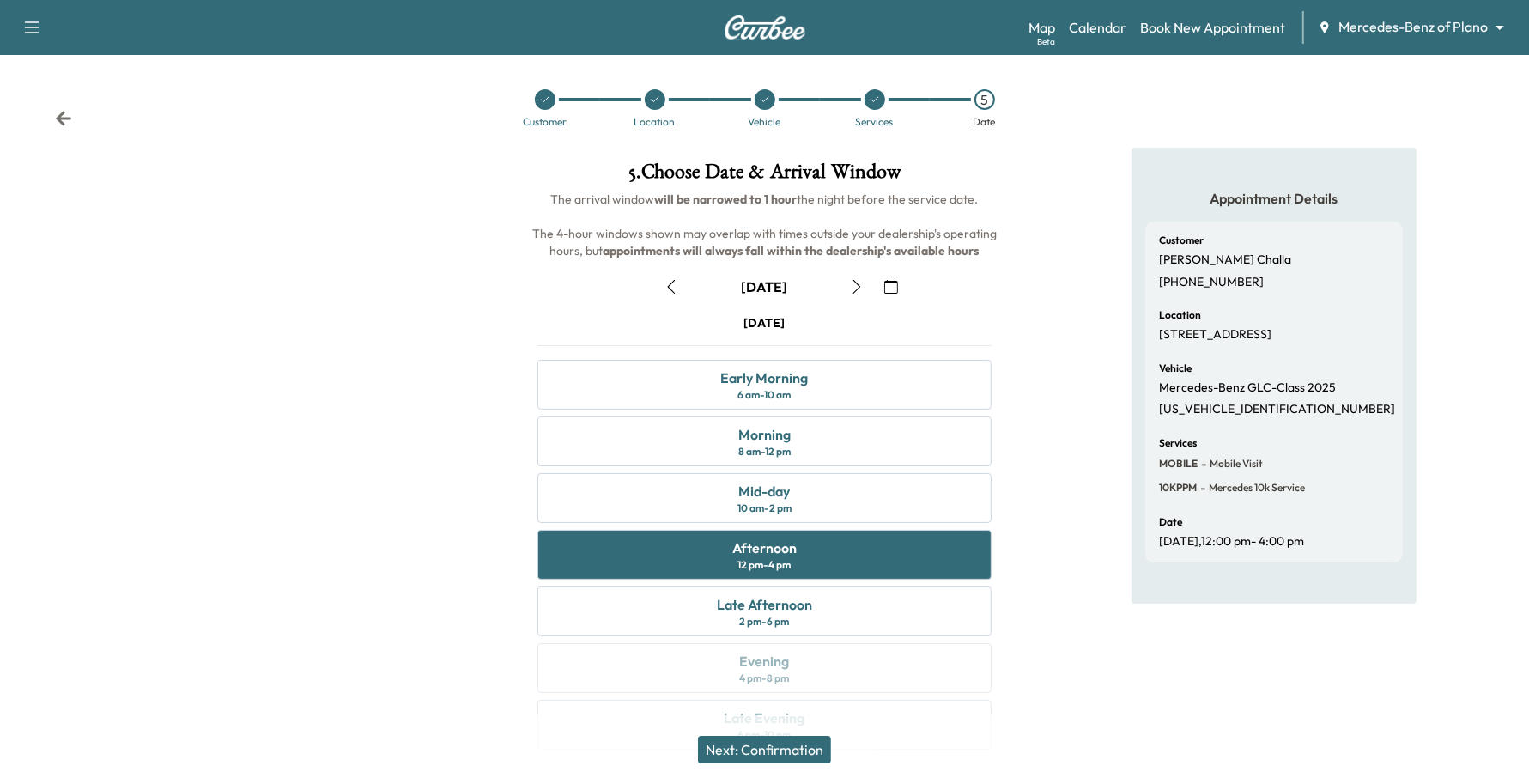
drag, startPoint x: 670, startPoint y: 277, endPoint x: 666, endPoint y: 289, distance: 12.6
click at [666, 286] on button "button" at bounding box center [671, 286] width 29 height 28
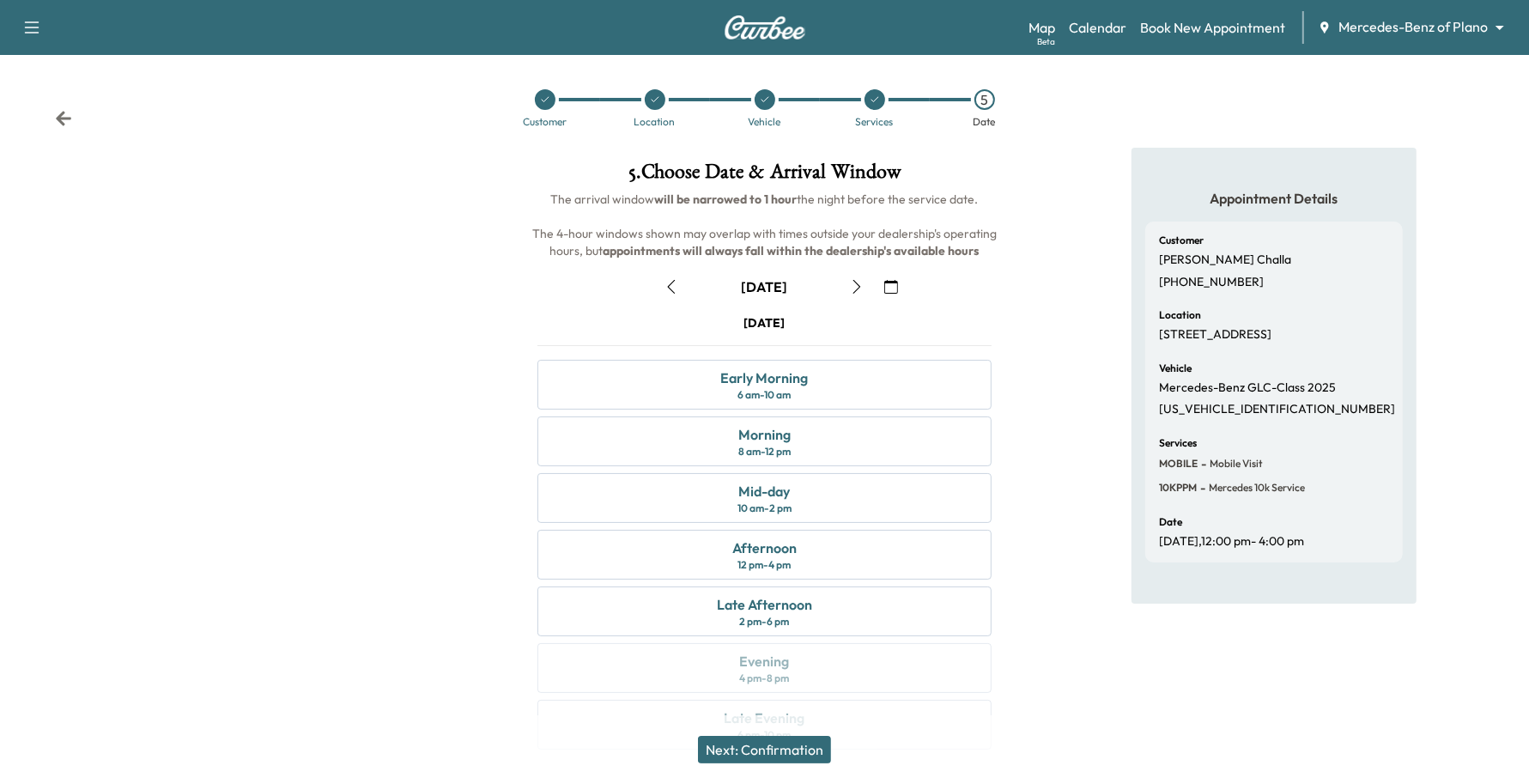
click at [678, 282] on icon "button" at bounding box center [670, 286] width 13 height 13
click at [850, 284] on icon "button" at bounding box center [856, 286] width 13 height 13
click at [851, 284] on icon "button" at bounding box center [856, 286] width 13 height 13
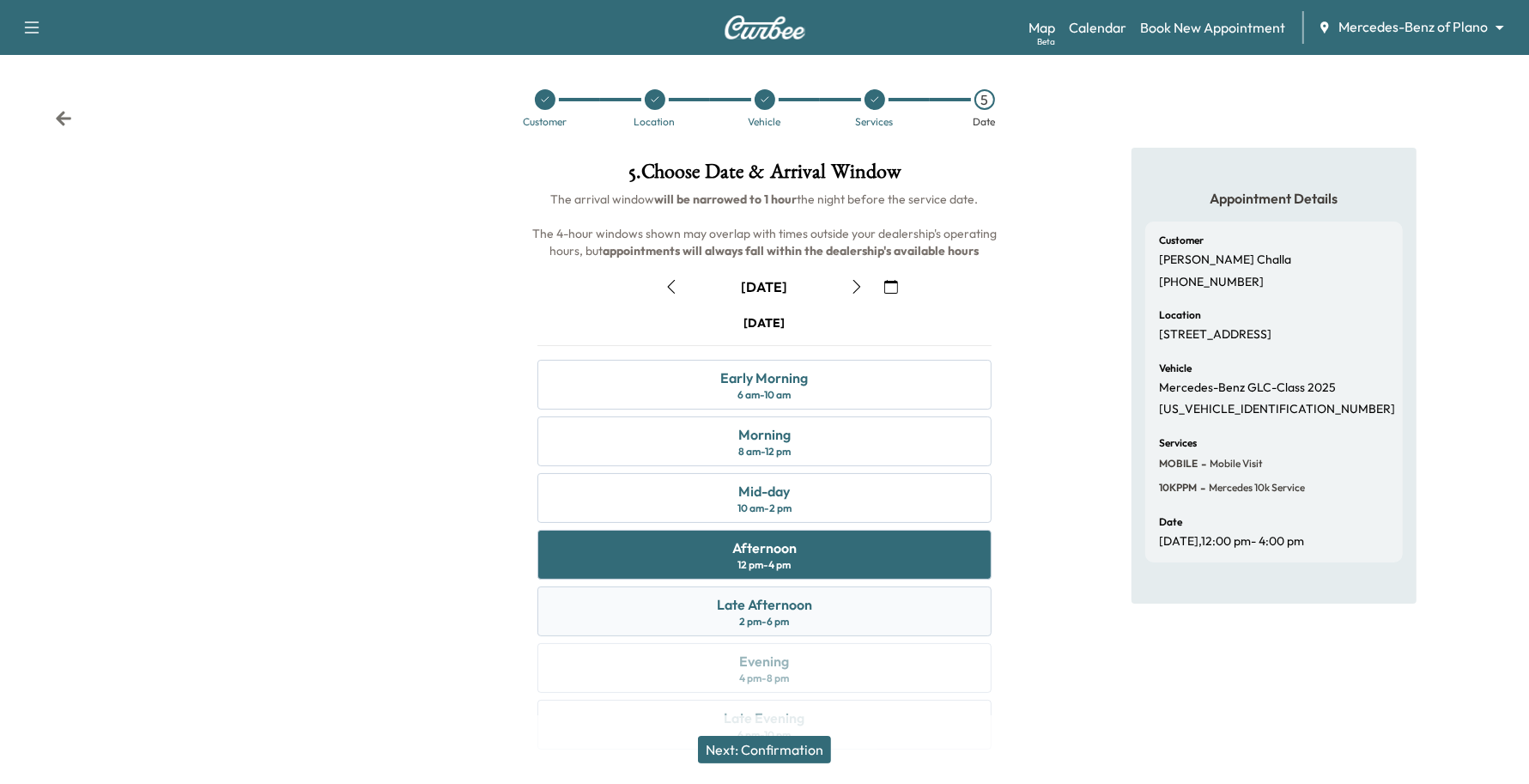
click at [698, 597] on div "Late Afternoon 2 pm - 6 pm" at bounding box center [765, 612] width 455 height 50
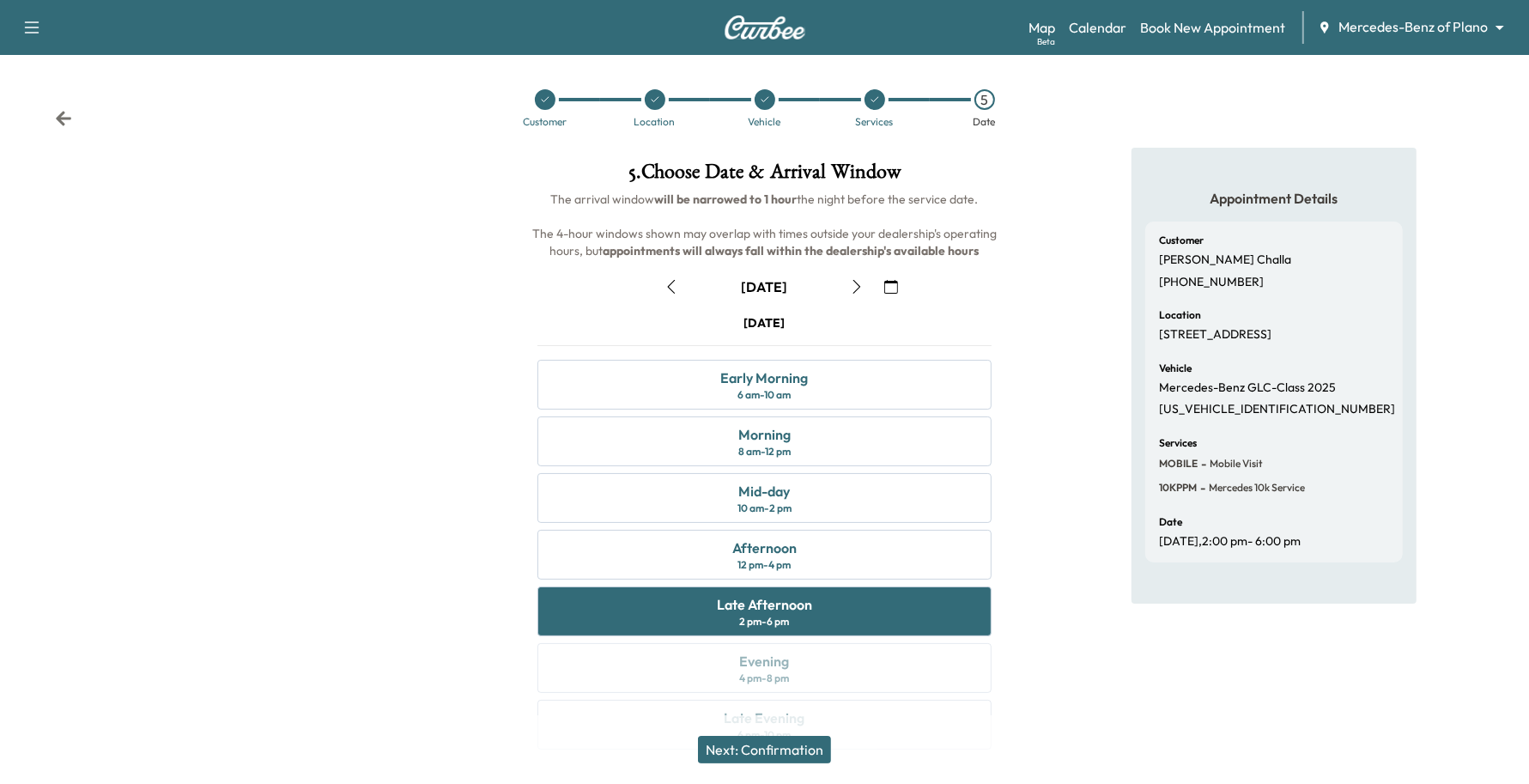
click at [781, 742] on button "Next: Confirmation" at bounding box center [764, 749] width 133 height 28
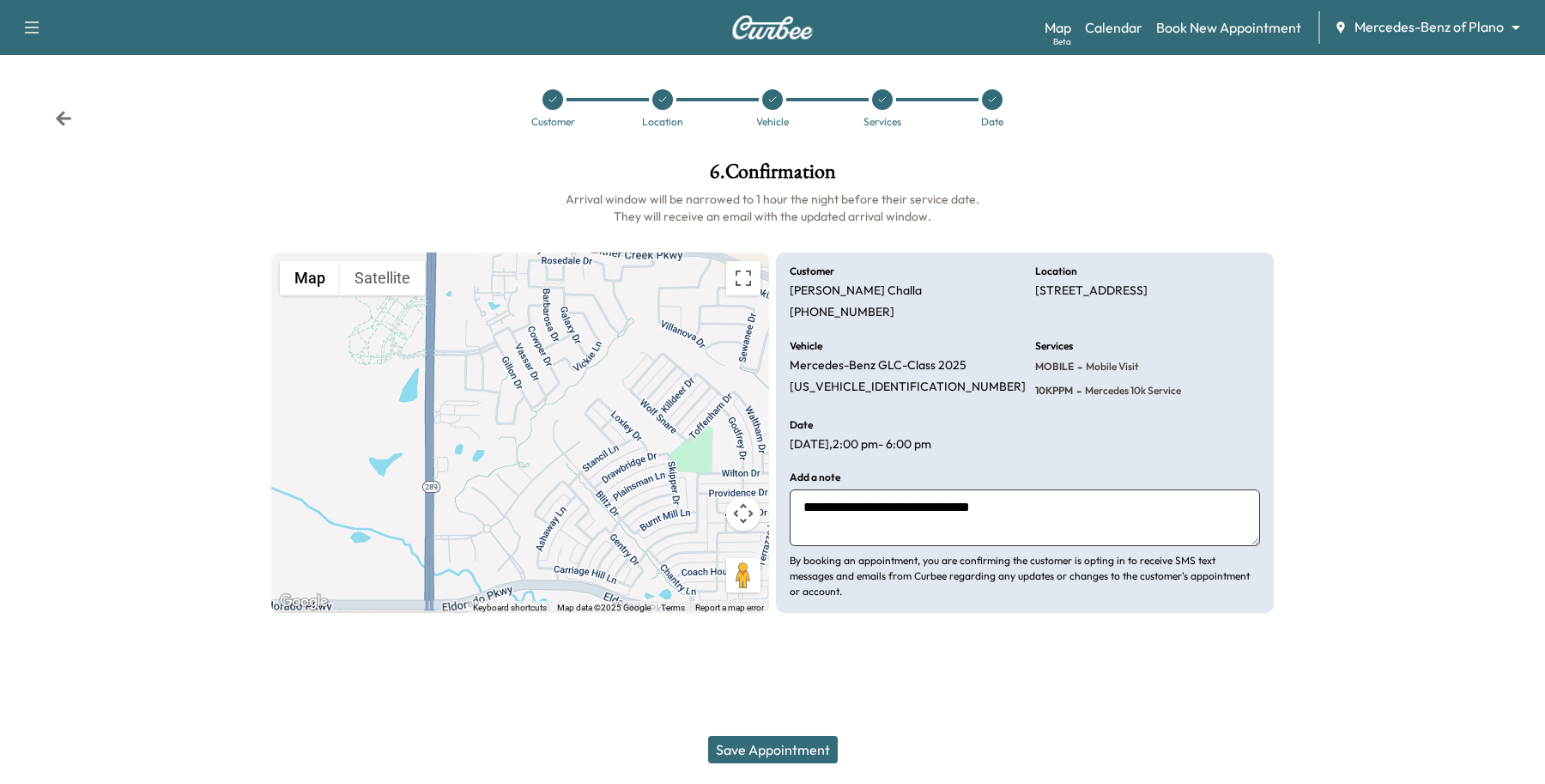
click at [1003, 515] on textarea "**********" at bounding box center [1024, 517] width 470 height 57
type textarea "**********"
click at [813, 754] on button "Save Appointment" at bounding box center [773, 749] width 130 height 28
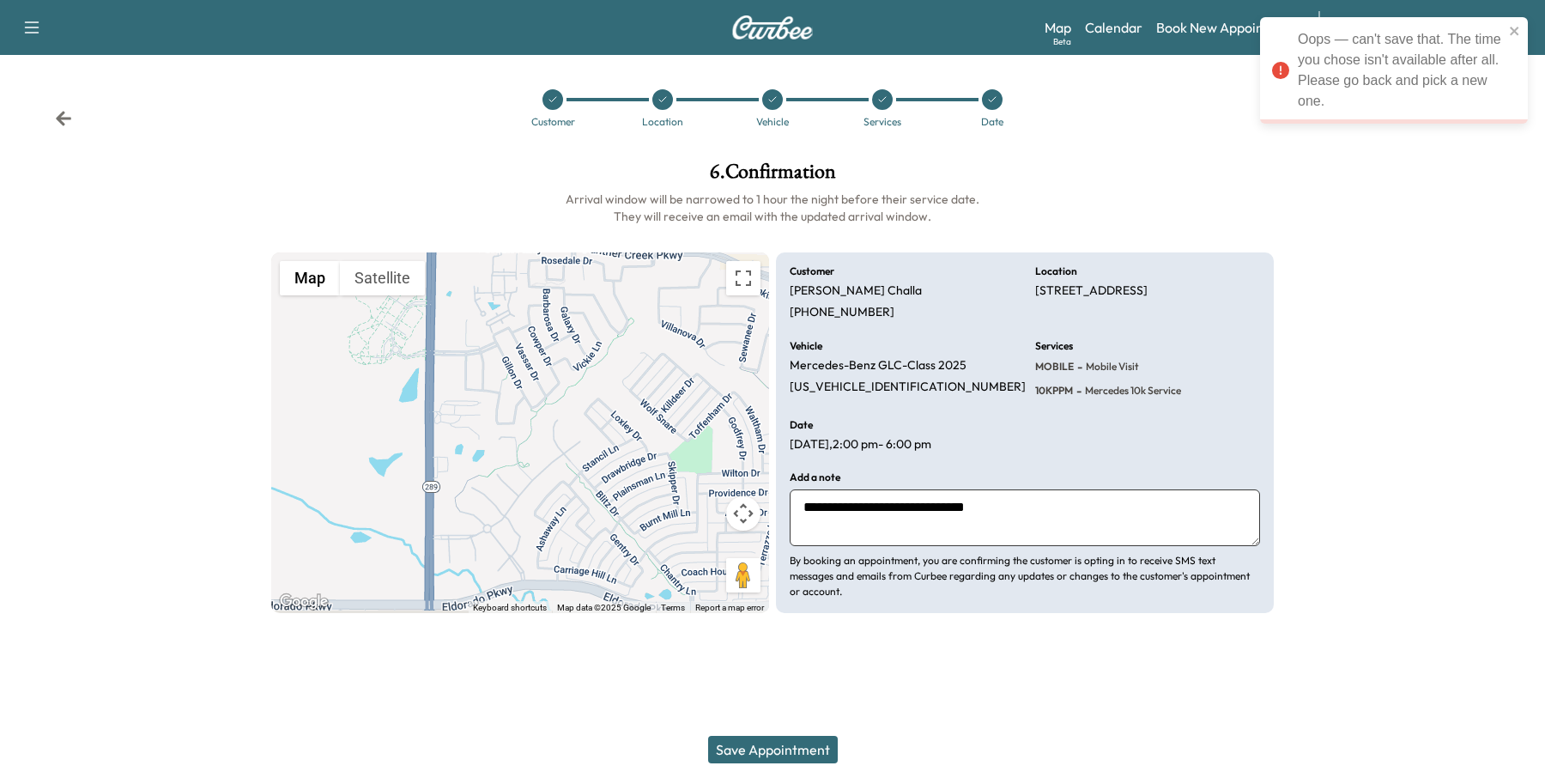
click at [781, 116] on div "Vehicle" at bounding box center [772, 122] width 33 height 11
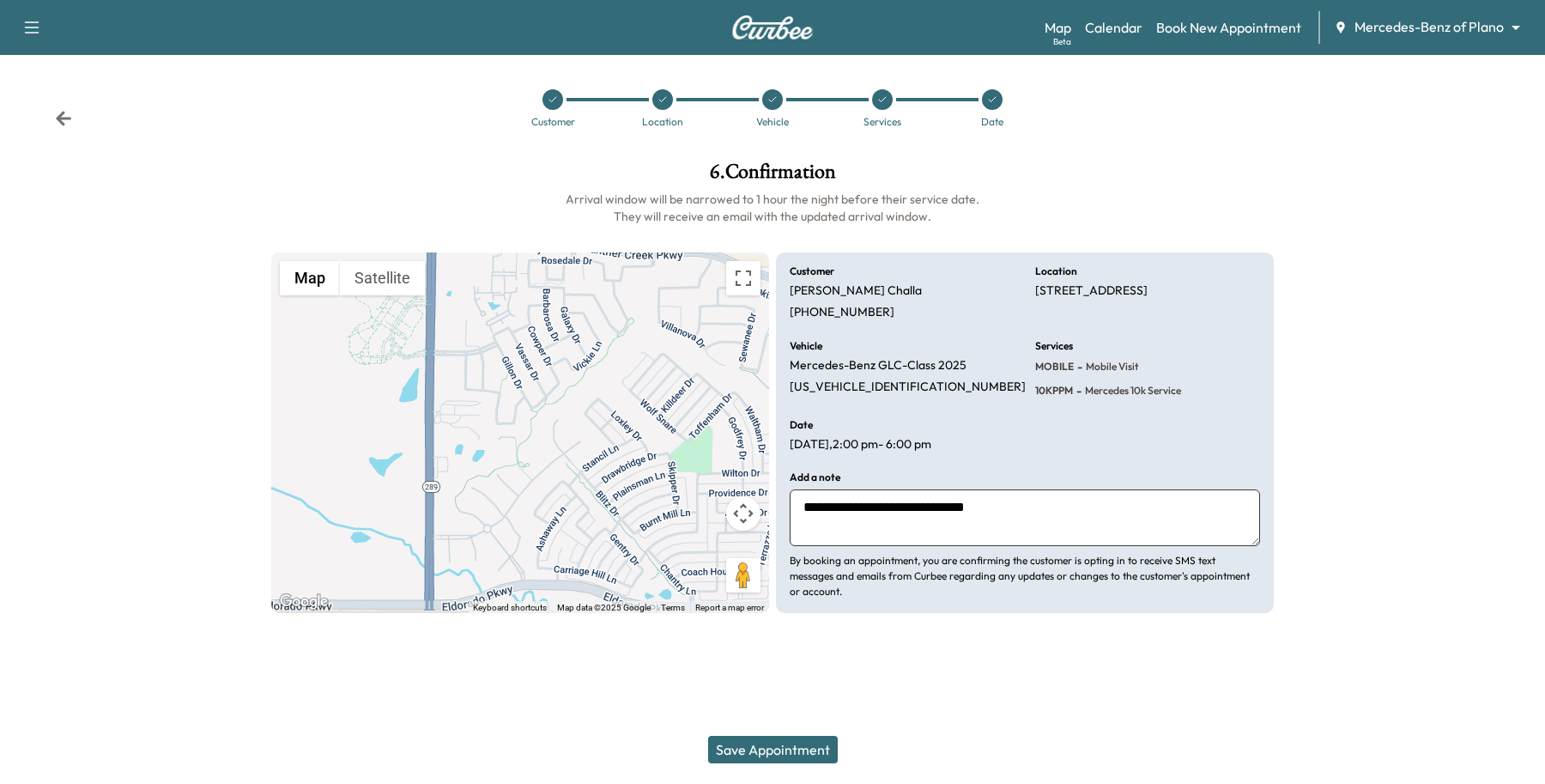
click at [775, 100] on icon at bounding box center [772, 100] width 11 height 11
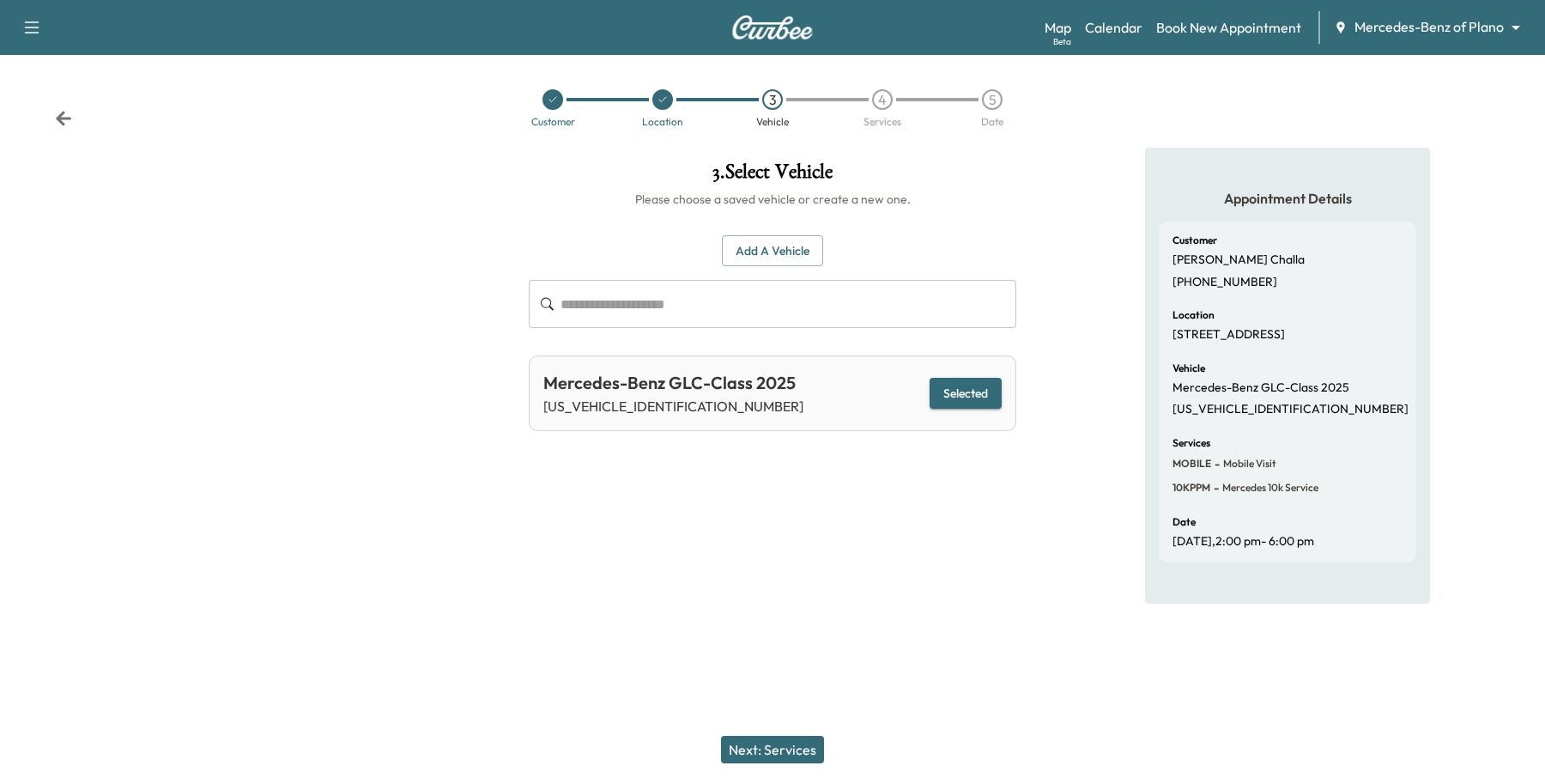
click at [804, 749] on button "Next: Services" at bounding box center [772, 749] width 103 height 28
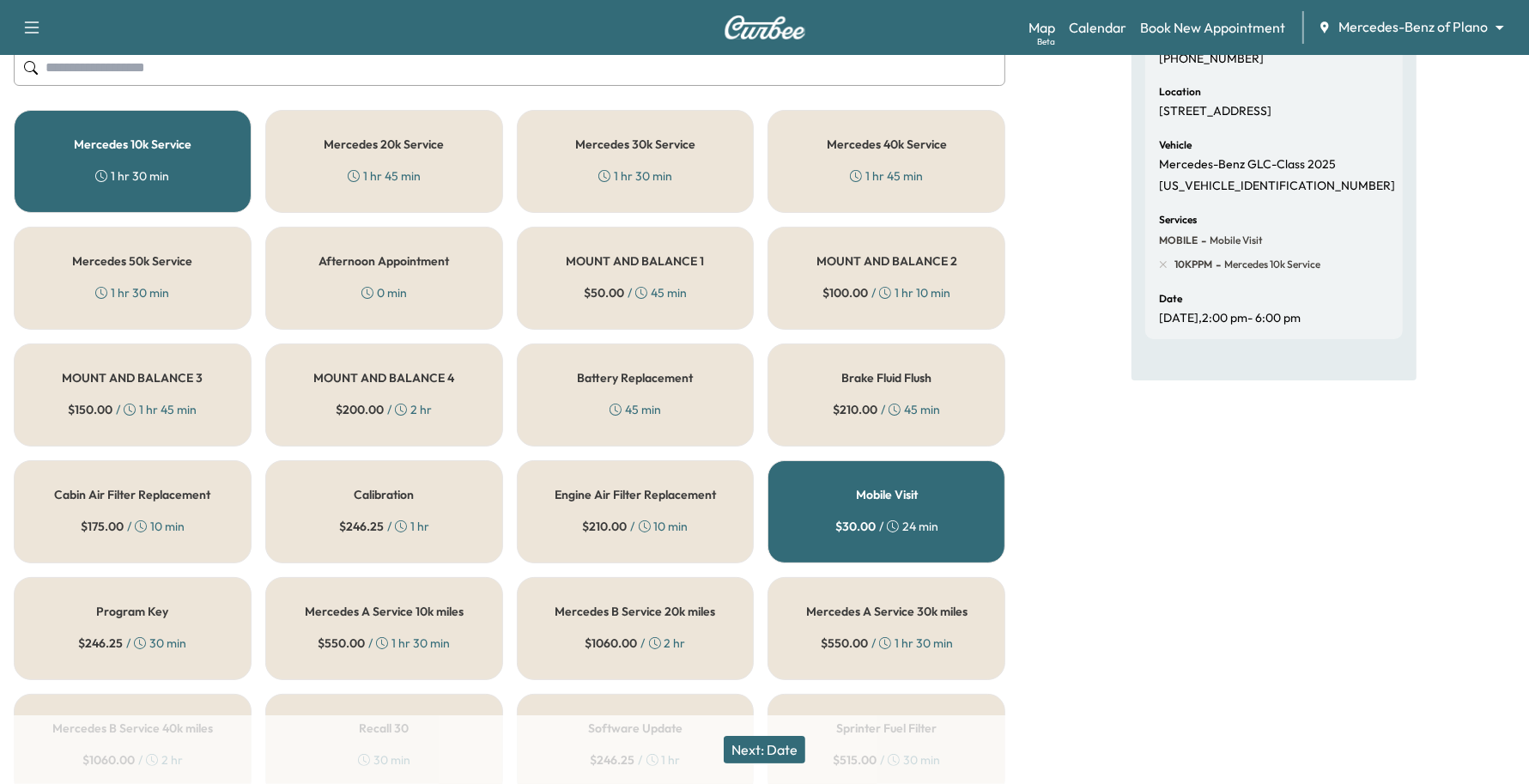
scroll to position [214, 0]
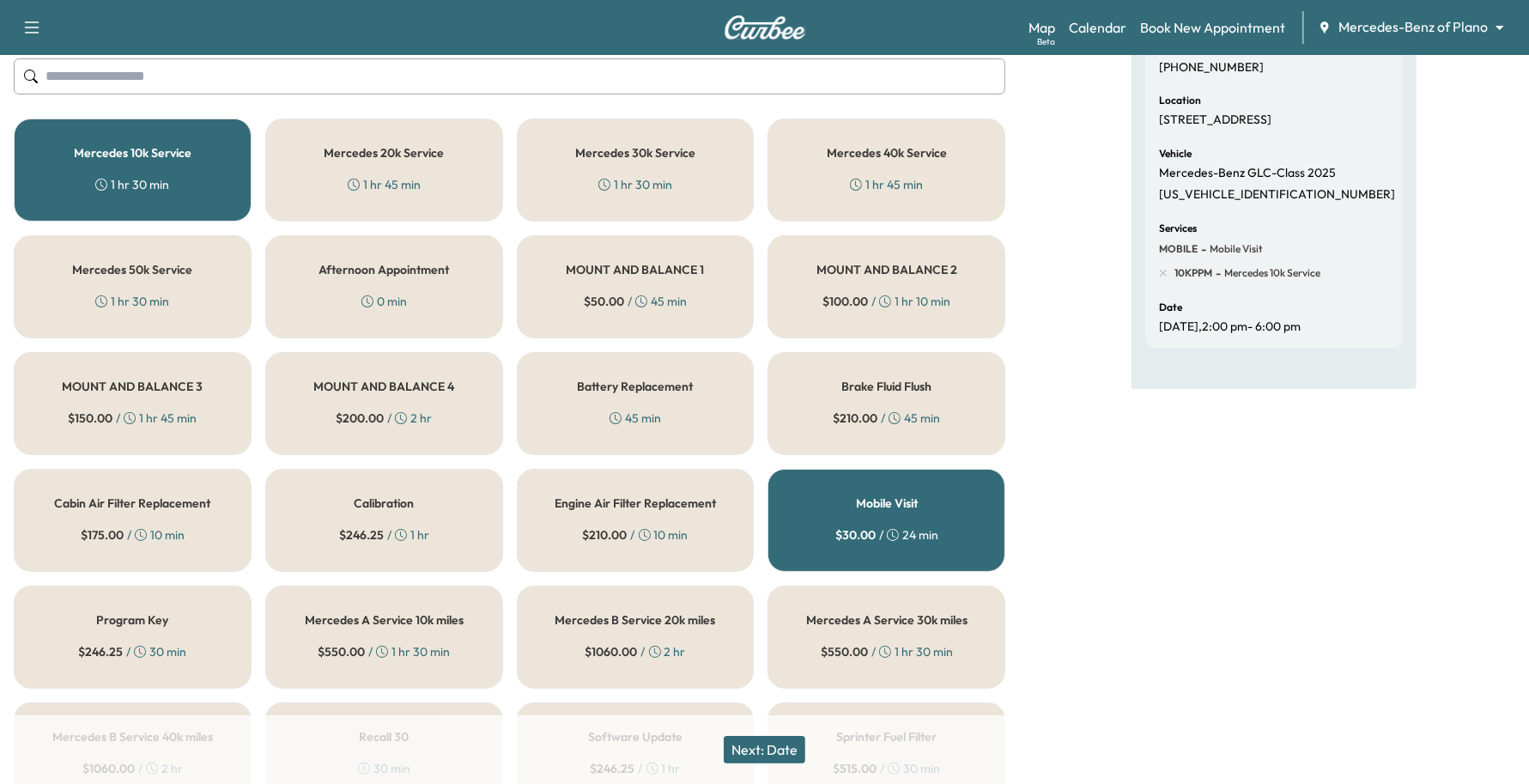
click at [773, 739] on button "Next: Date" at bounding box center [764, 749] width 82 height 28
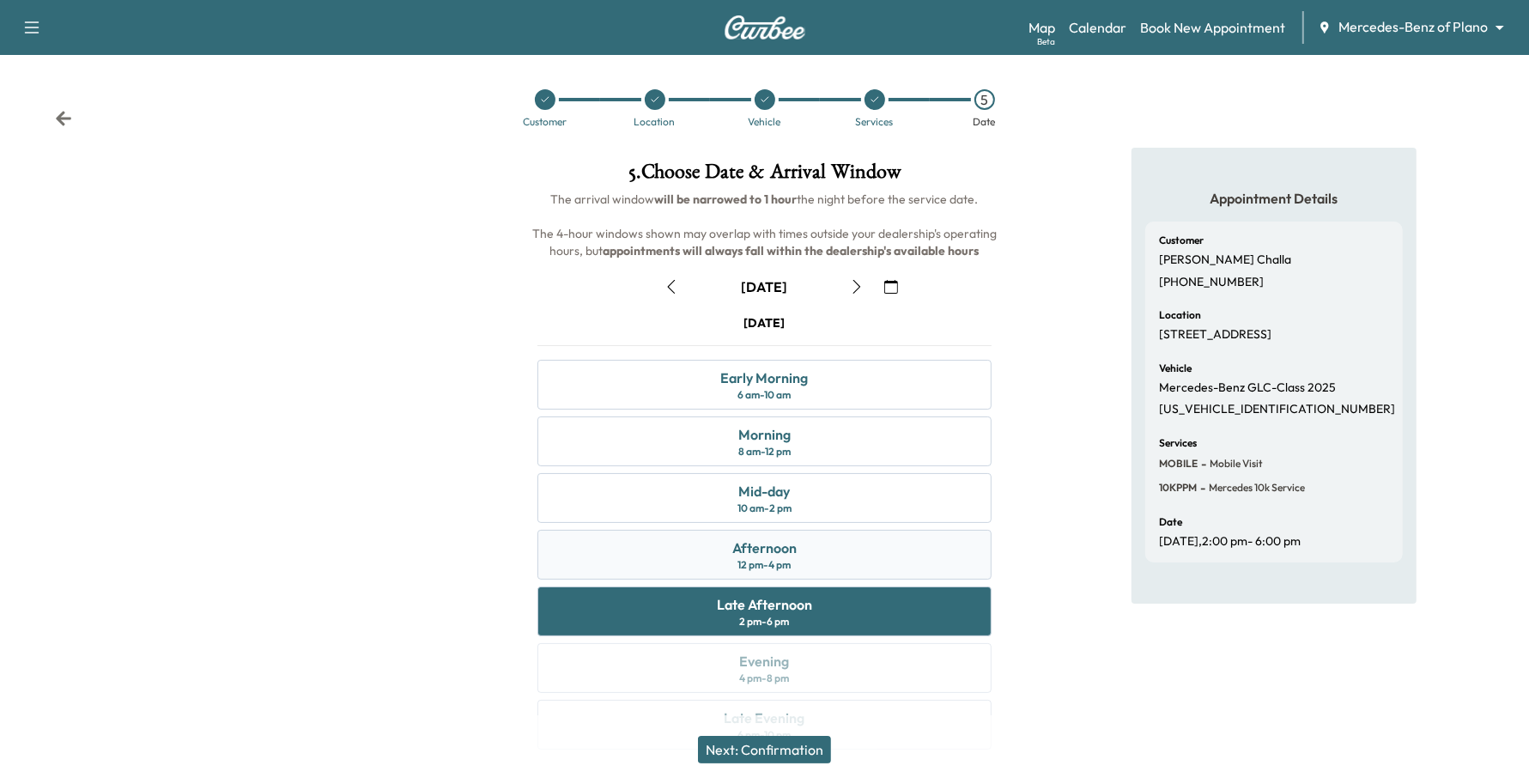
click at [829, 567] on div "Afternoon 12 pm - 4 pm" at bounding box center [765, 555] width 455 height 50
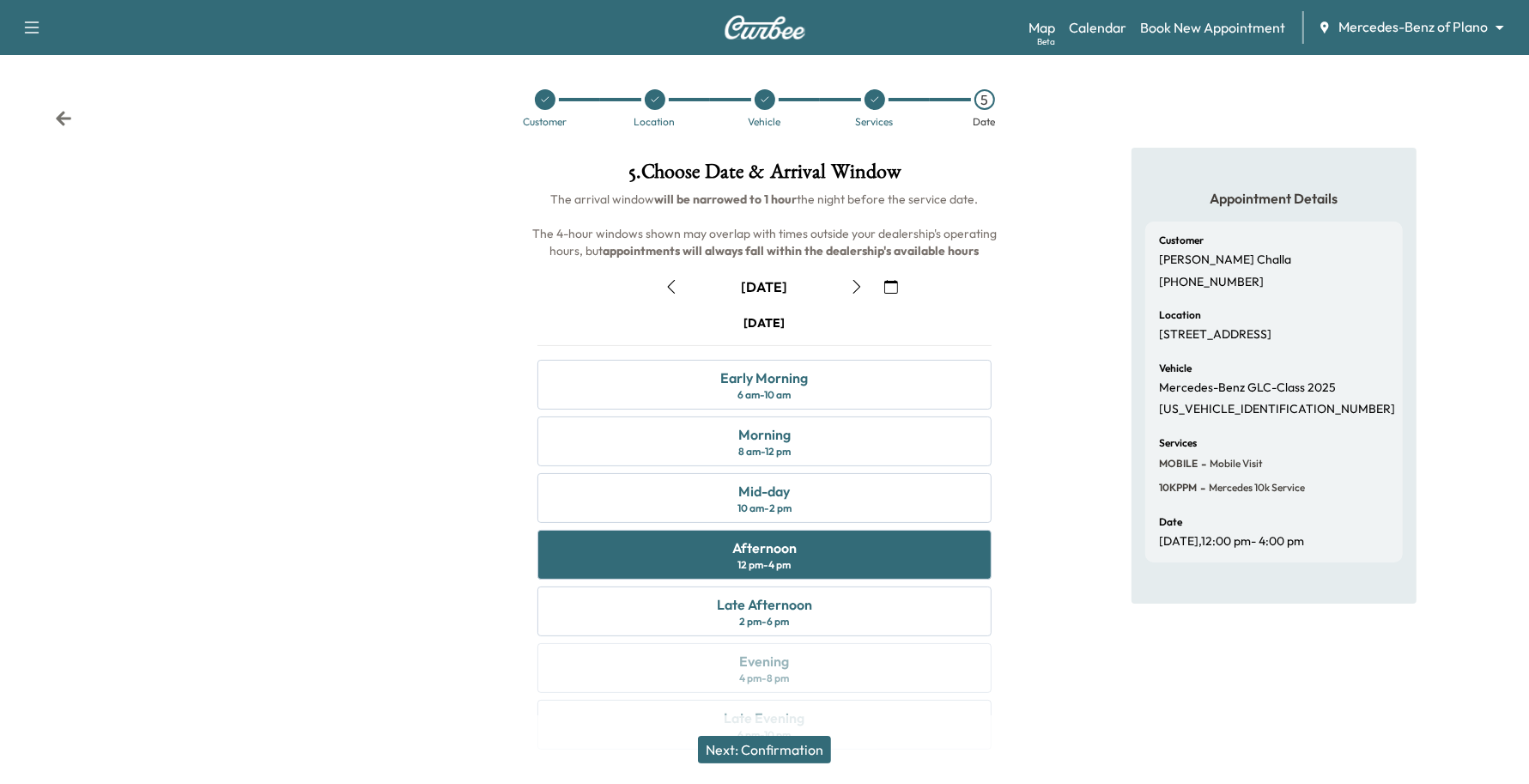
drag, startPoint x: 770, startPoint y: 751, endPoint x: 808, endPoint y: 662, distance: 96.8
click at [808, 662] on div "5 . Choose Date & Arrival Window The arrival window will be narrowed to 1 hour …" at bounding box center [765, 459] width 510 height 622
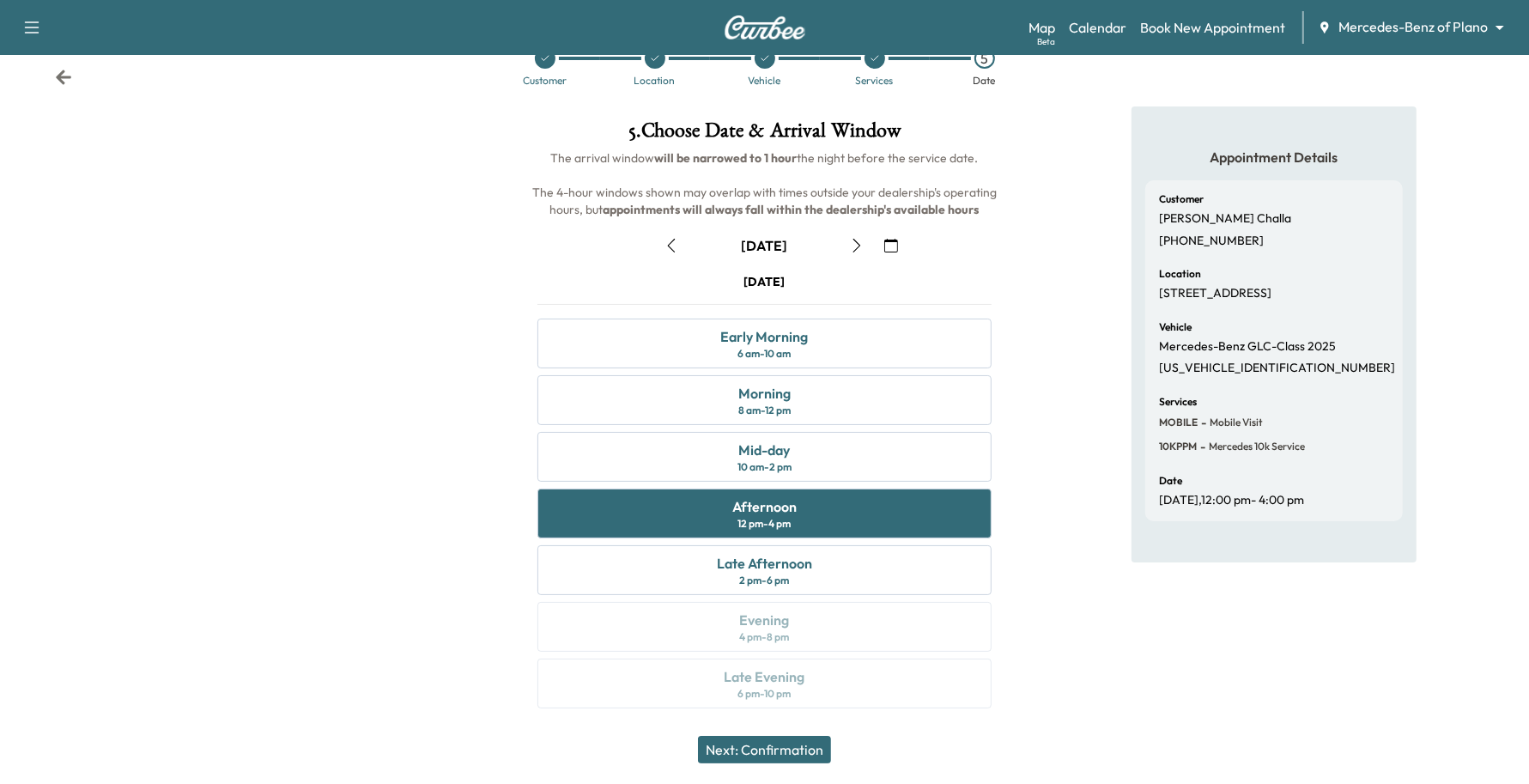
click at [779, 745] on button "Next: Confirmation" at bounding box center [764, 749] width 133 height 28
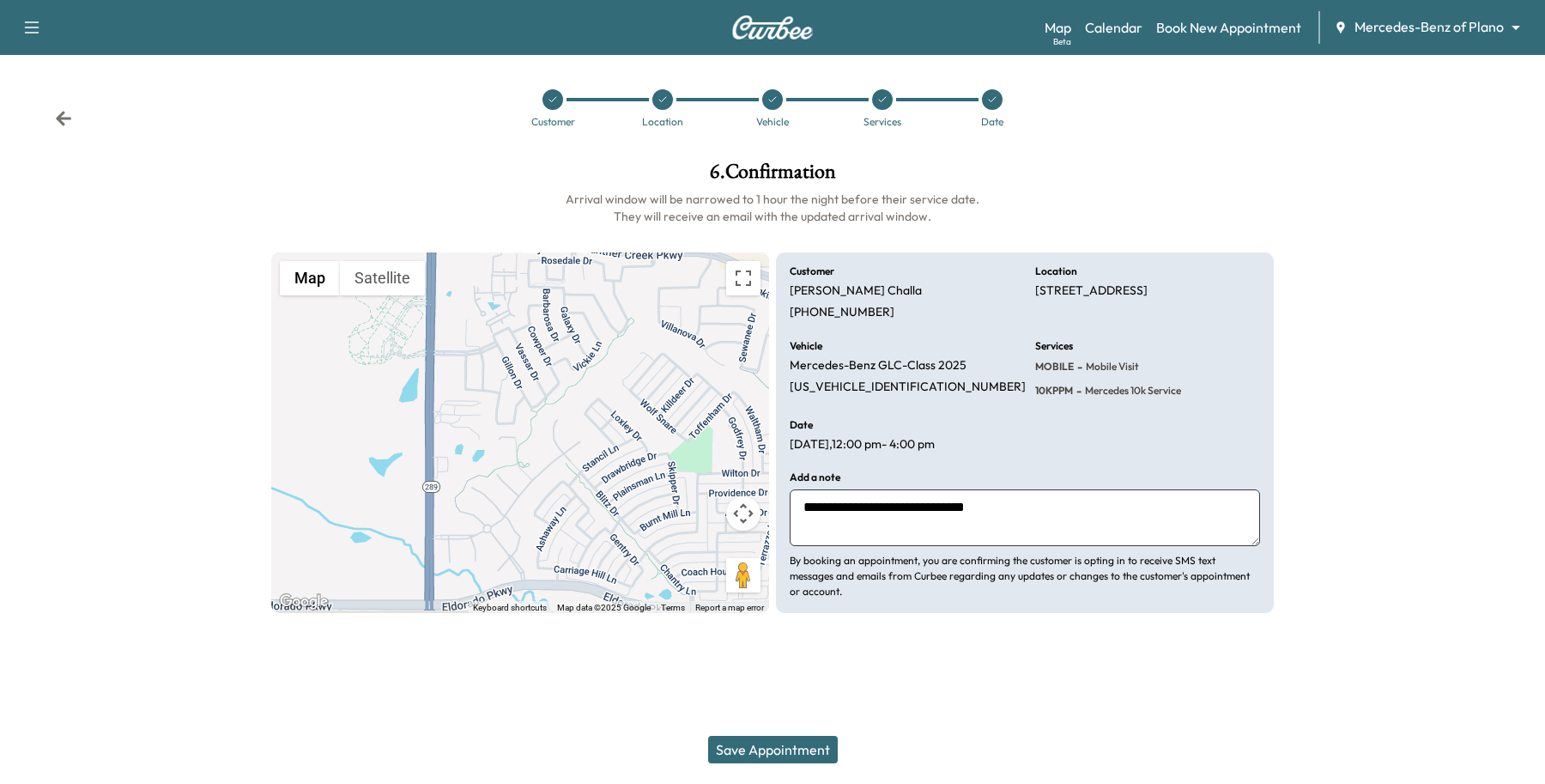
click at [799, 740] on button "Save Appointment" at bounding box center [773, 749] width 130 height 28
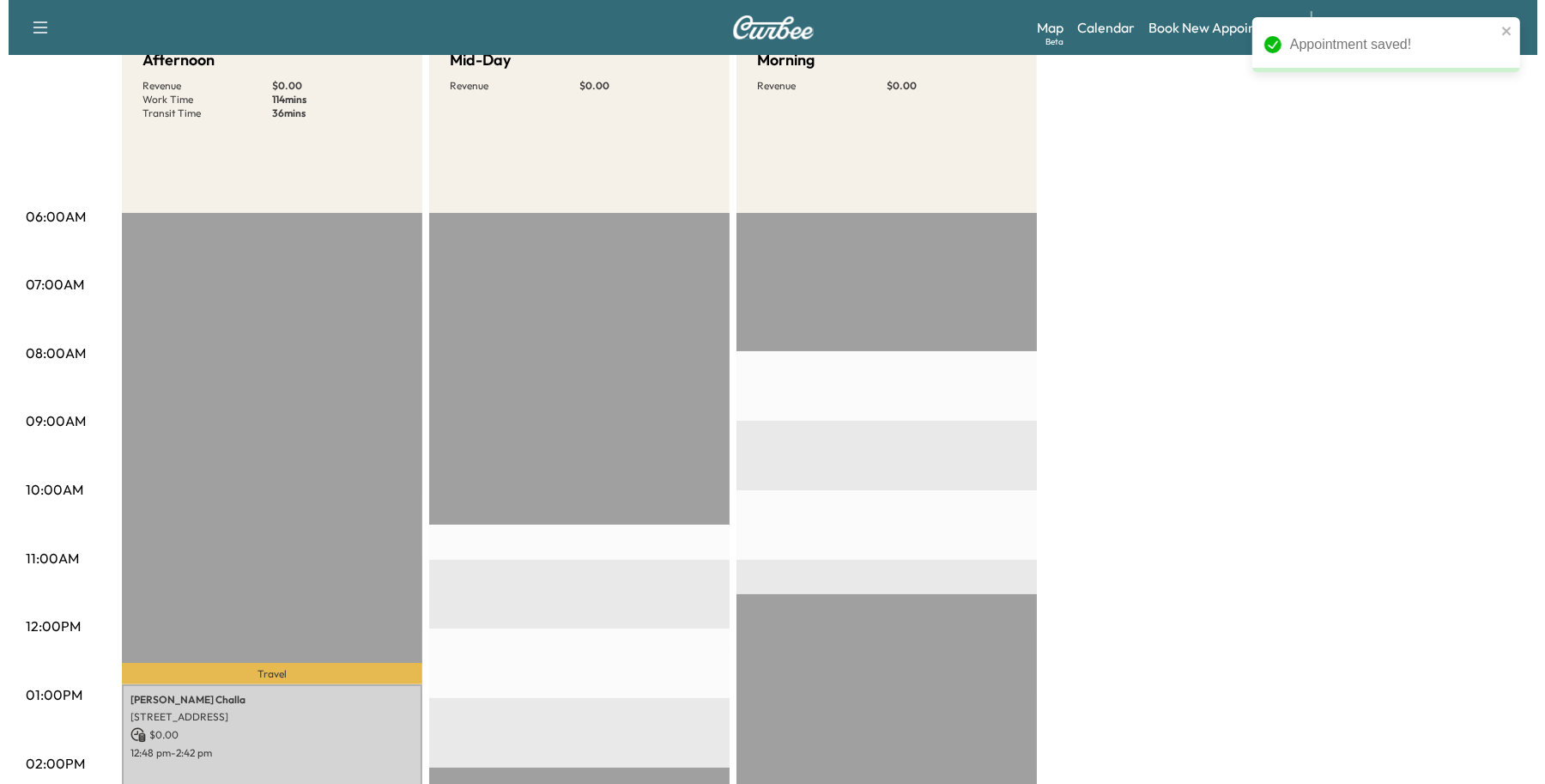
scroll to position [429, 0]
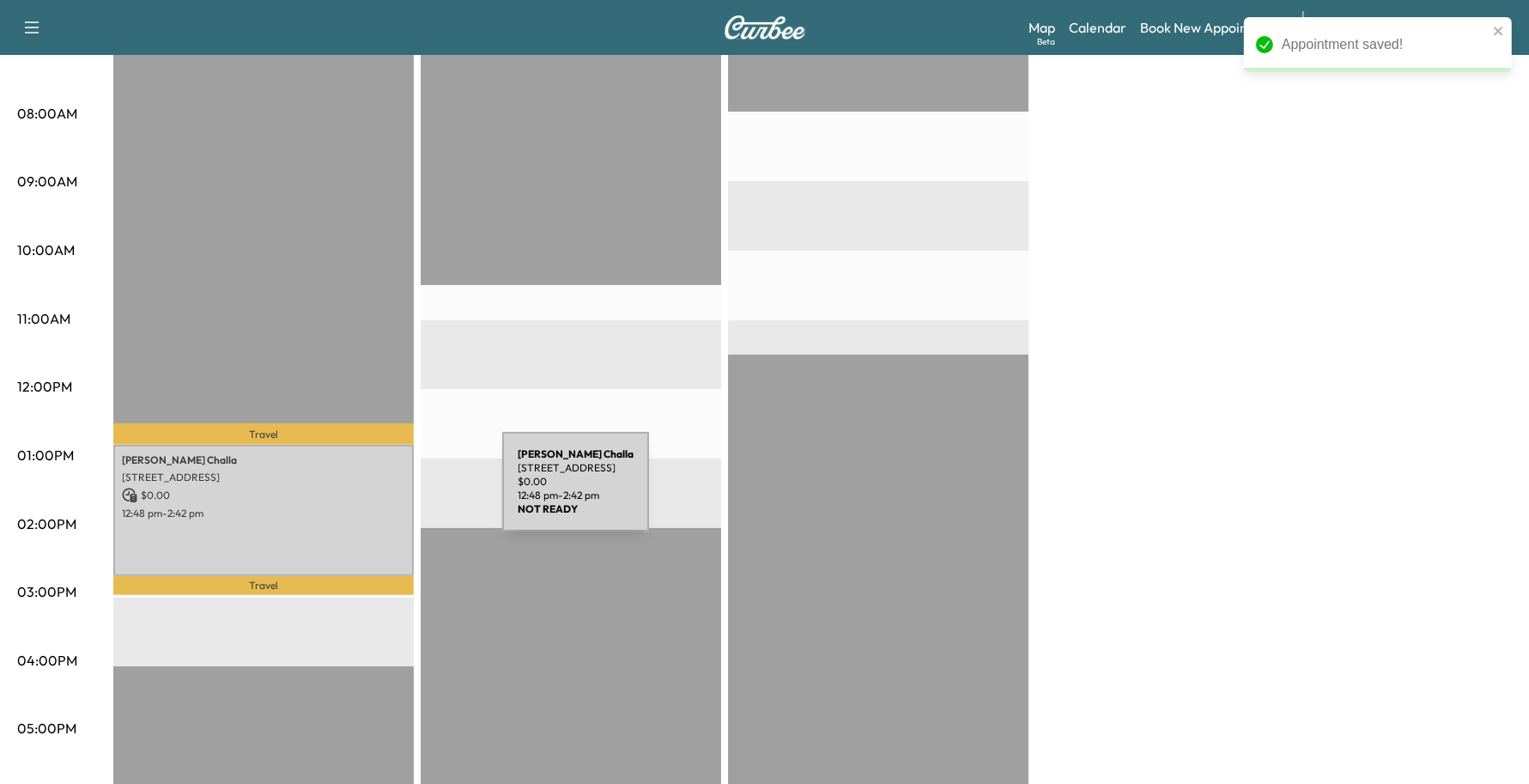
click at [373, 492] on p "$ 0.00" at bounding box center [263, 495] width 284 height 15
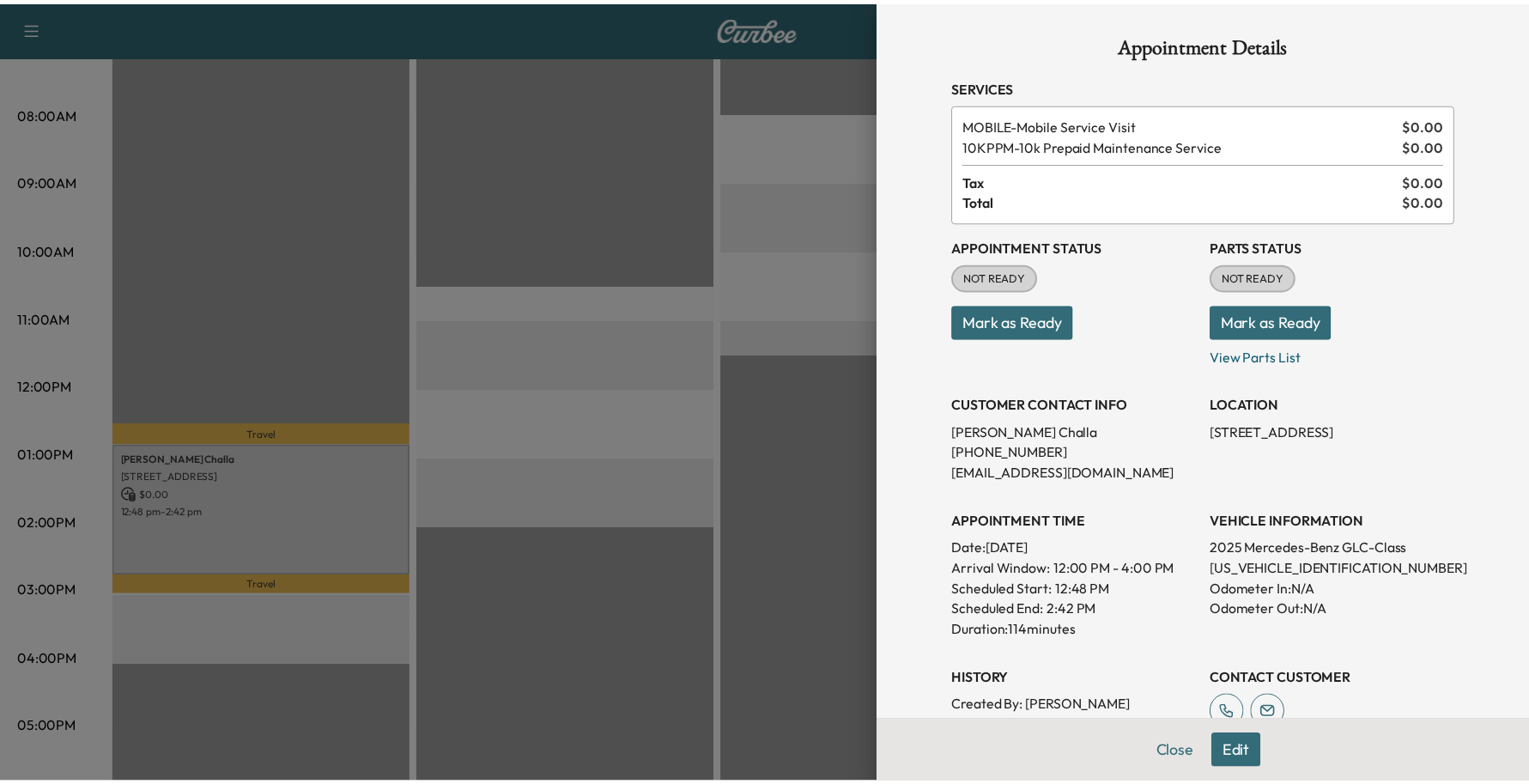
scroll to position [332, 0]
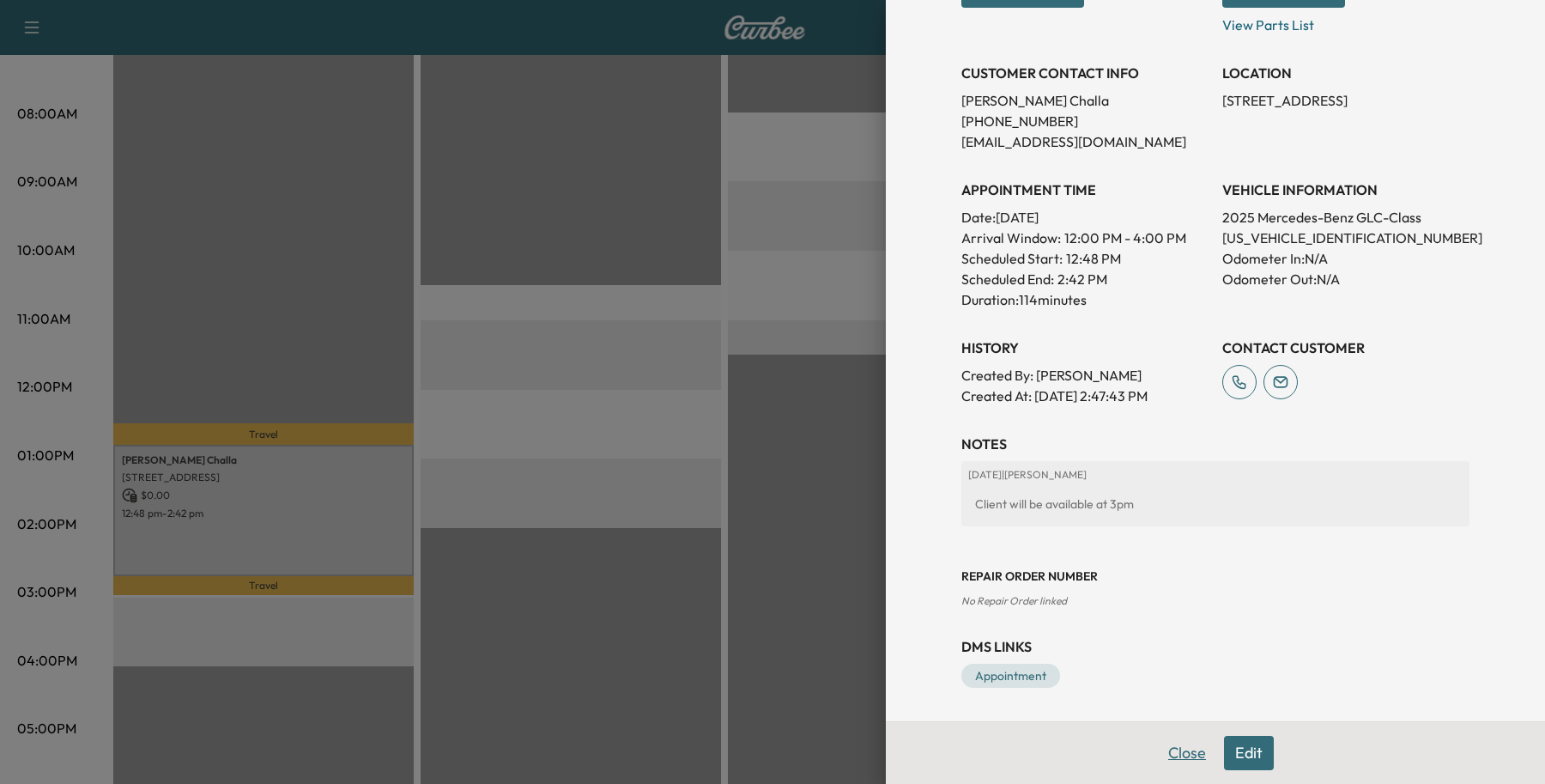
click at [1181, 763] on button "Close" at bounding box center [1188, 753] width 60 height 35
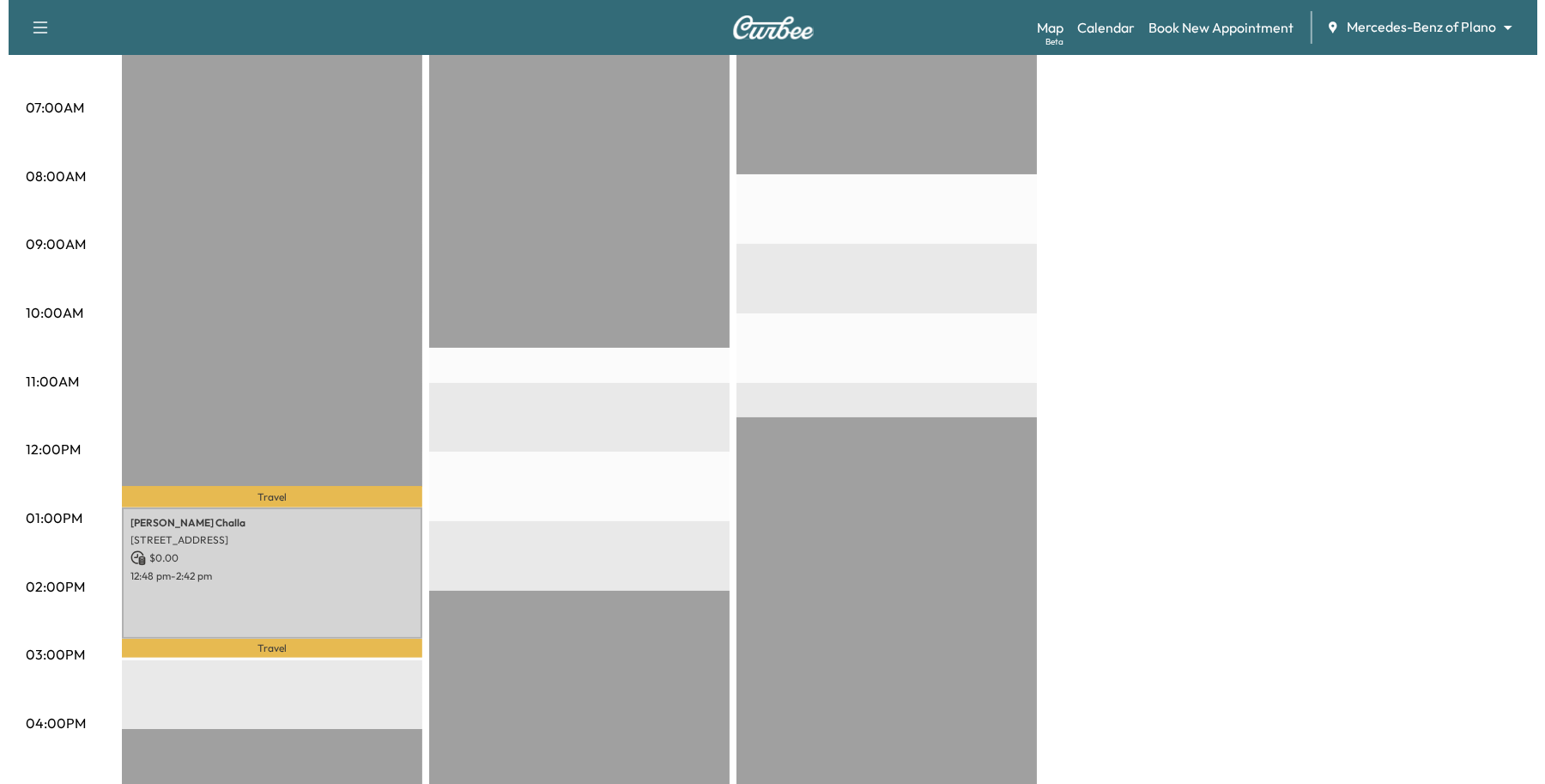
scroll to position [644, 0]
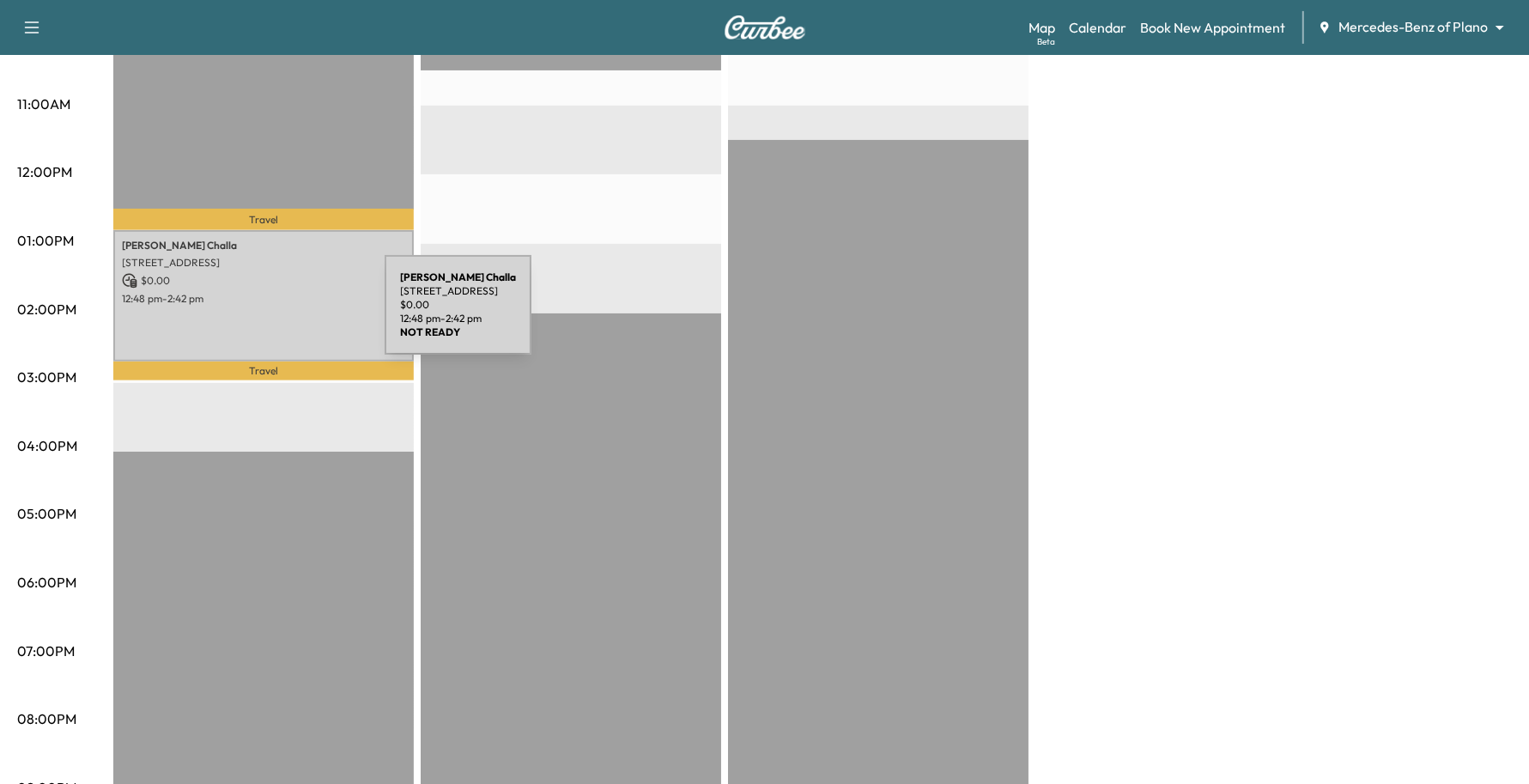
click at [256, 315] on div "[PERSON_NAME] [STREET_ADDRESS] $ 0.00 12:48 pm - 2:42 pm" at bounding box center [263, 296] width 300 height 132
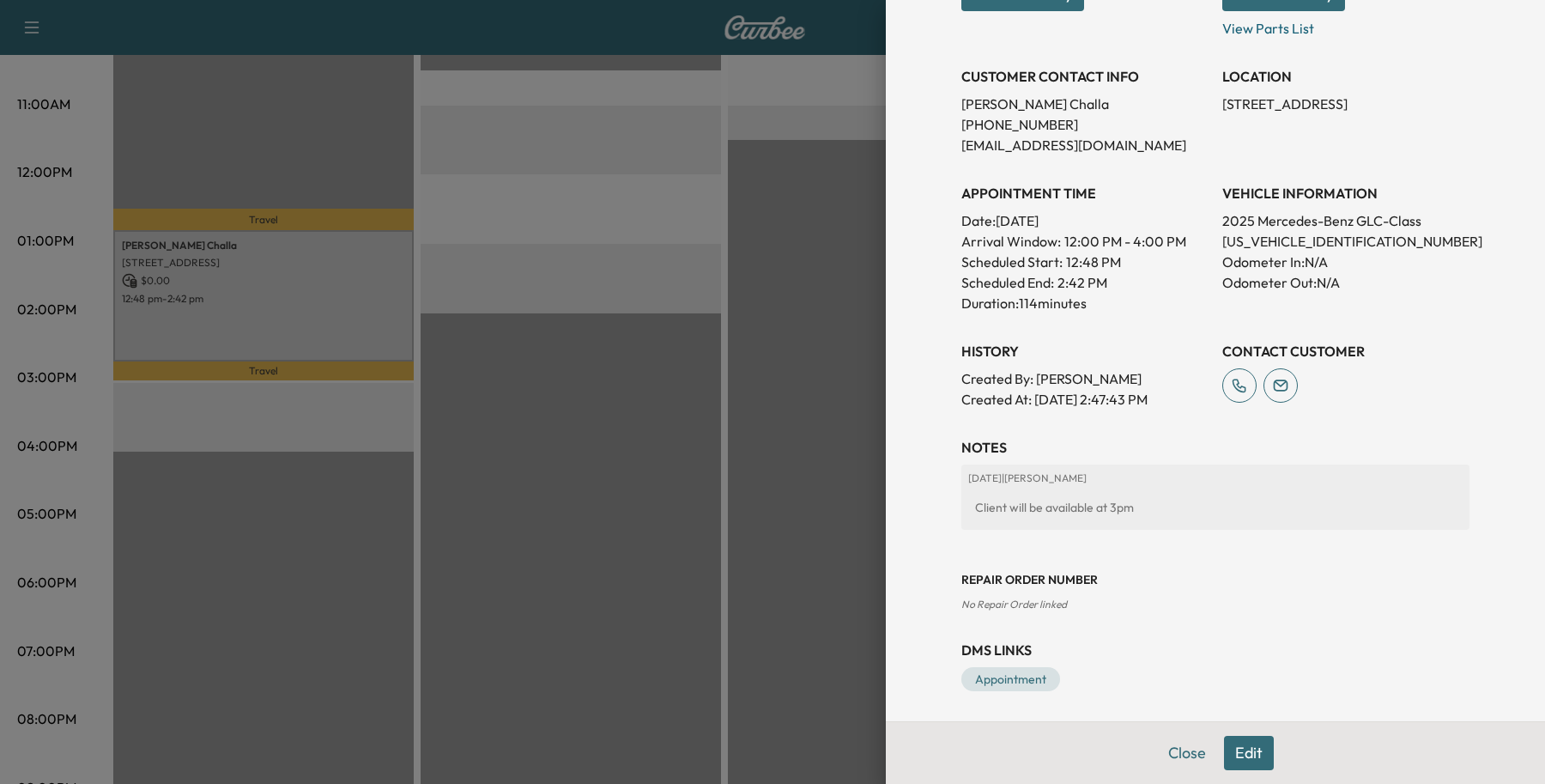
scroll to position [332, 0]
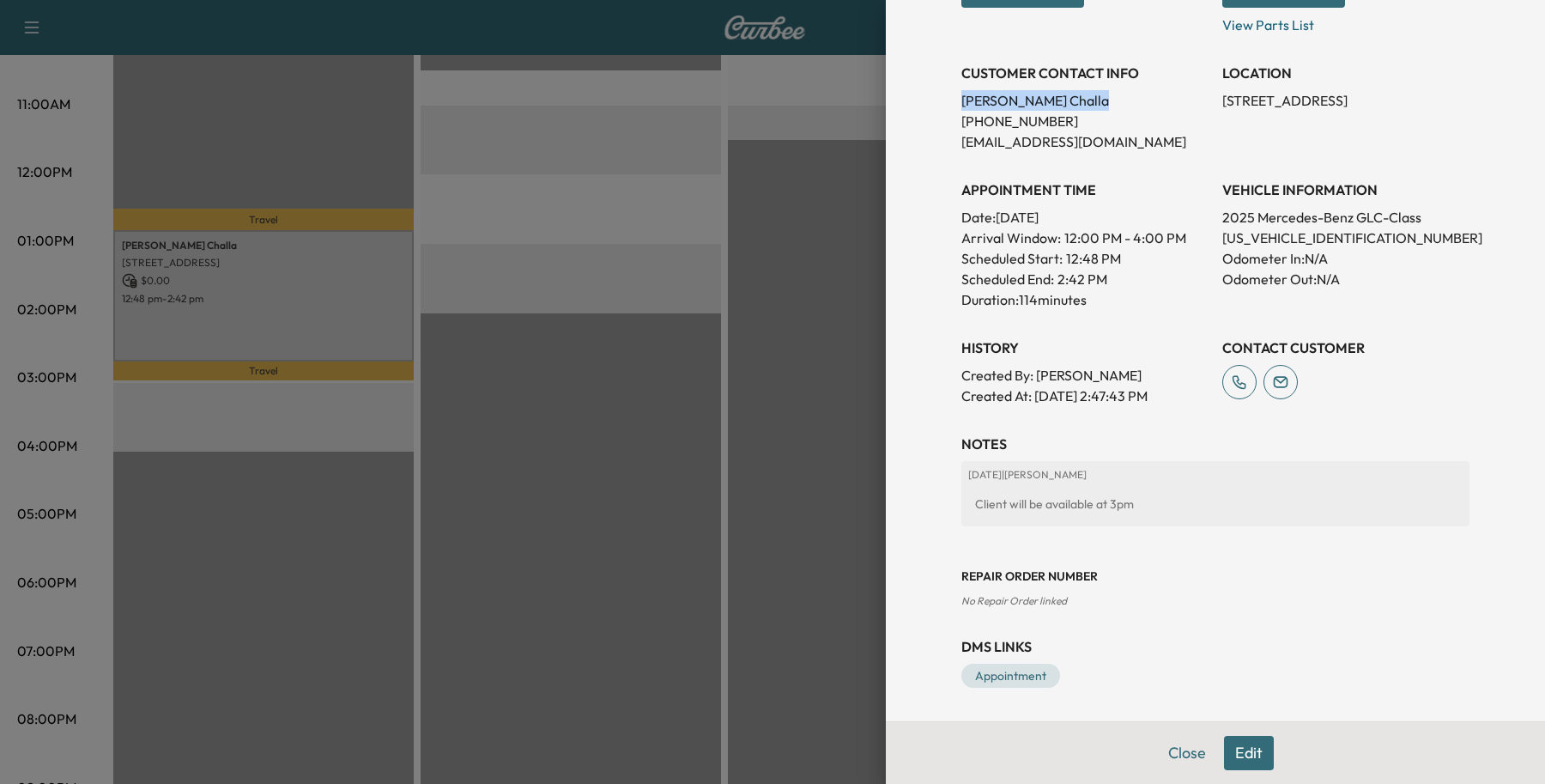
drag, startPoint x: 1045, startPoint y: 97, endPoint x: 944, endPoint y: 92, distance: 101.1
click at [944, 92] on div "Appointment Details Services MOBILE - Mobile Service Visit $ 0.00 10KPPM - 10k …" at bounding box center [1215, 195] width 549 height 1053
copy p "[PERSON_NAME]"
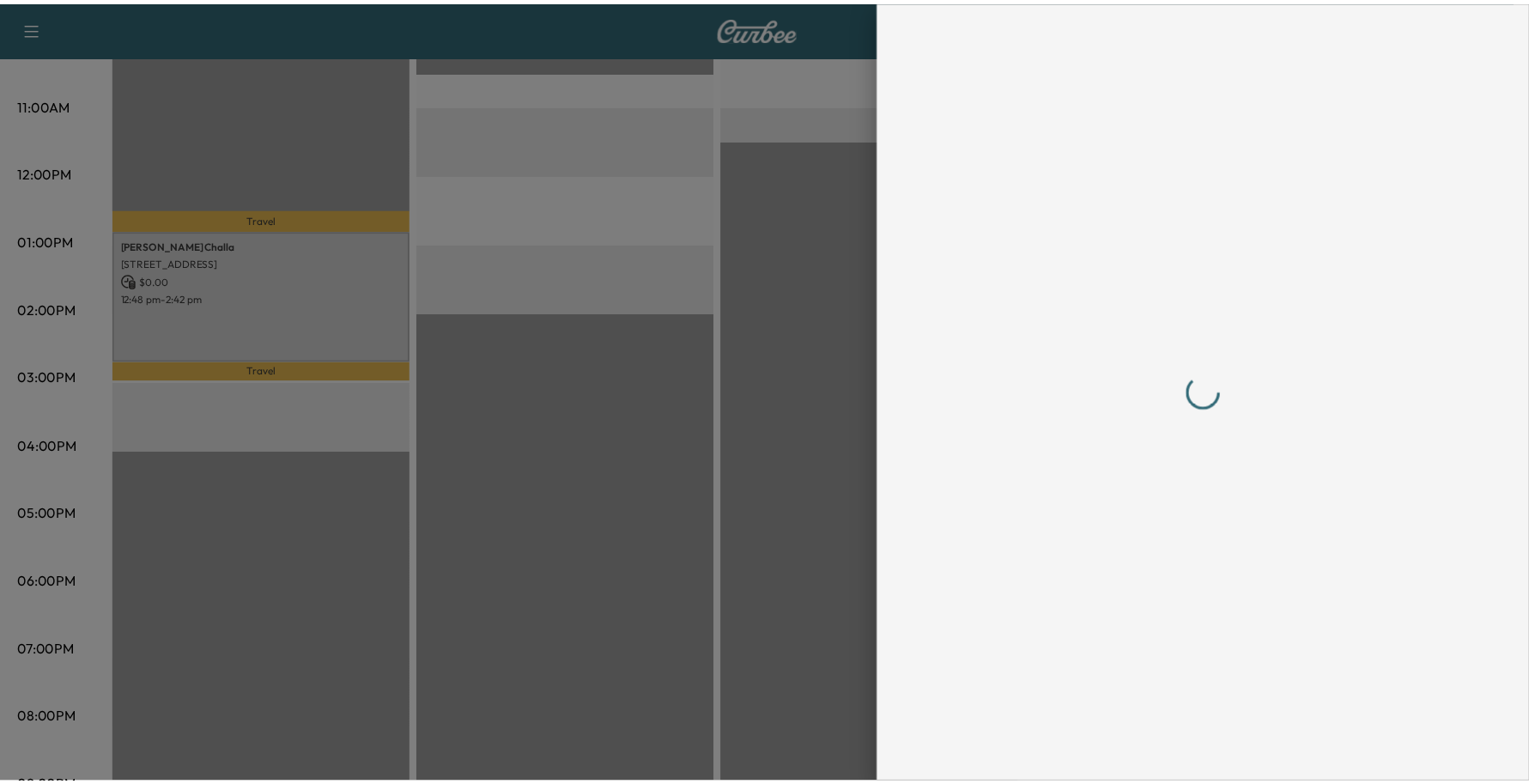
scroll to position [0, 0]
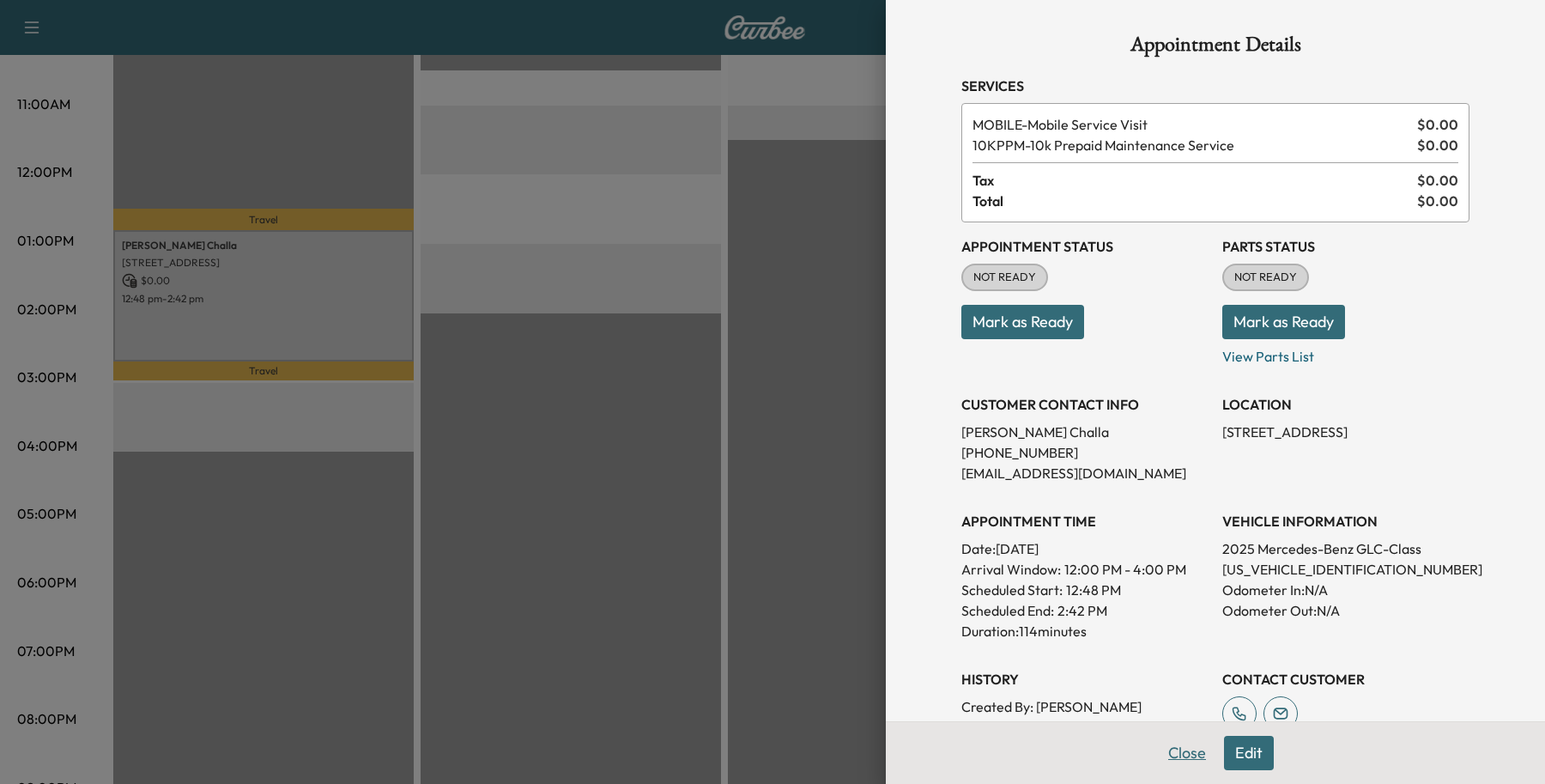
click at [1165, 753] on button "Close" at bounding box center [1188, 753] width 60 height 35
